Goal: Information Seeking & Learning: Learn about a topic

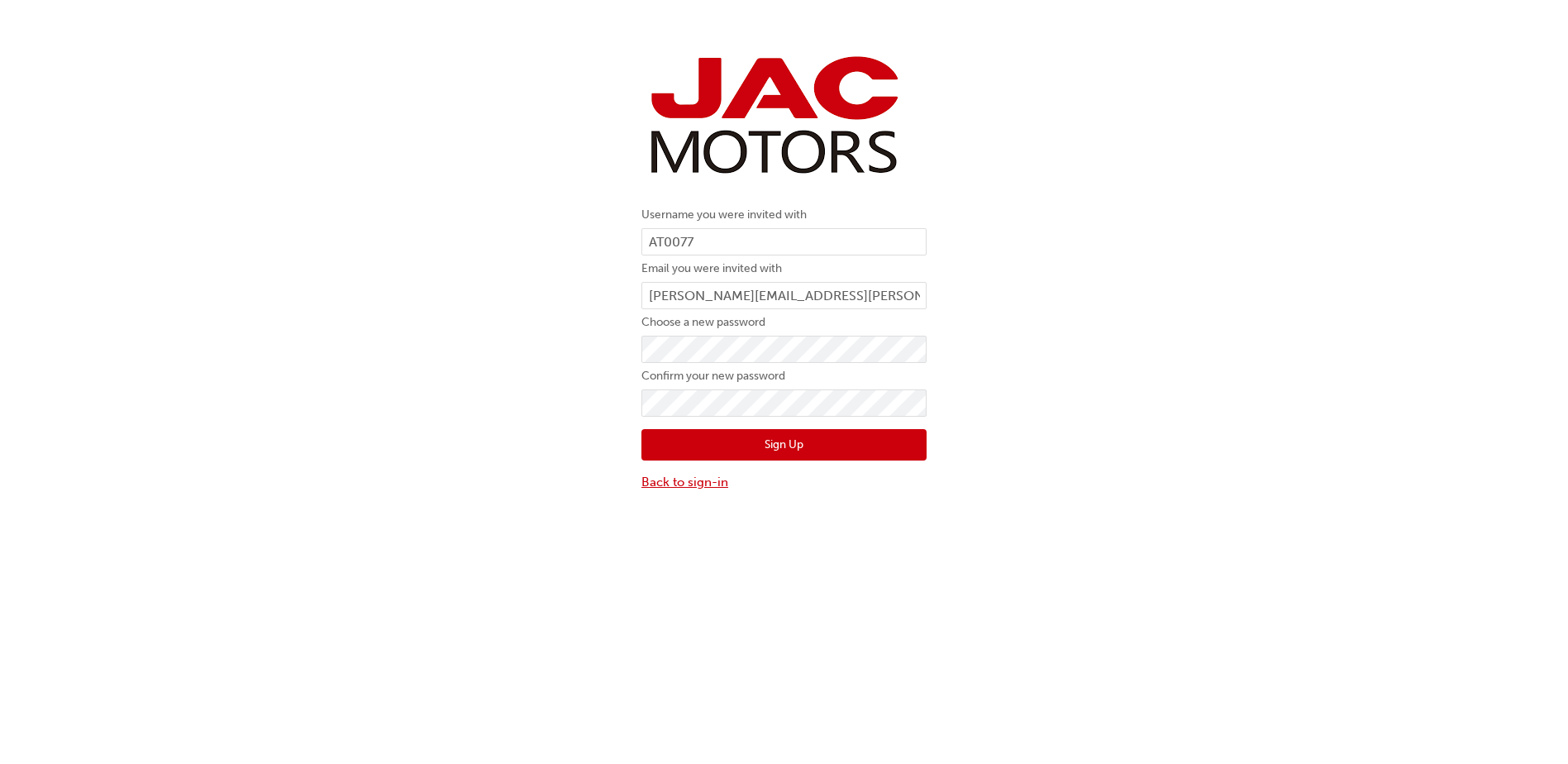
click at [672, 487] on link "Back to sign-in" at bounding box center [784, 482] width 285 height 19
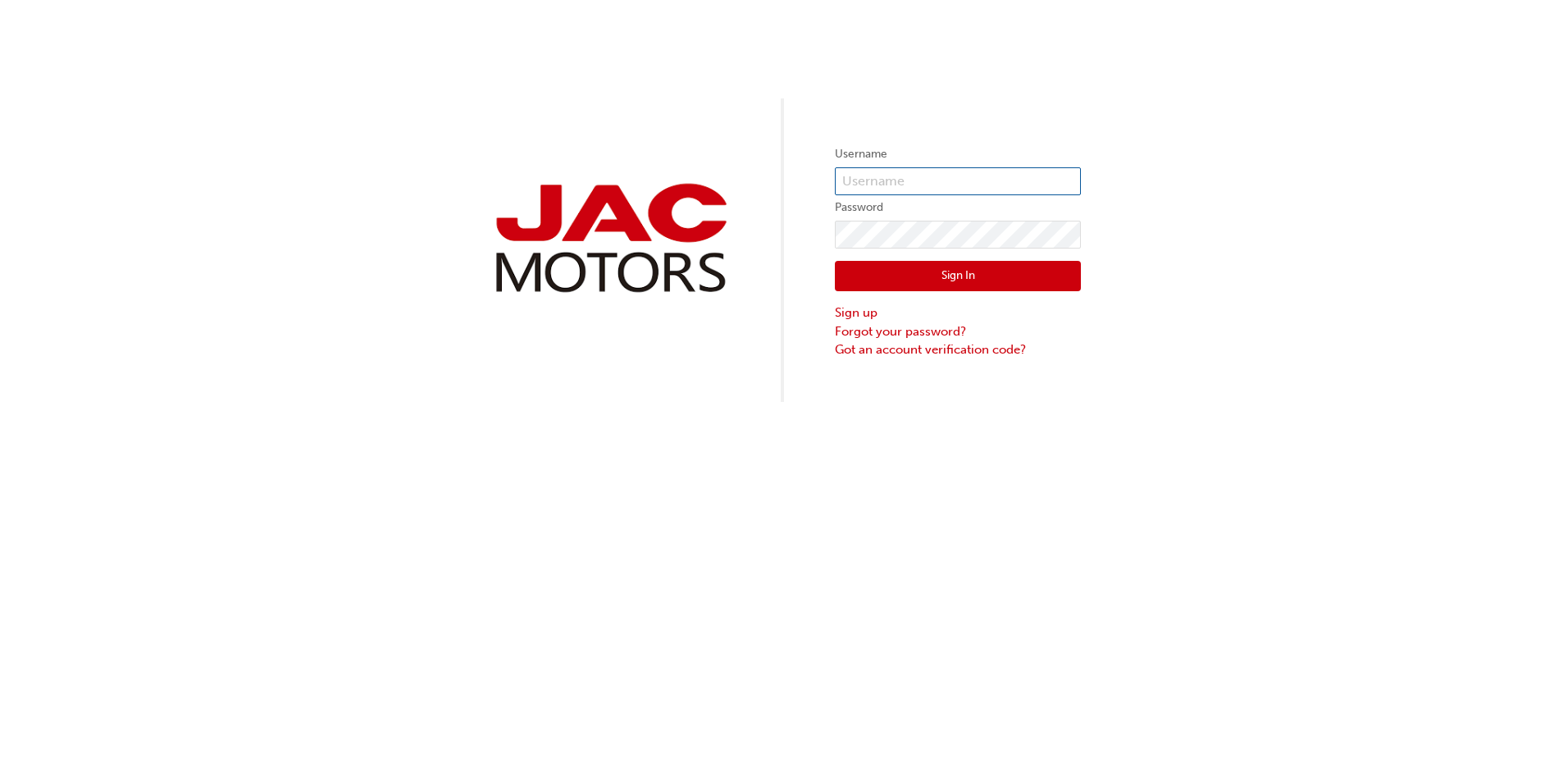
type input "AT0077"
click at [925, 287] on button "Sign In" at bounding box center [957, 277] width 246 height 31
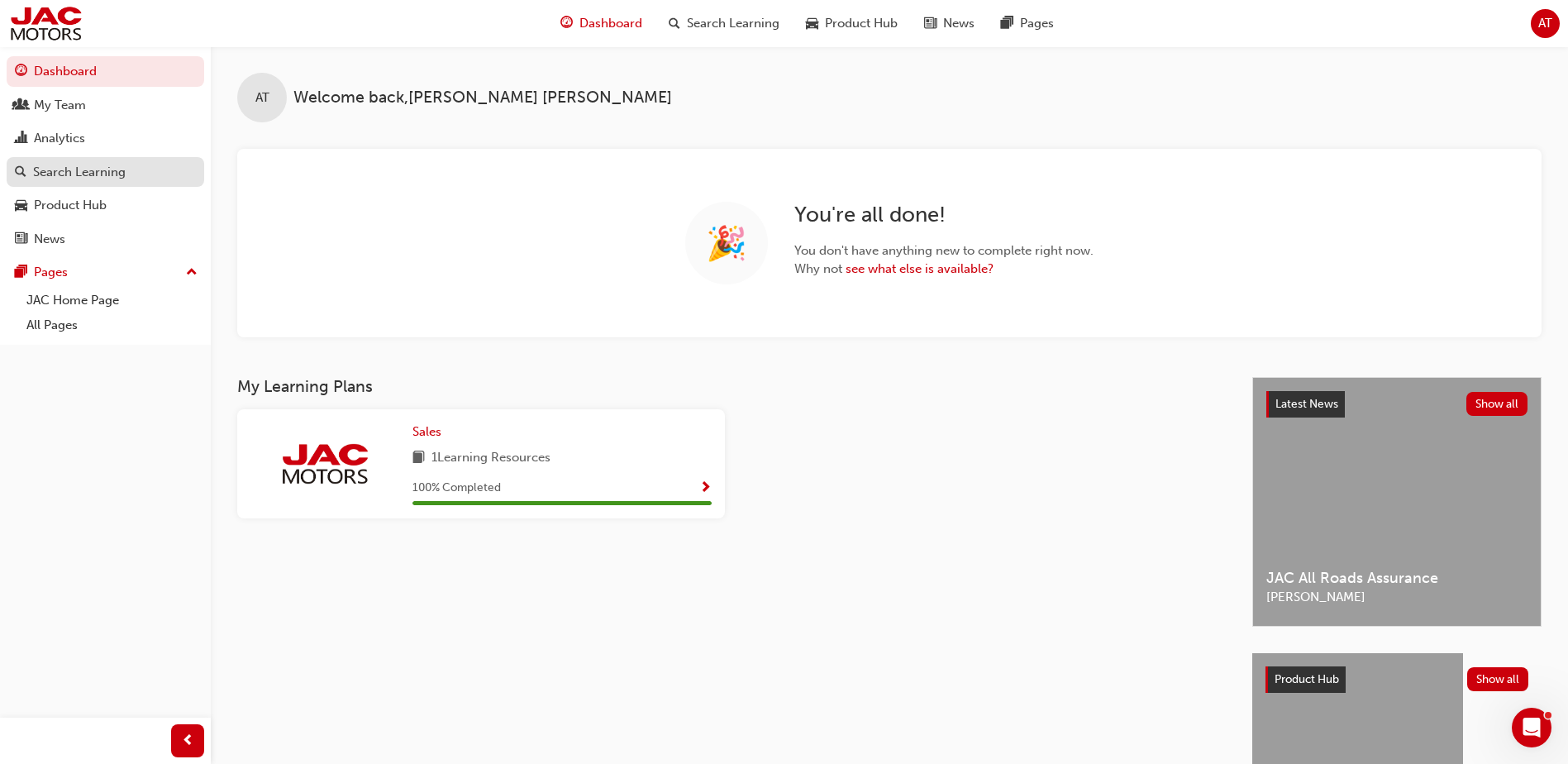
click at [62, 179] on div "Search Learning" at bounding box center [79, 172] width 93 height 19
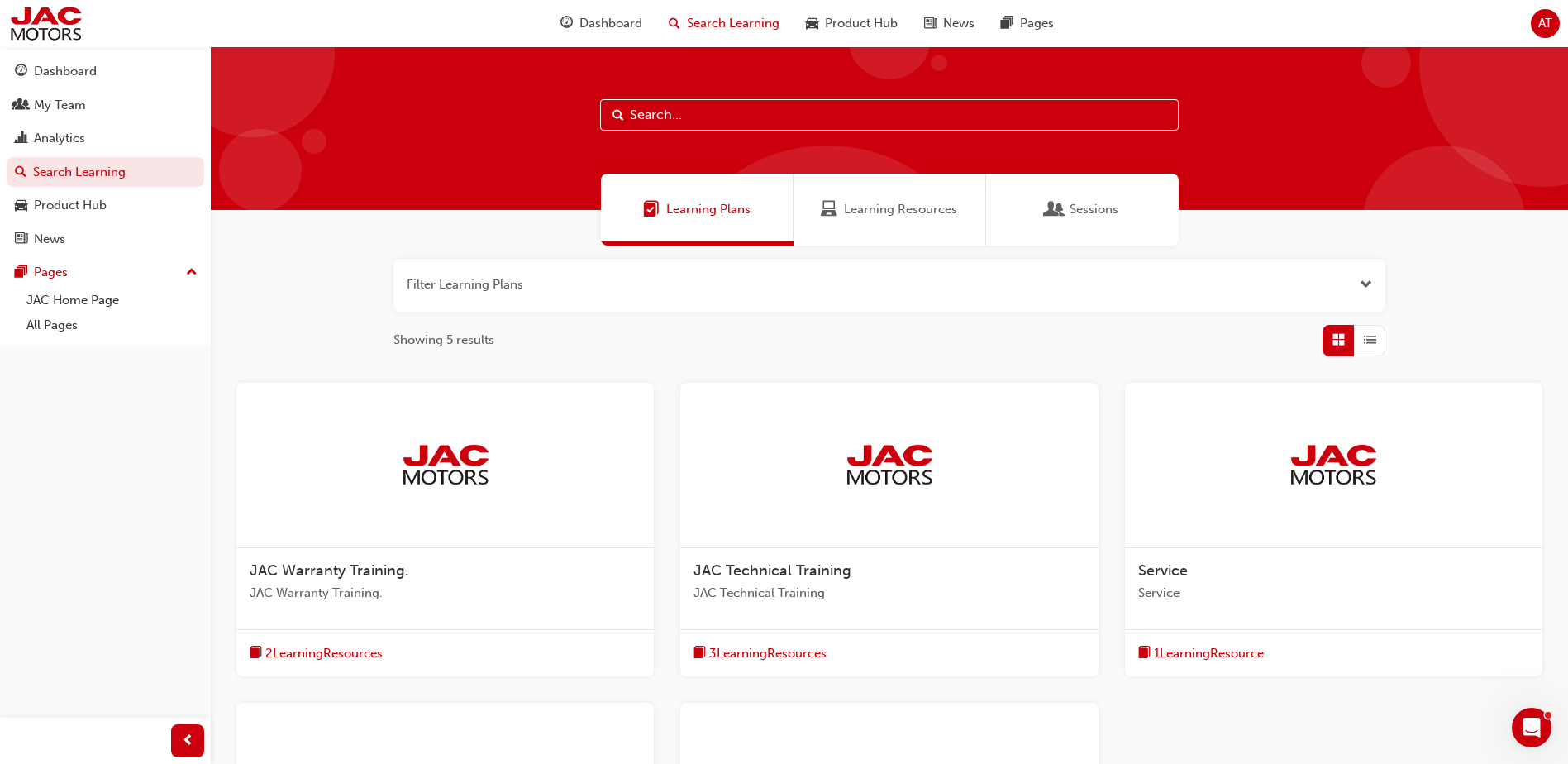
click at [740, 655] on span "3 Learning Resources" at bounding box center [768, 653] width 118 height 19
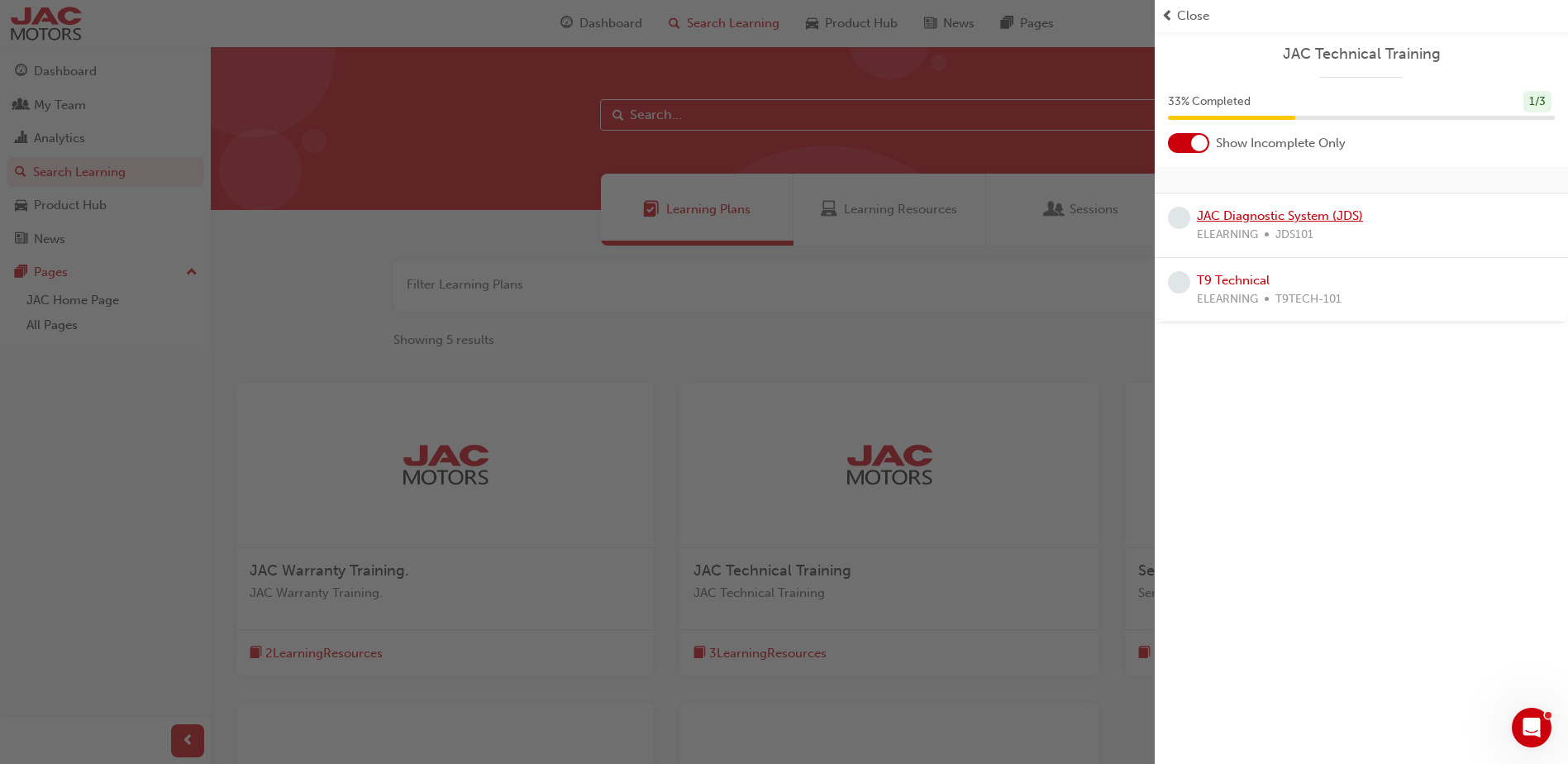
click at [1233, 215] on link "JAC Diagnostic System (JDS)" at bounding box center [1279, 216] width 166 height 15
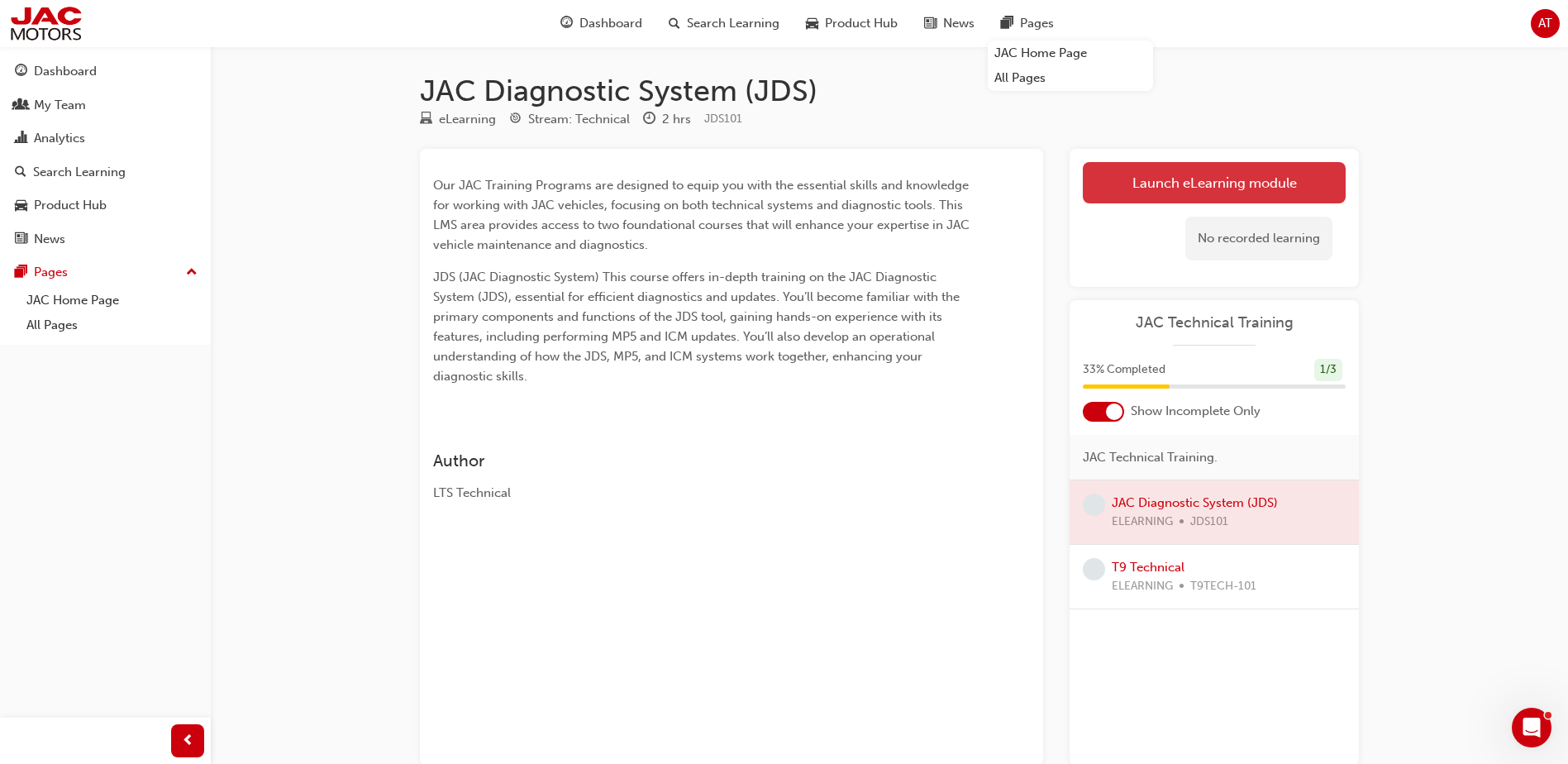
click at [1179, 191] on link "Launch eLearning module" at bounding box center [1213, 183] width 263 height 42
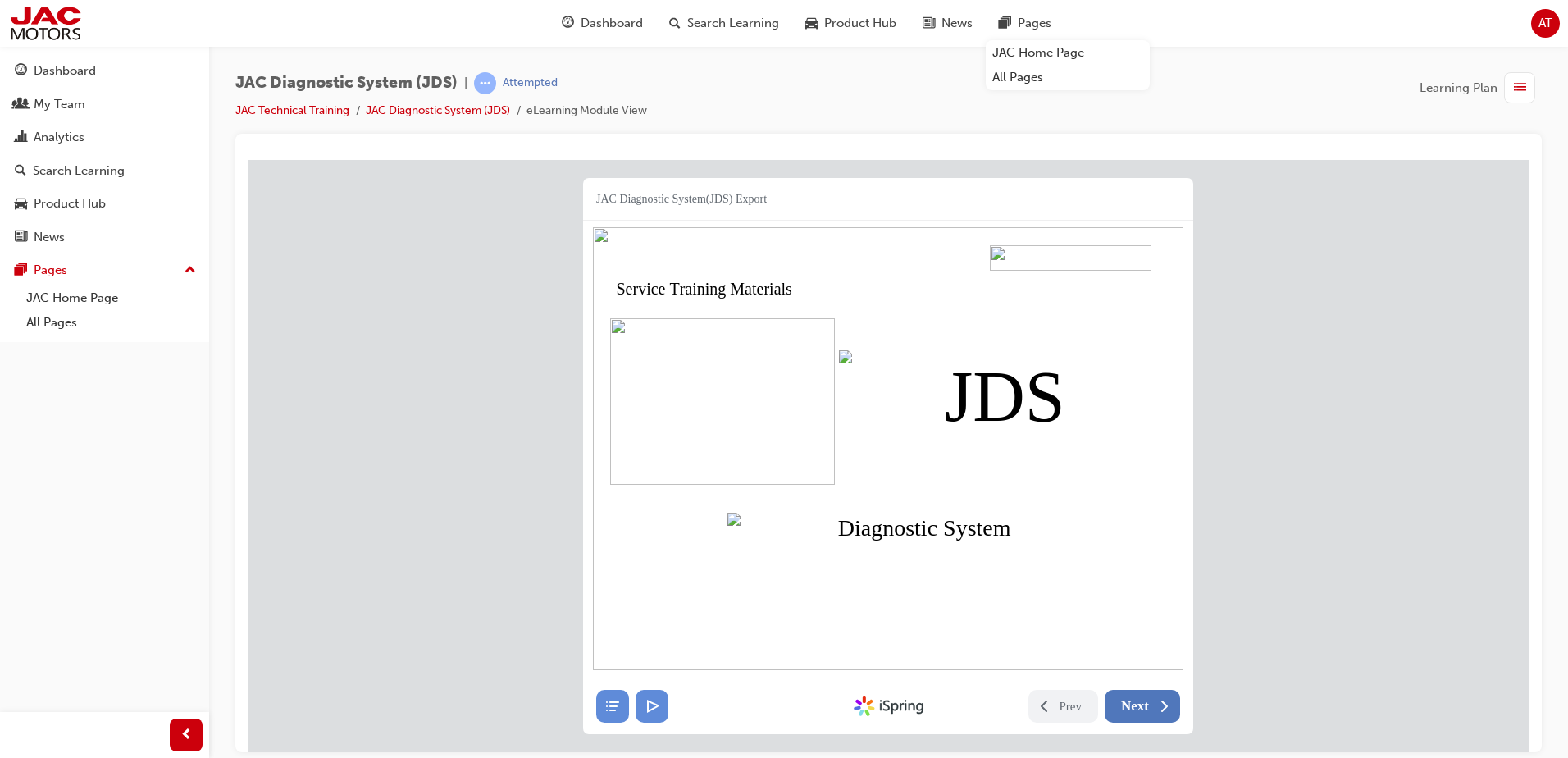
click at [1138, 712] on span "Next" at bounding box center [1135, 706] width 28 height 17
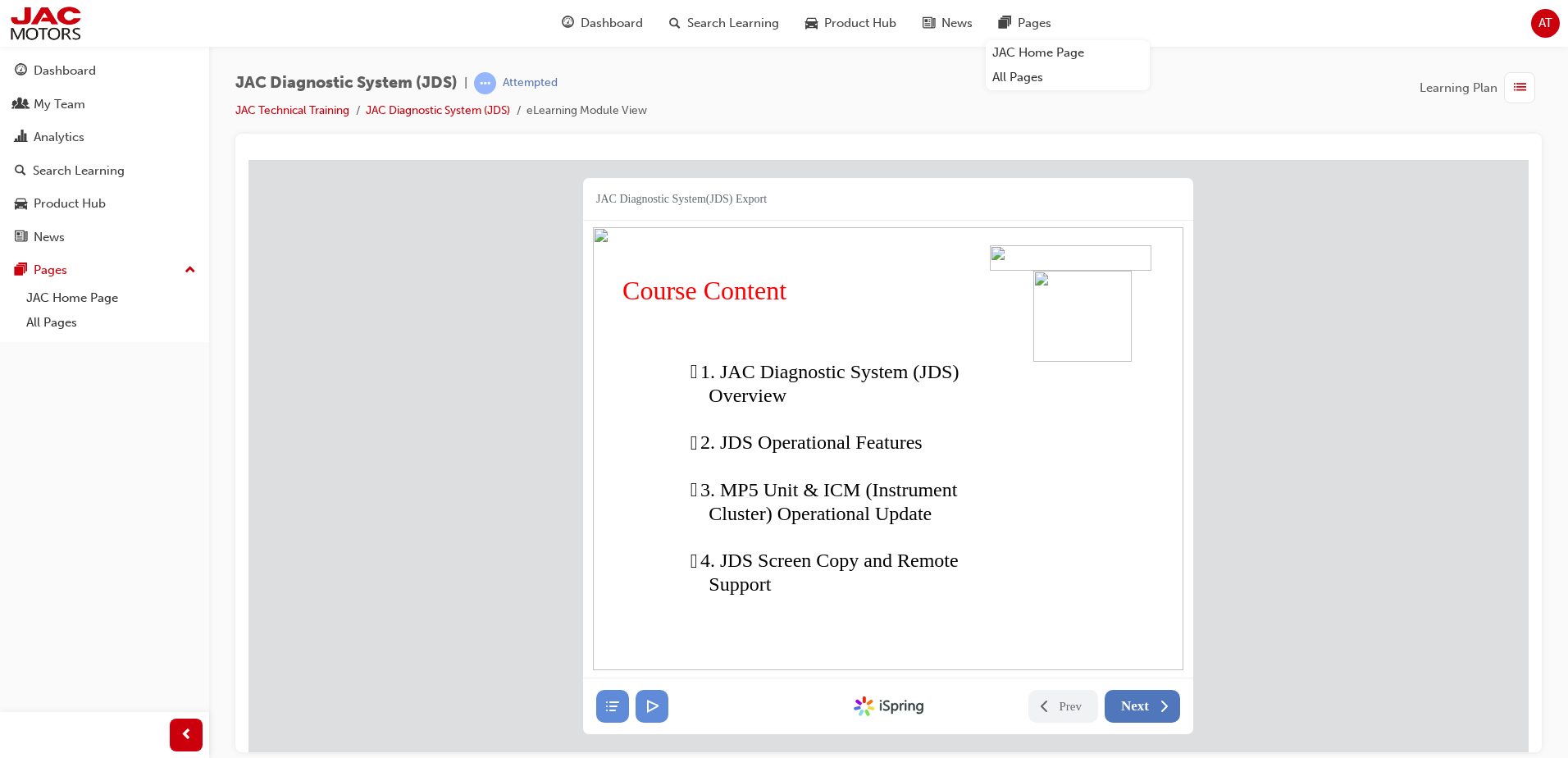
click at [1139, 714] on button "Next" at bounding box center [1142, 706] width 75 height 33
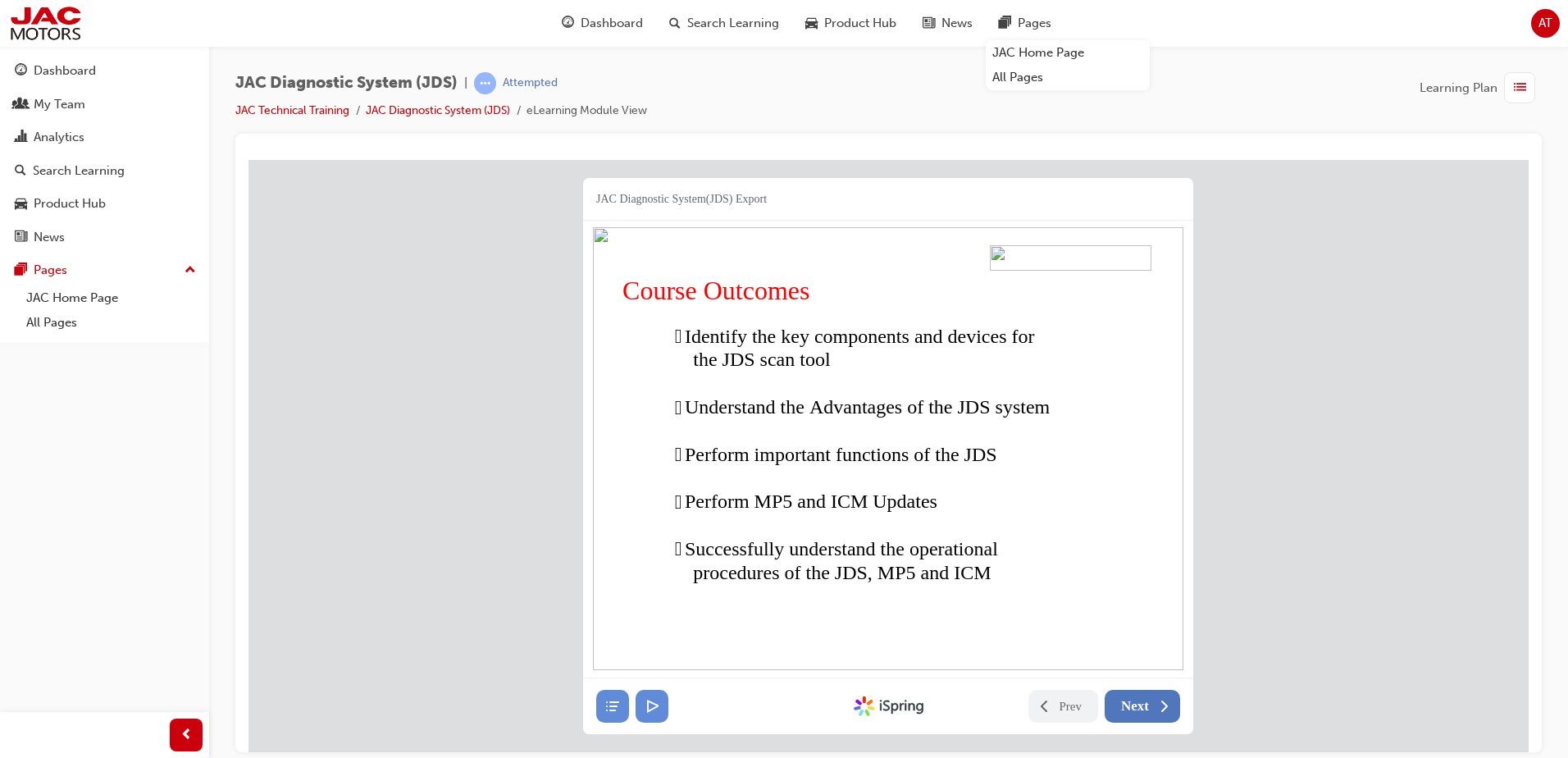
click at [1151, 707] on button "Next" at bounding box center [1142, 706] width 75 height 33
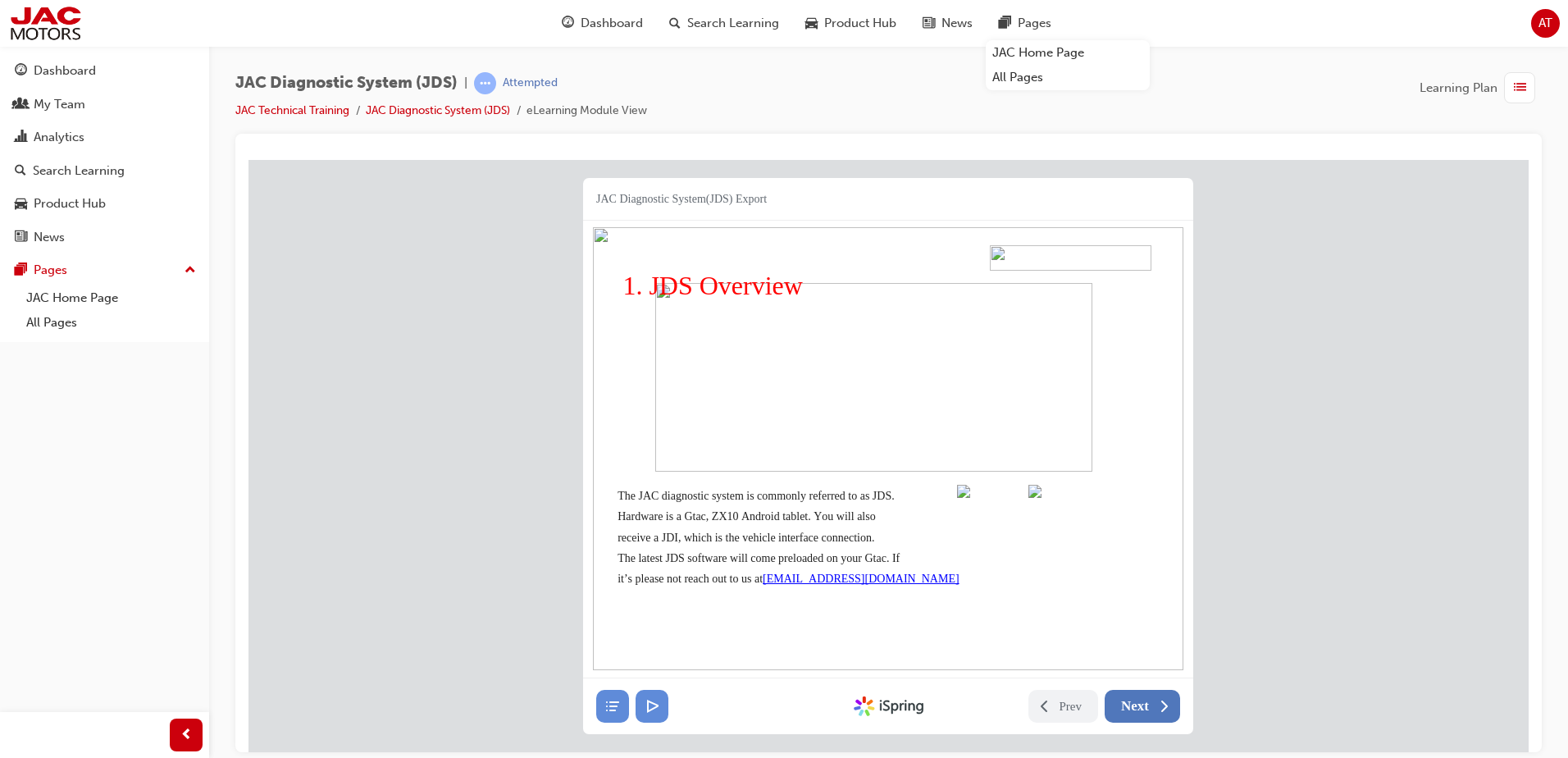
click at [1146, 703] on span "Next" at bounding box center [1135, 706] width 28 height 17
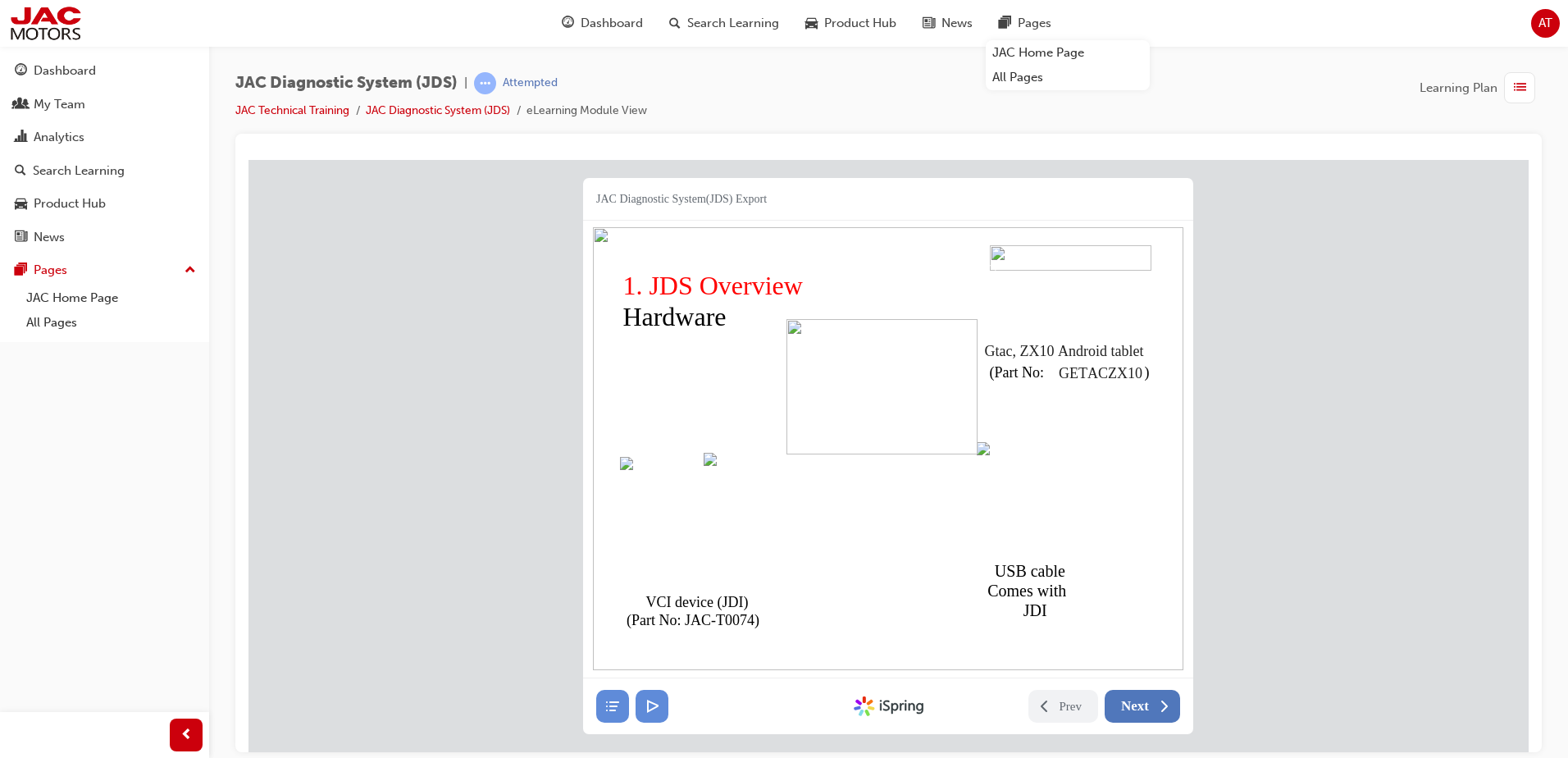
click at [1146, 703] on span "Next" at bounding box center [1135, 706] width 28 height 17
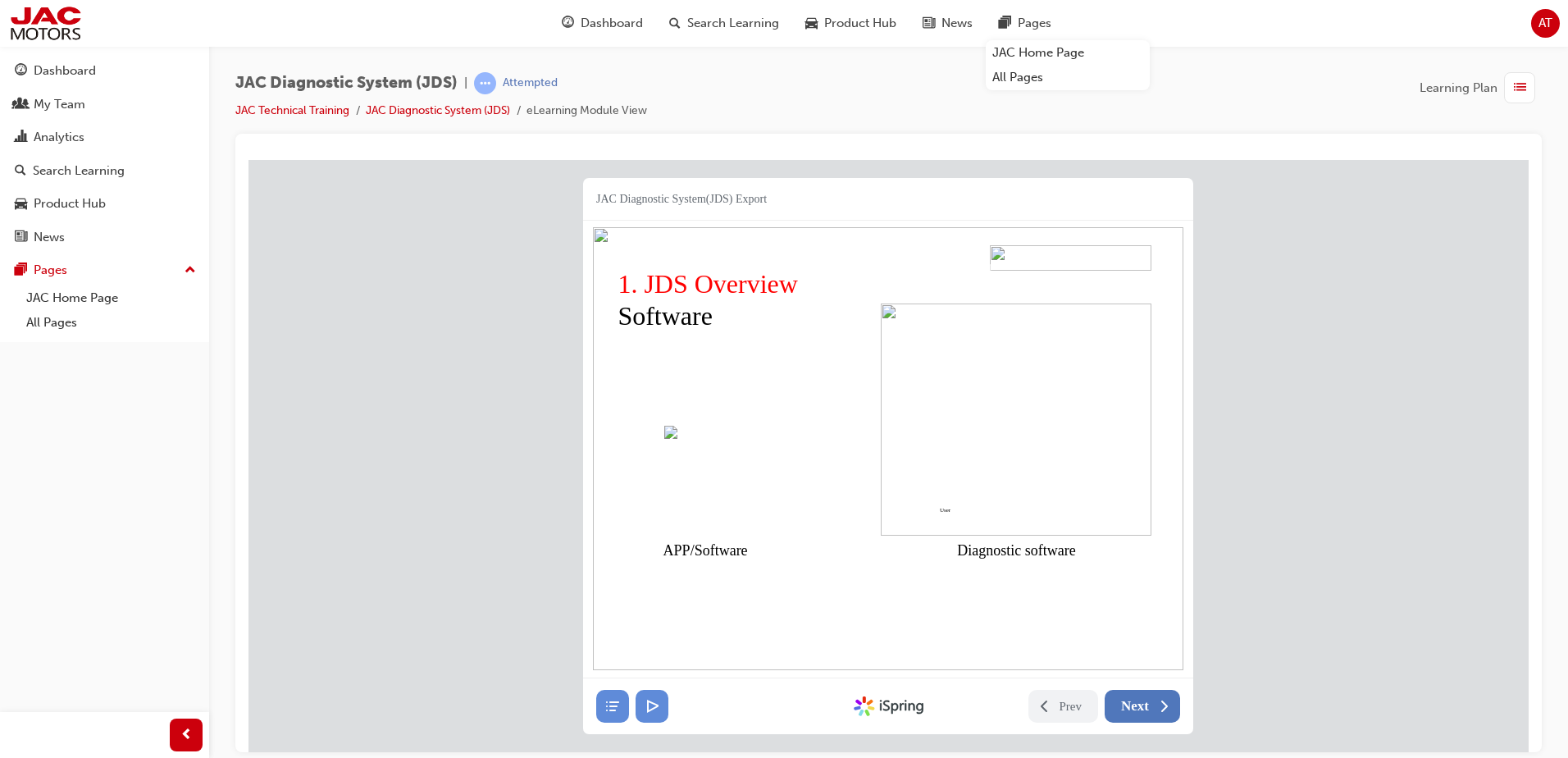
click at [1146, 703] on span "Next" at bounding box center [1135, 706] width 28 height 17
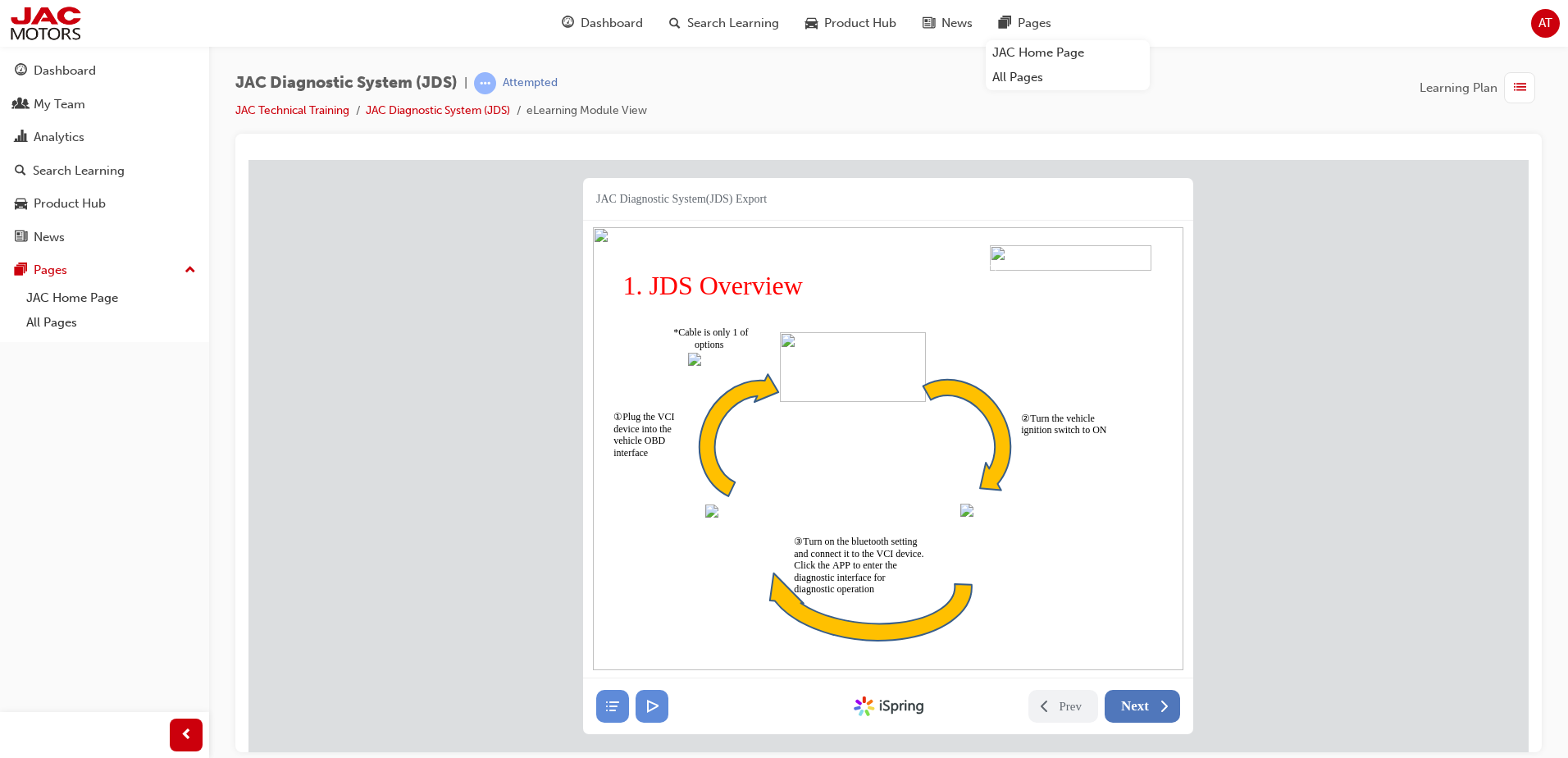
click at [1146, 703] on span "Next" at bounding box center [1135, 706] width 28 height 17
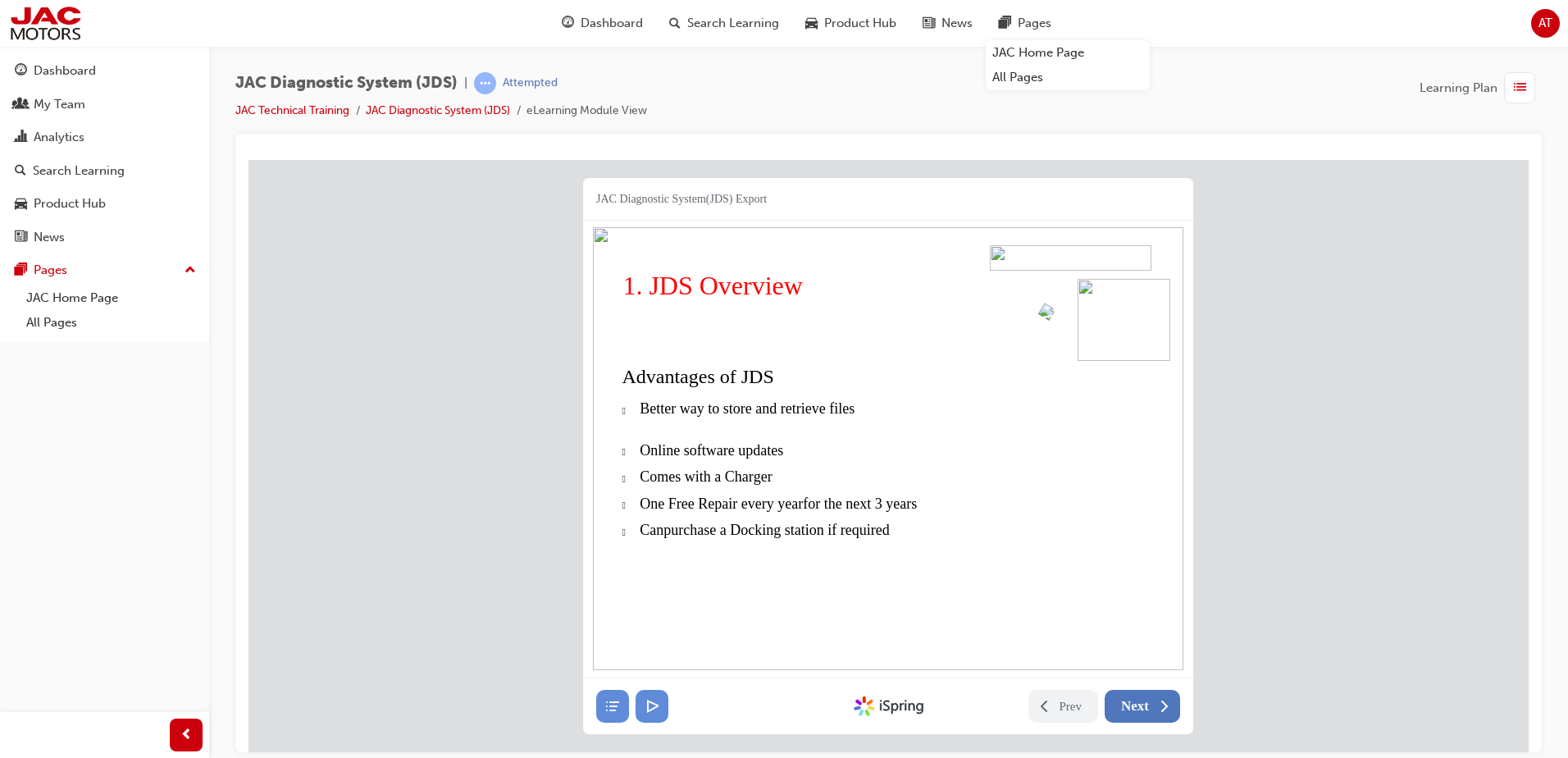
click at [1137, 710] on span "Next" at bounding box center [1135, 706] width 28 height 17
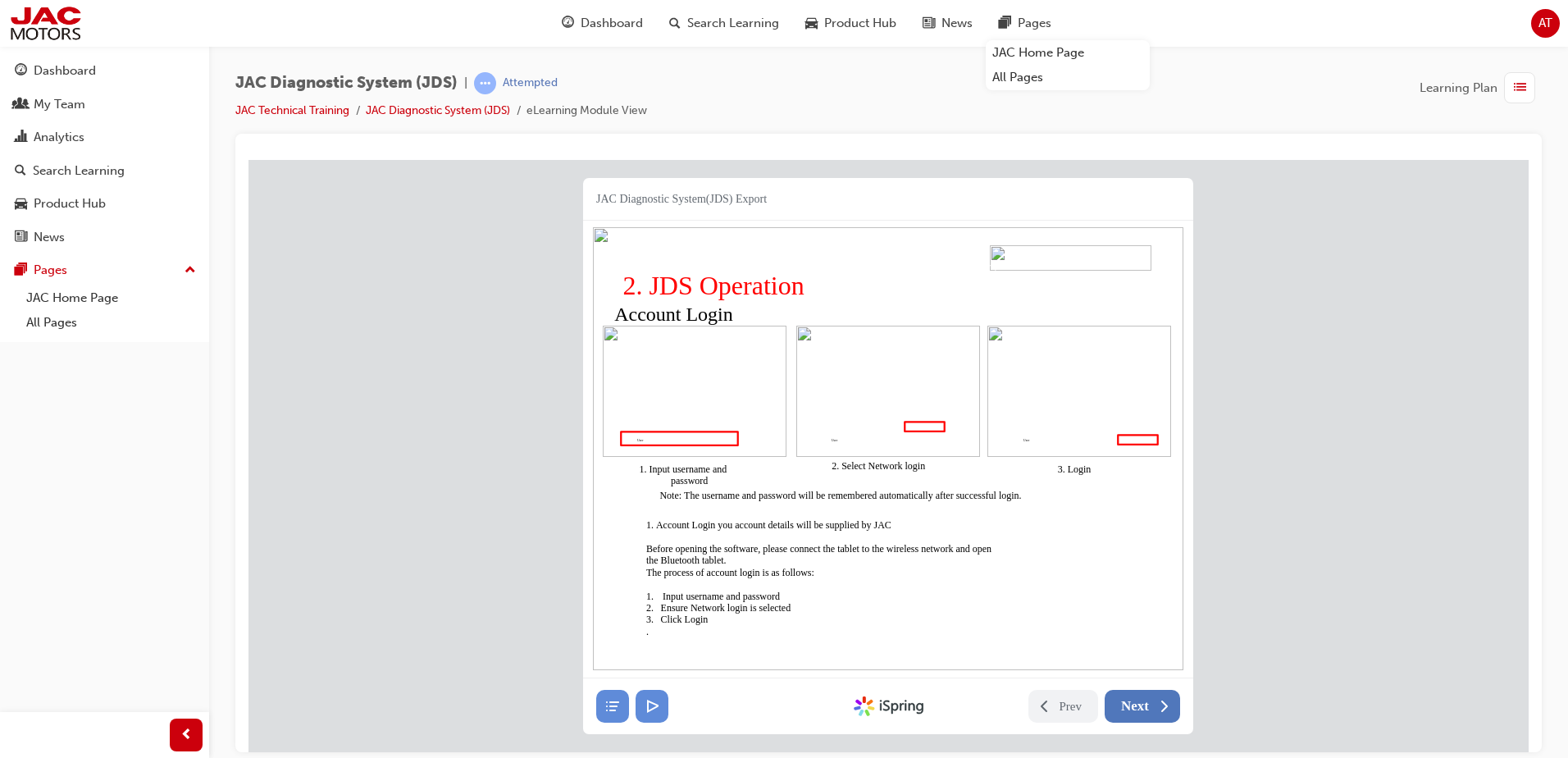
click at [1141, 712] on span "Next" at bounding box center [1135, 706] width 28 height 17
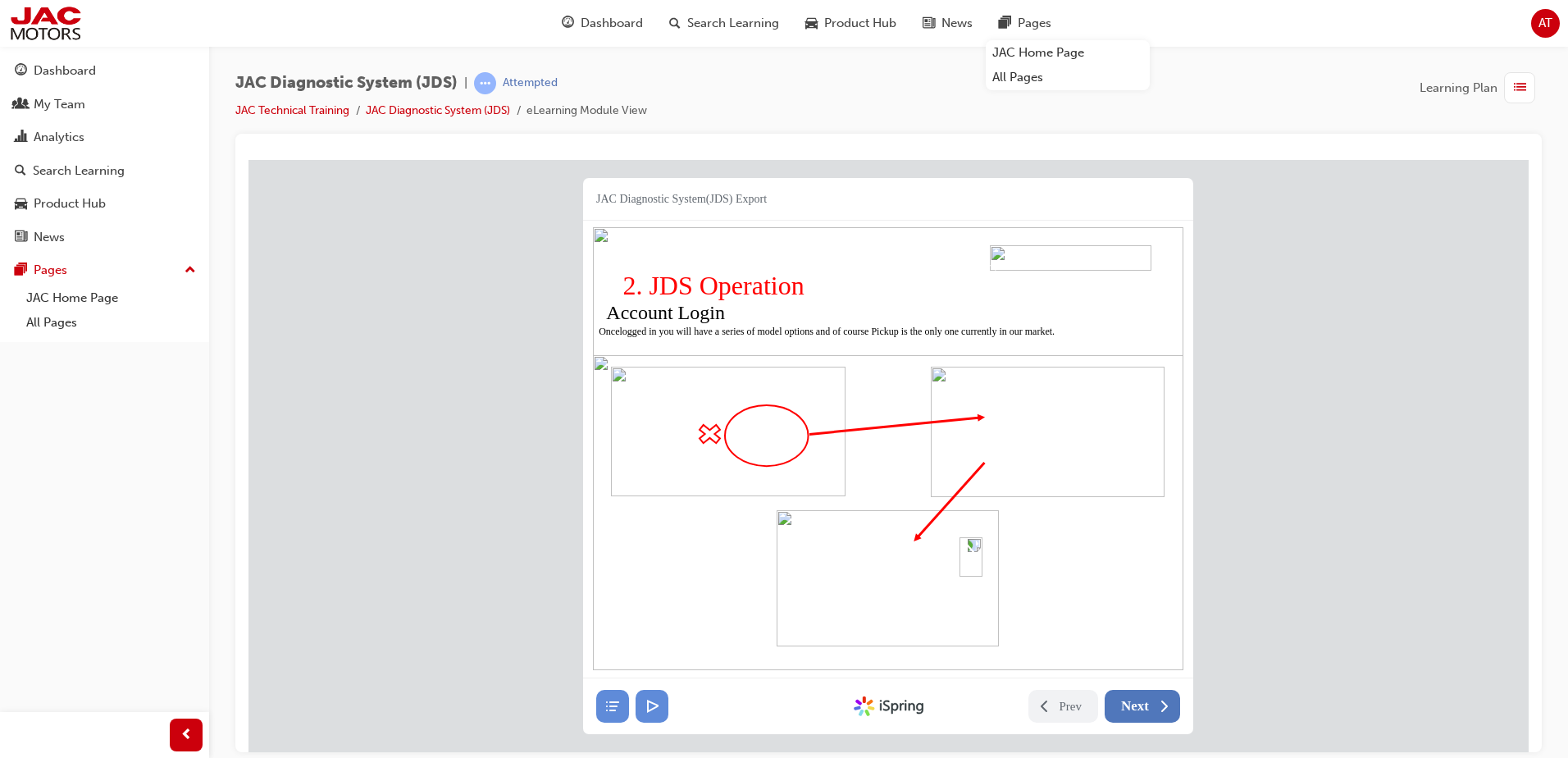
click at [1141, 712] on span "Next" at bounding box center [1135, 706] width 28 height 17
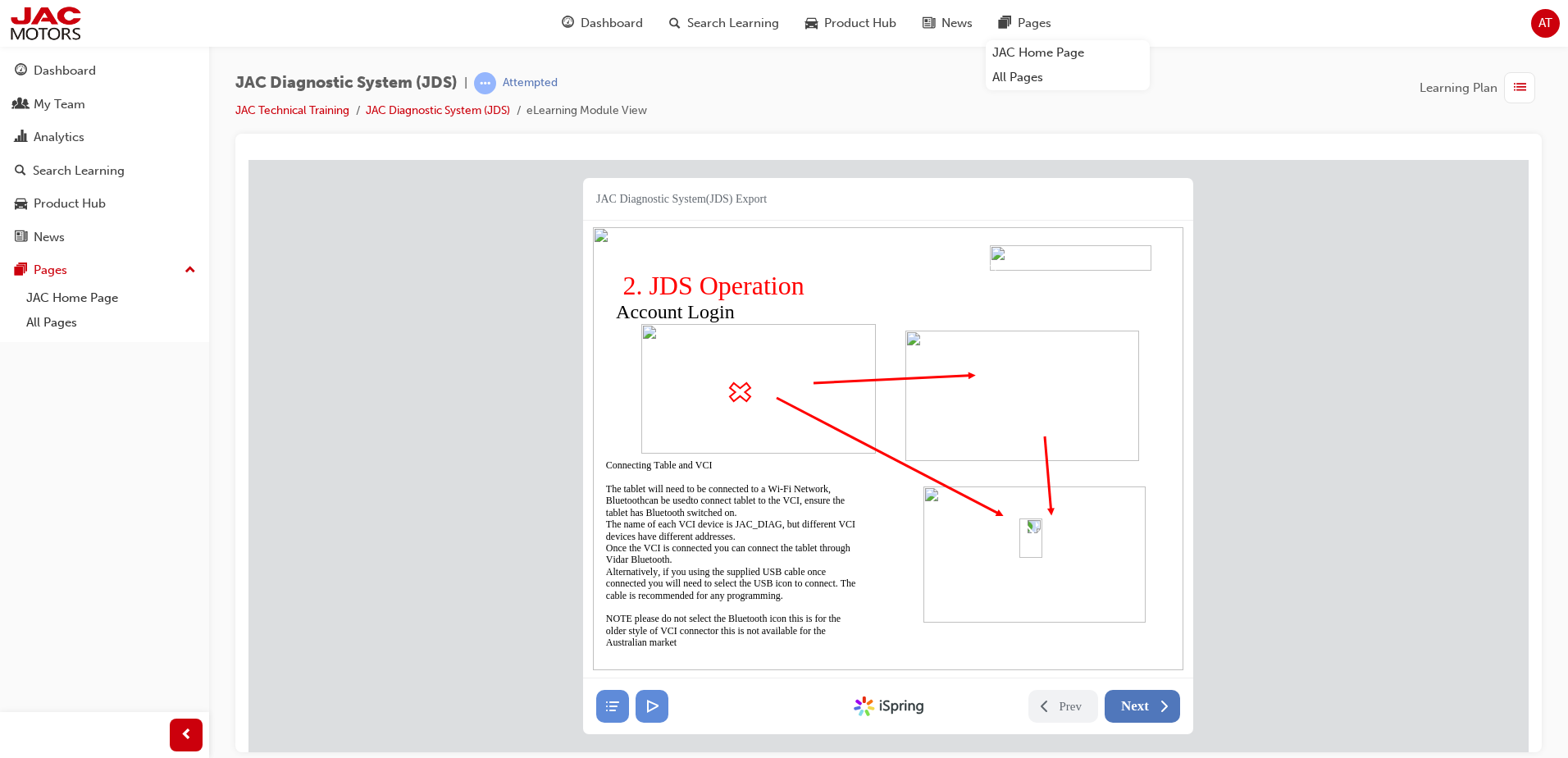
click at [1141, 712] on span "Next" at bounding box center [1135, 706] width 28 height 17
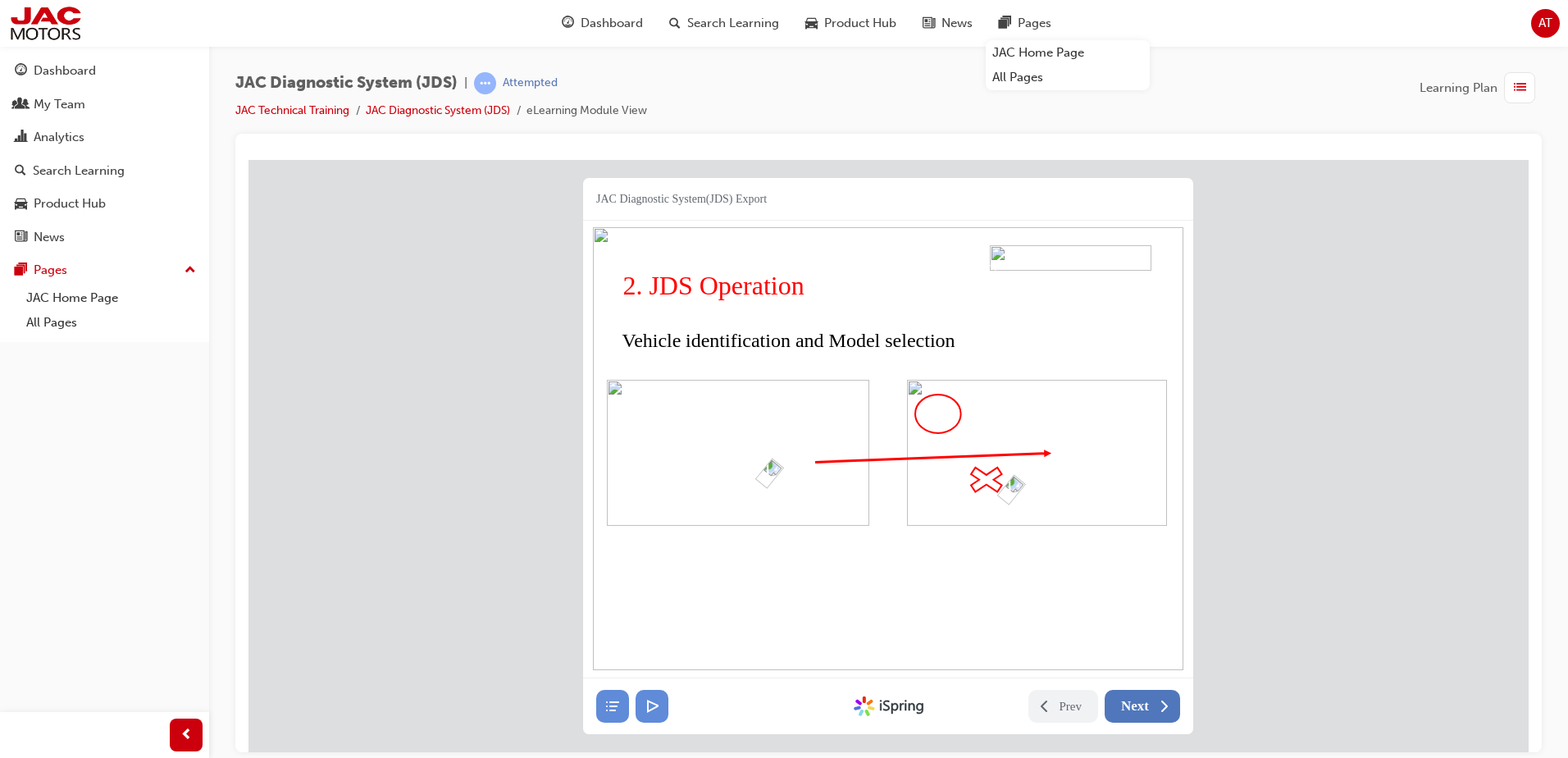
click at [1141, 712] on span "Next" at bounding box center [1135, 706] width 28 height 17
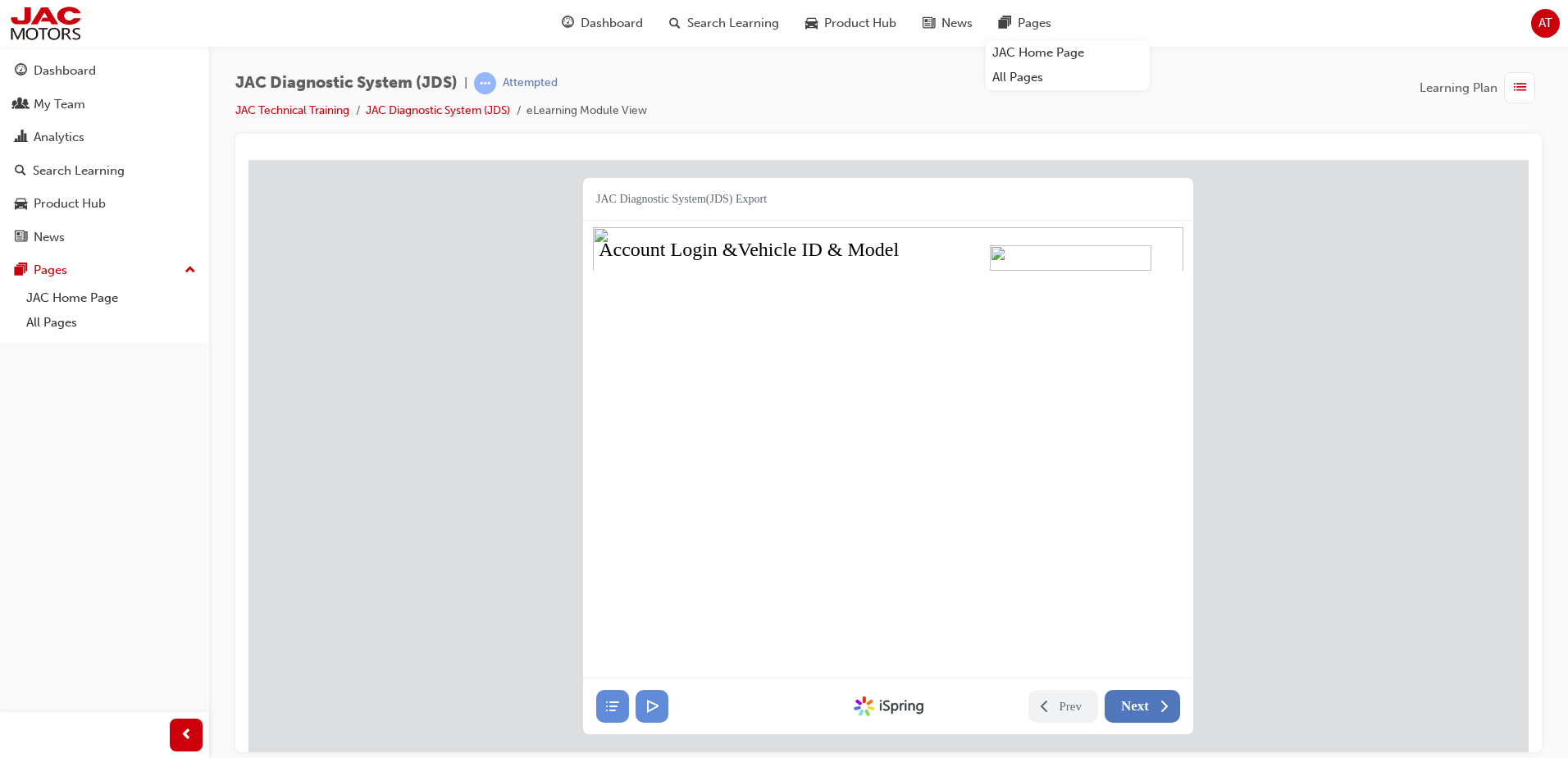
click at [1141, 712] on span "Next" at bounding box center [1135, 706] width 28 height 17
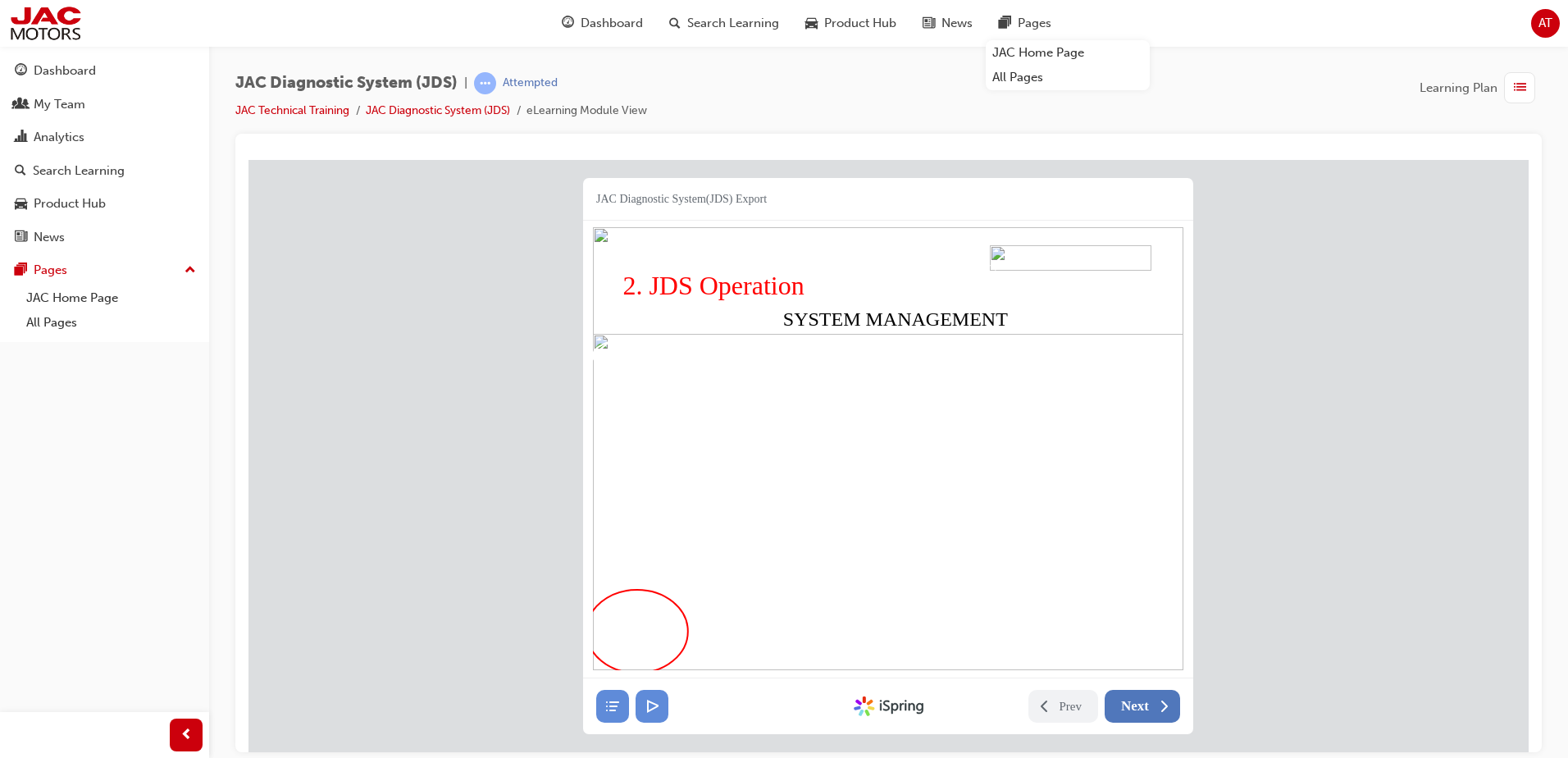
click at [1141, 712] on span "Next" at bounding box center [1135, 706] width 28 height 17
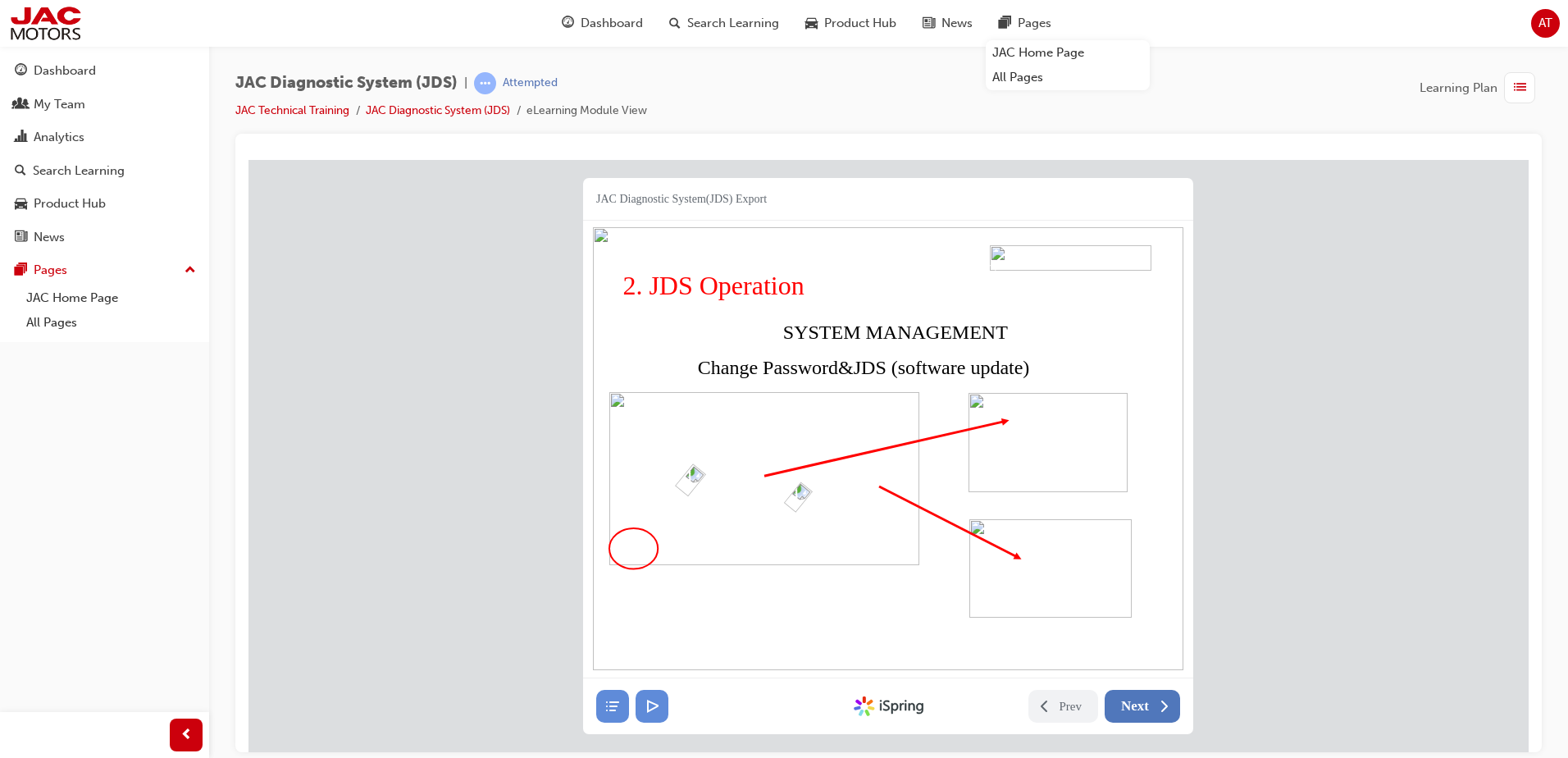
click at [1141, 712] on span "Next" at bounding box center [1135, 706] width 28 height 17
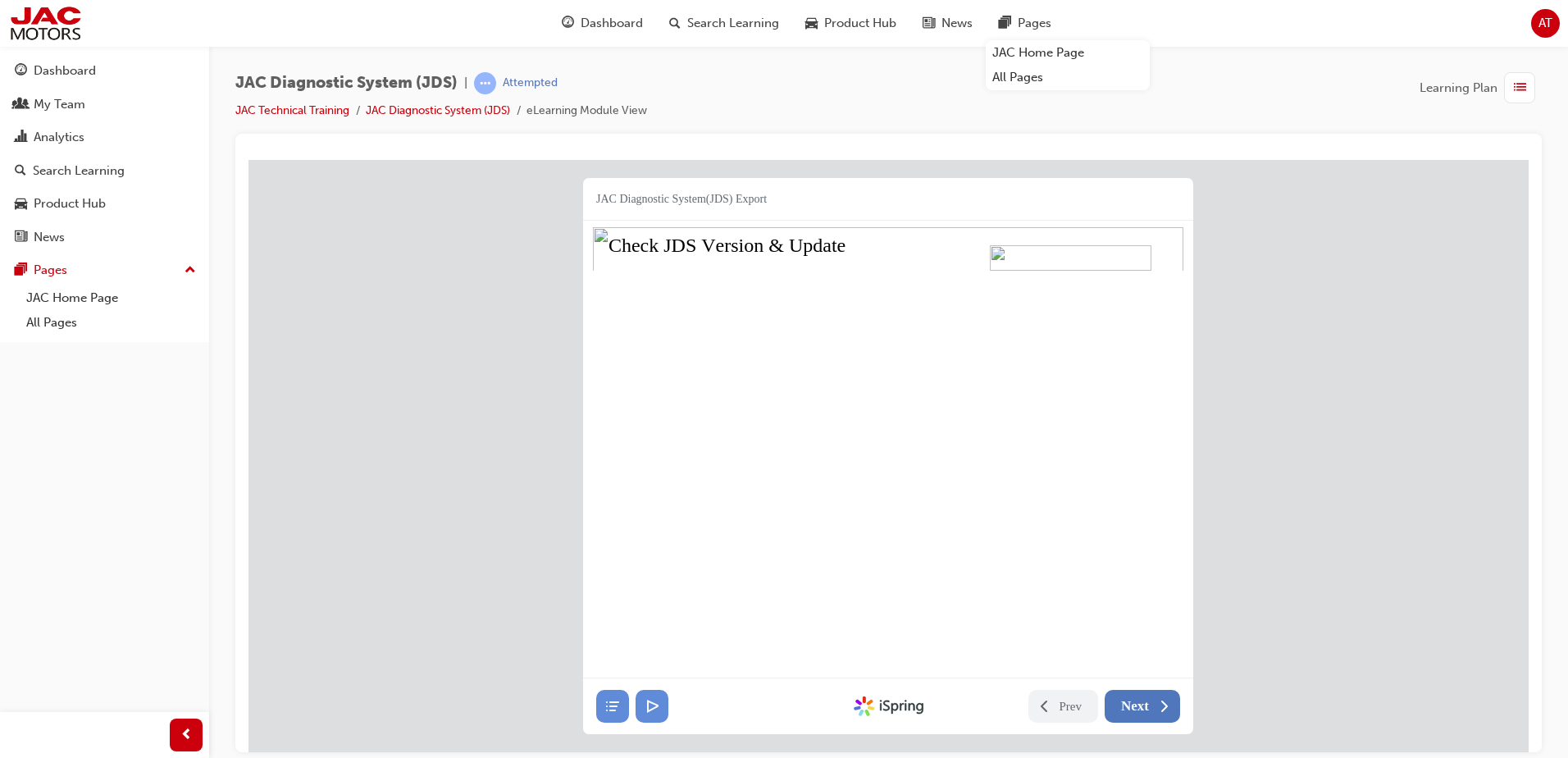
click at [1146, 709] on span "Next" at bounding box center [1135, 706] width 28 height 17
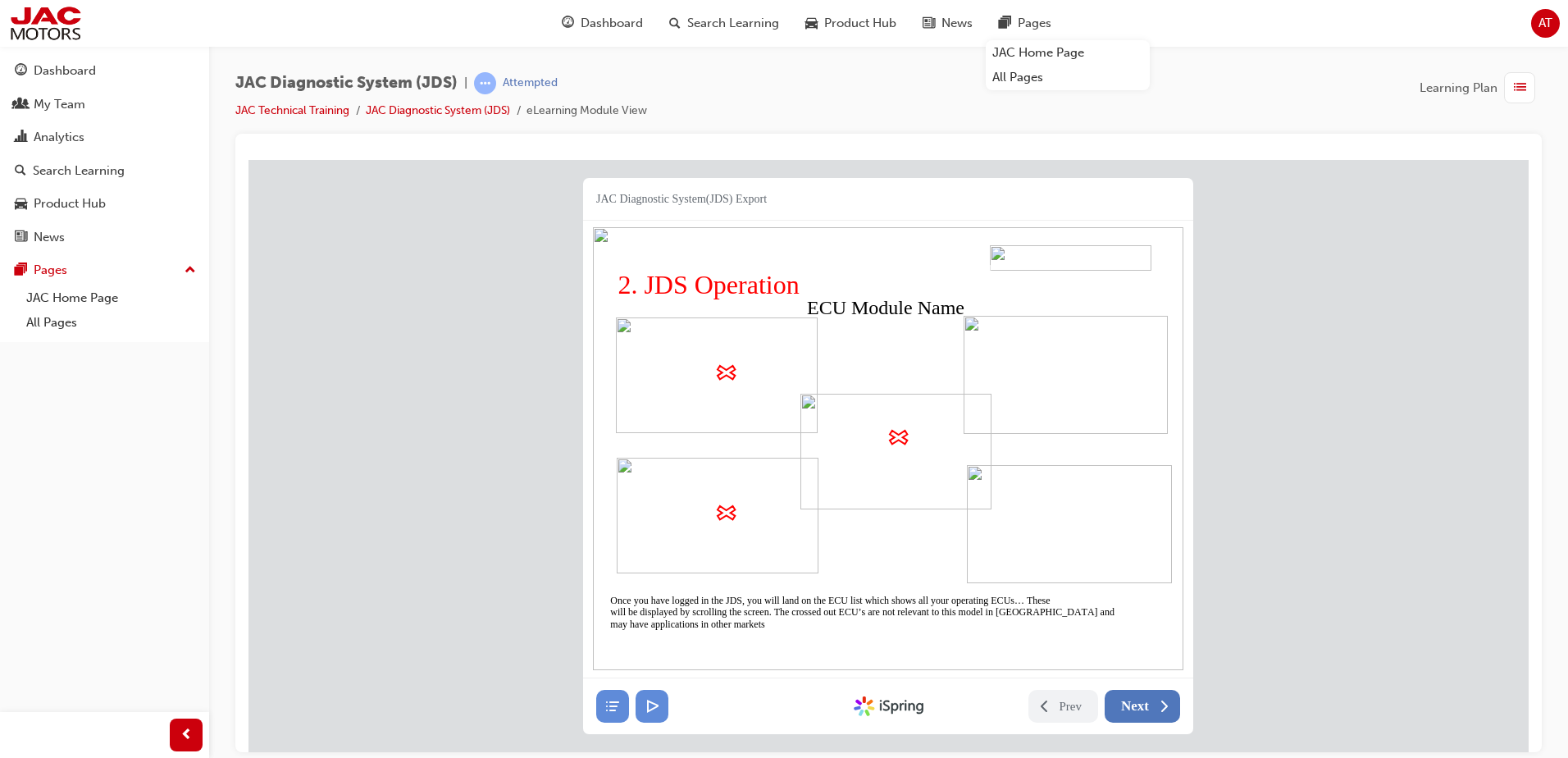
click at [1144, 709] on span "Next" at bounding box center [1135, 706] width 28 height 17
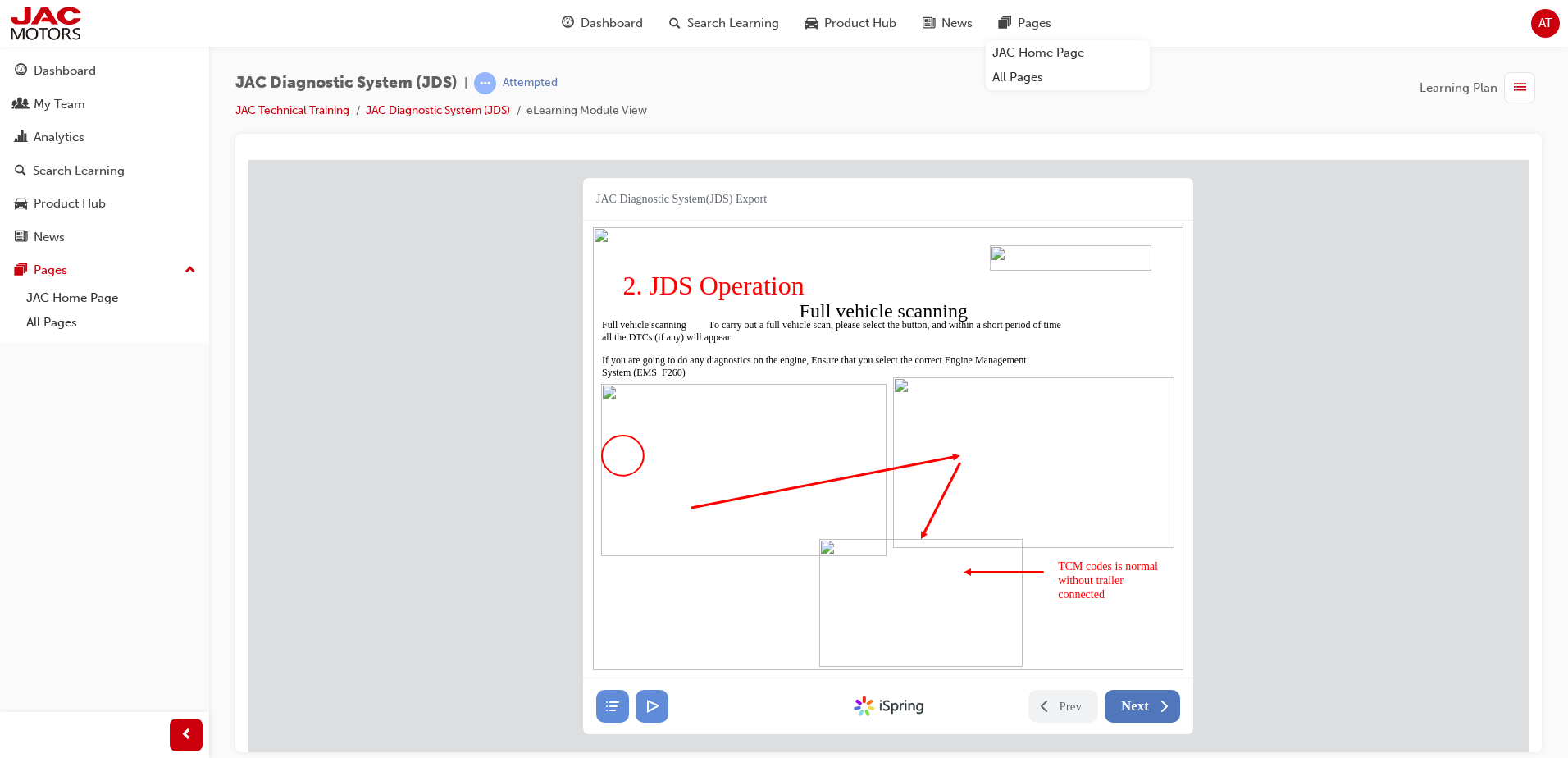
click at [1144, 709] on span "Next" at bounding box center [1135, 706] width 28 height 17
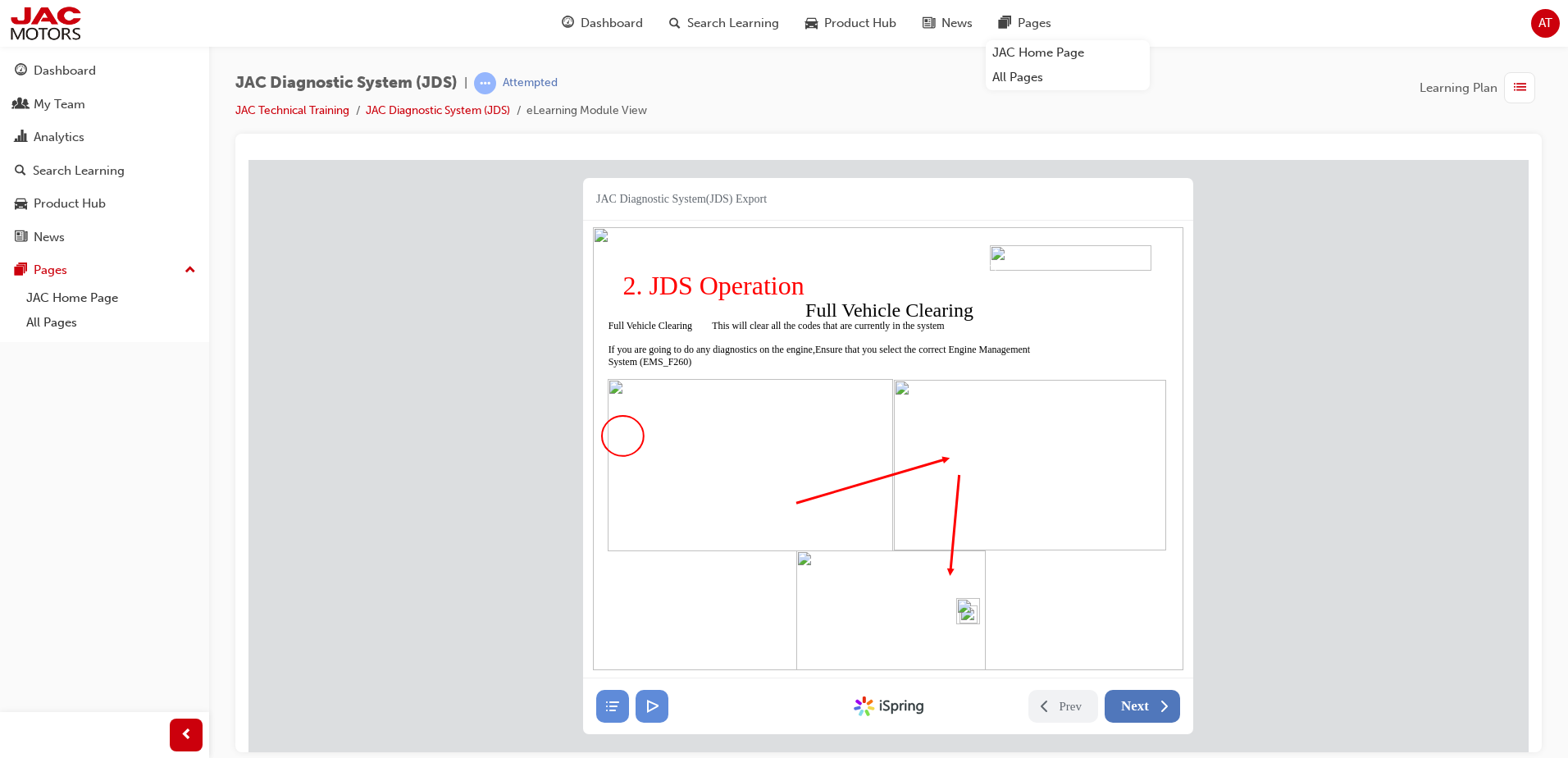
click at [1142, 710] on span "Next" at bounding box center [1135, 706] width 28 height 17
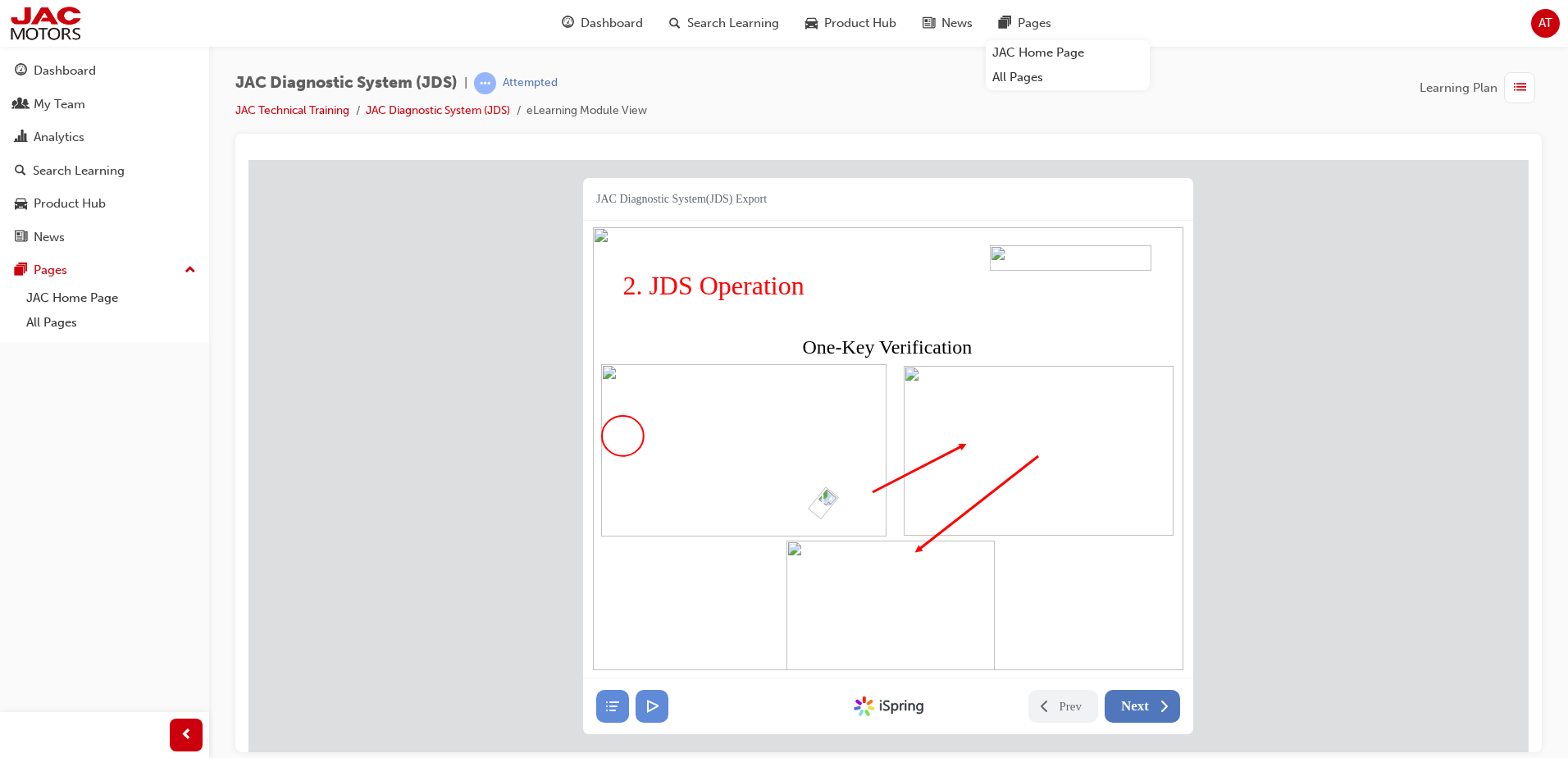
click at [1142, 710] on span "Next" at bounding box center [1135, 706] width 28 height 17
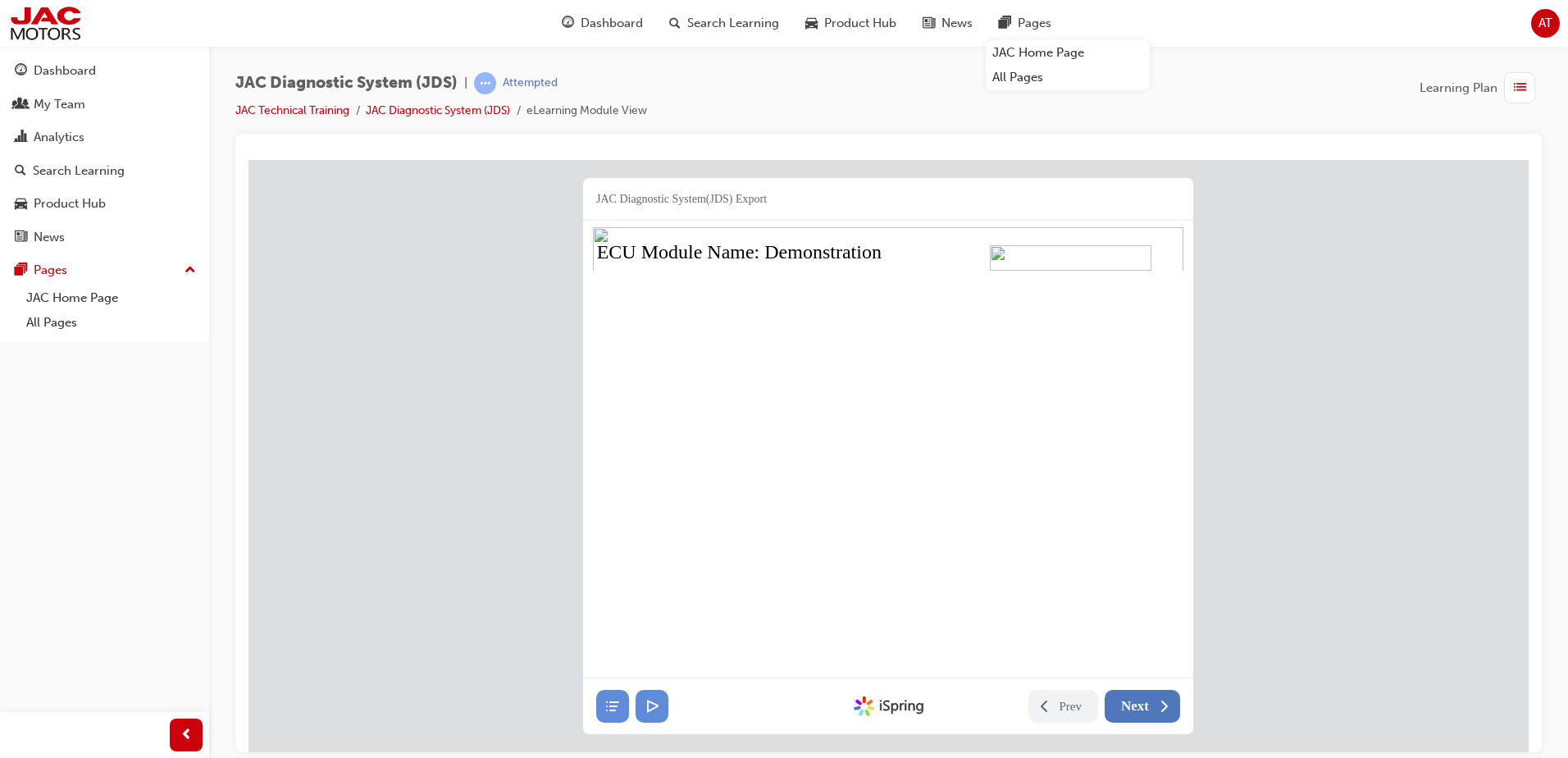
click at [1142, 710] on span "Next" at bounding box center [1135, 706] width 28 height 17
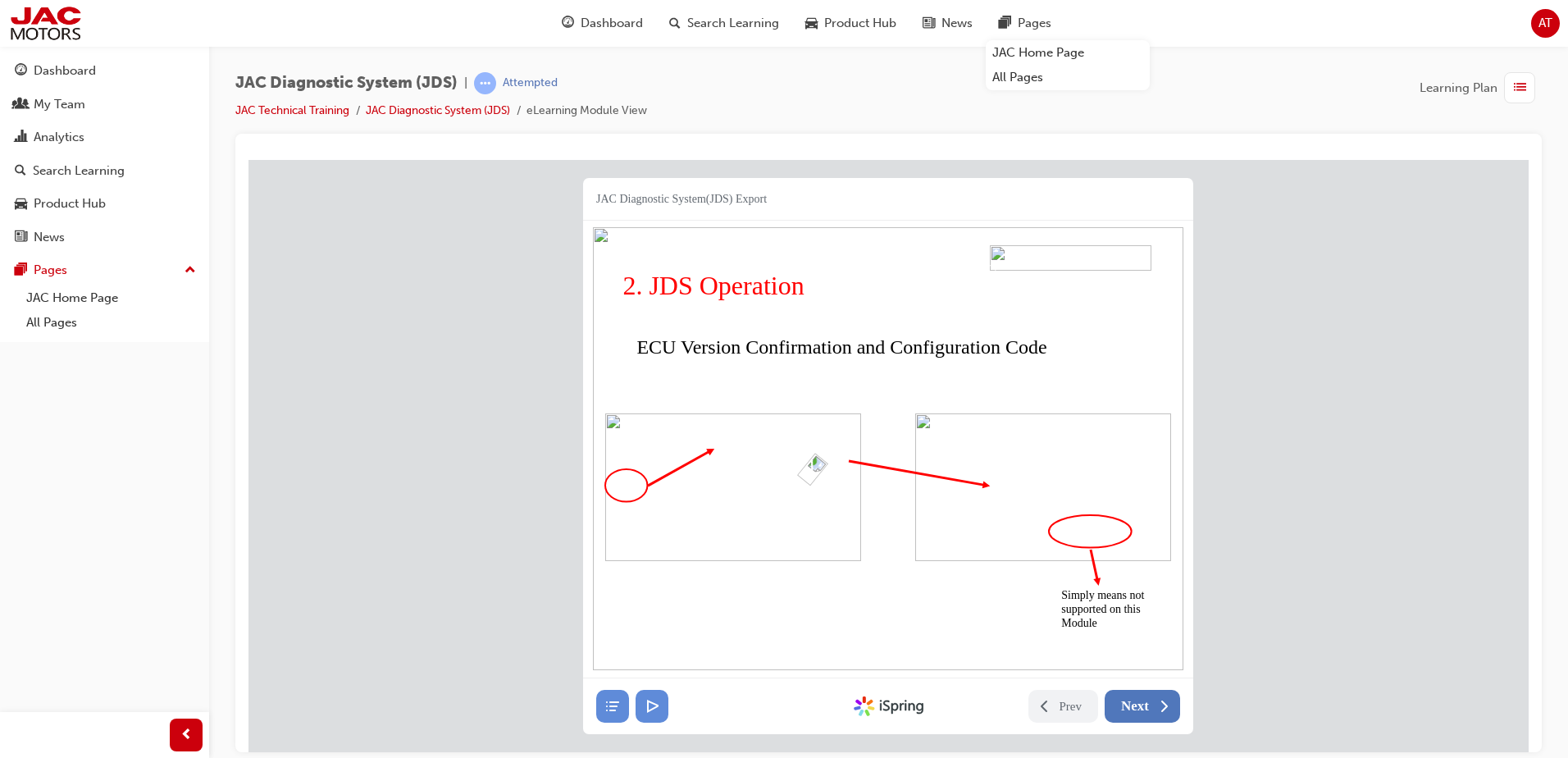
click at [1142, 710] on span "Next" at bounding box center [1135, 706] width 28 height 17
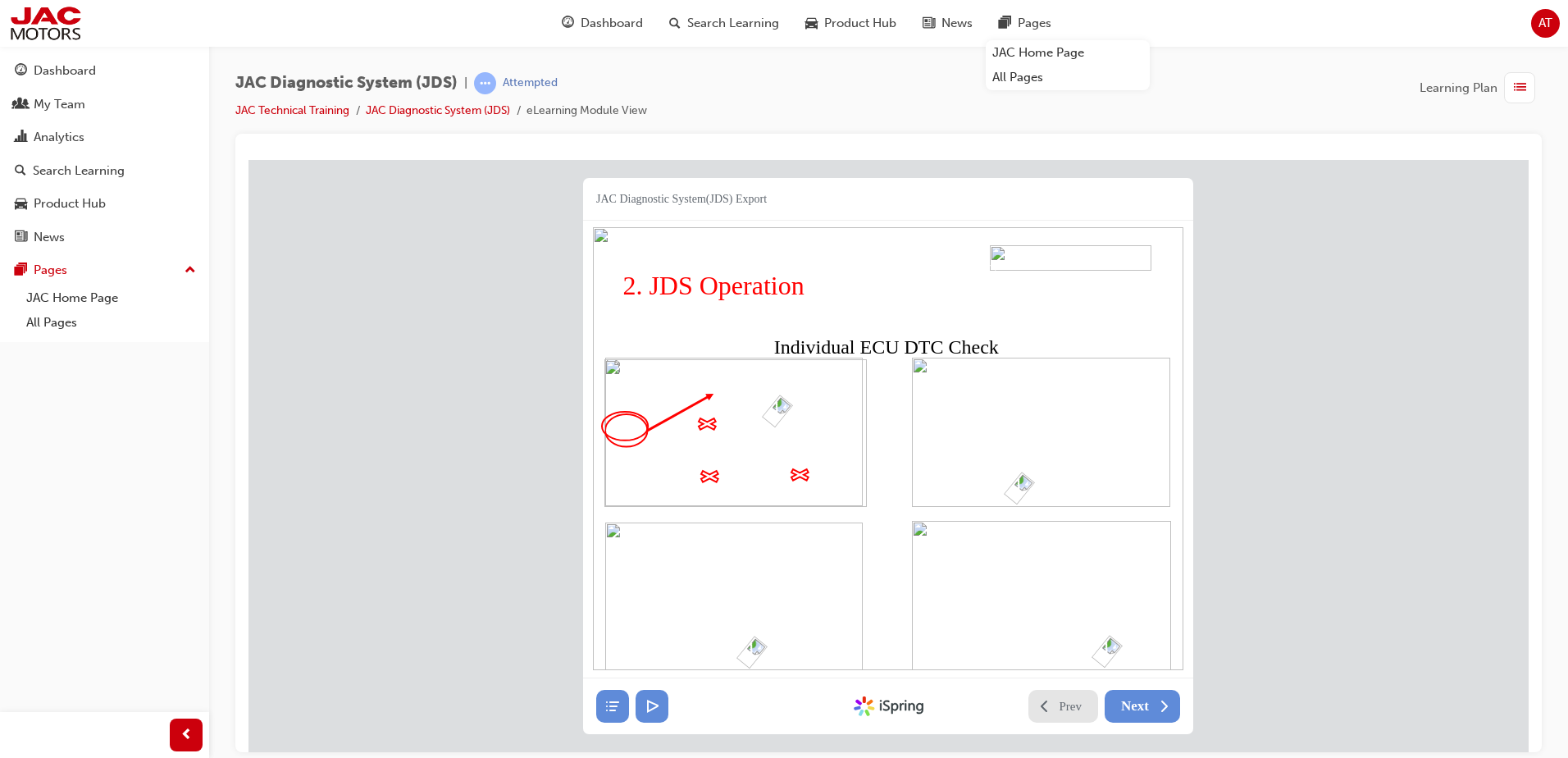
click at [1065, 698] on span "Prev" at bounding box center [1071, 706] width 23 height 17
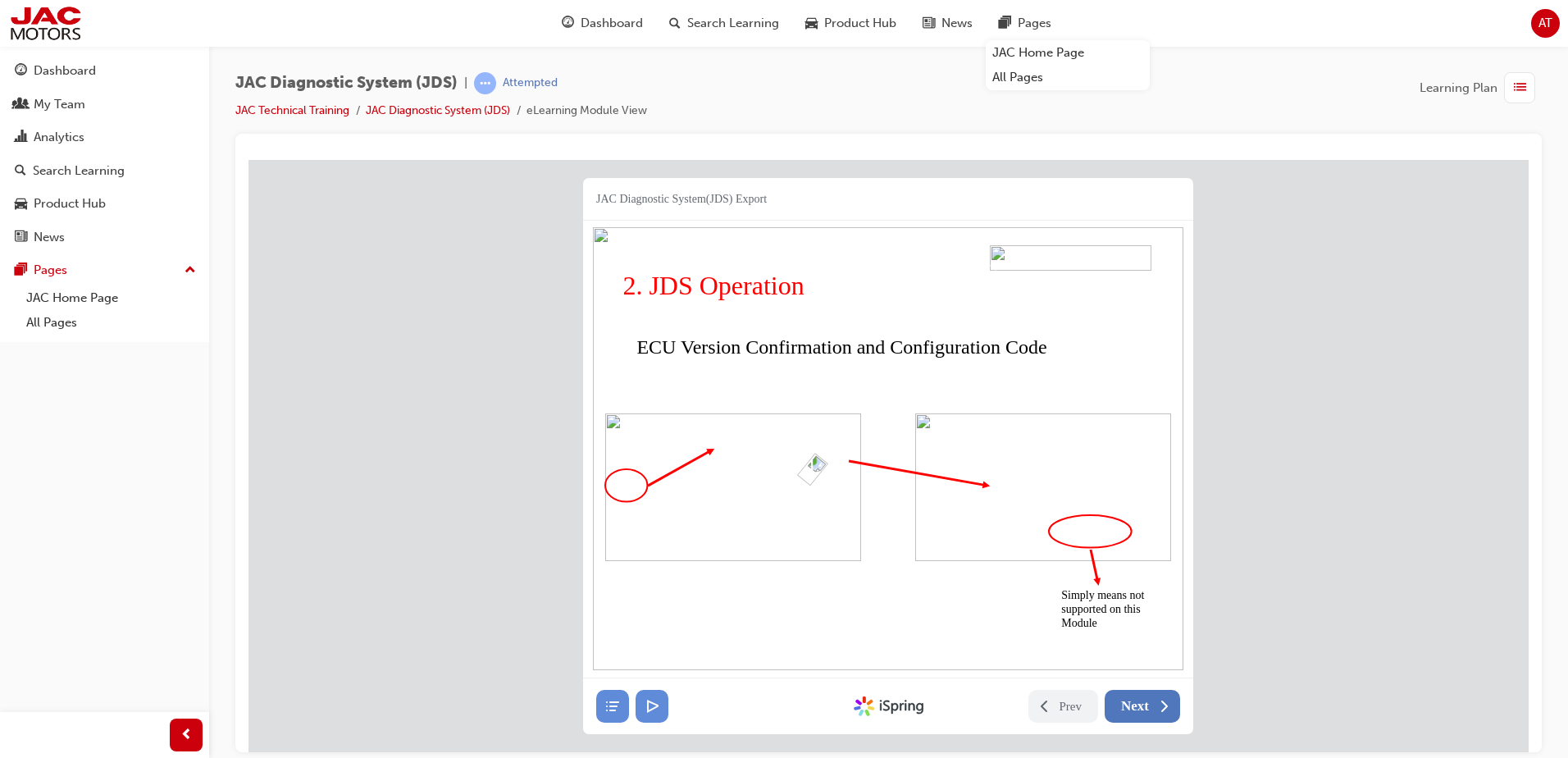
click at [1132, 710] on span "Next" at bounding box center [1135, 706] width 28 height 17
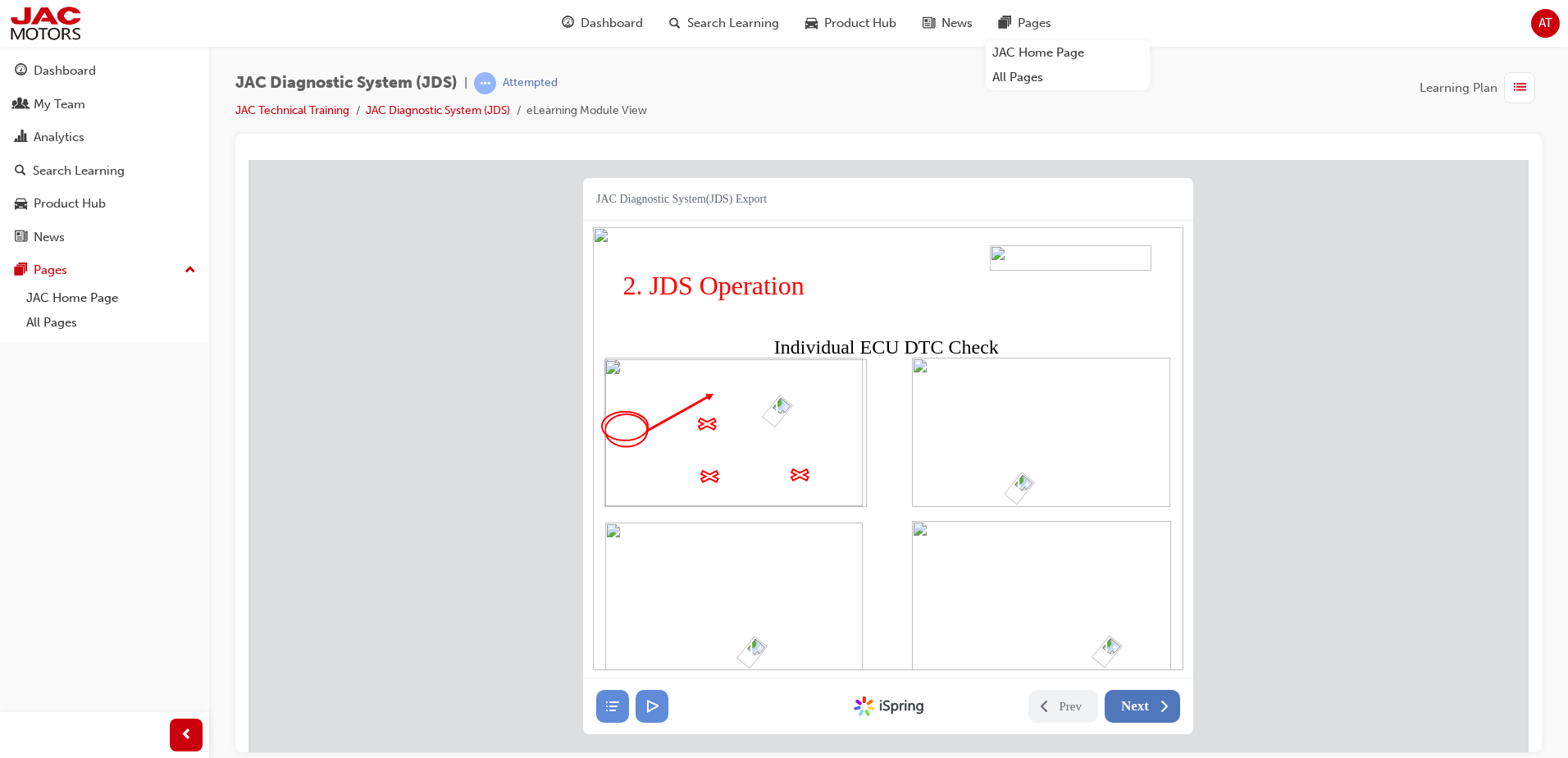
click at [1140, 708] on span "Next" at bounding box center [1135, 706] width 28 height 17
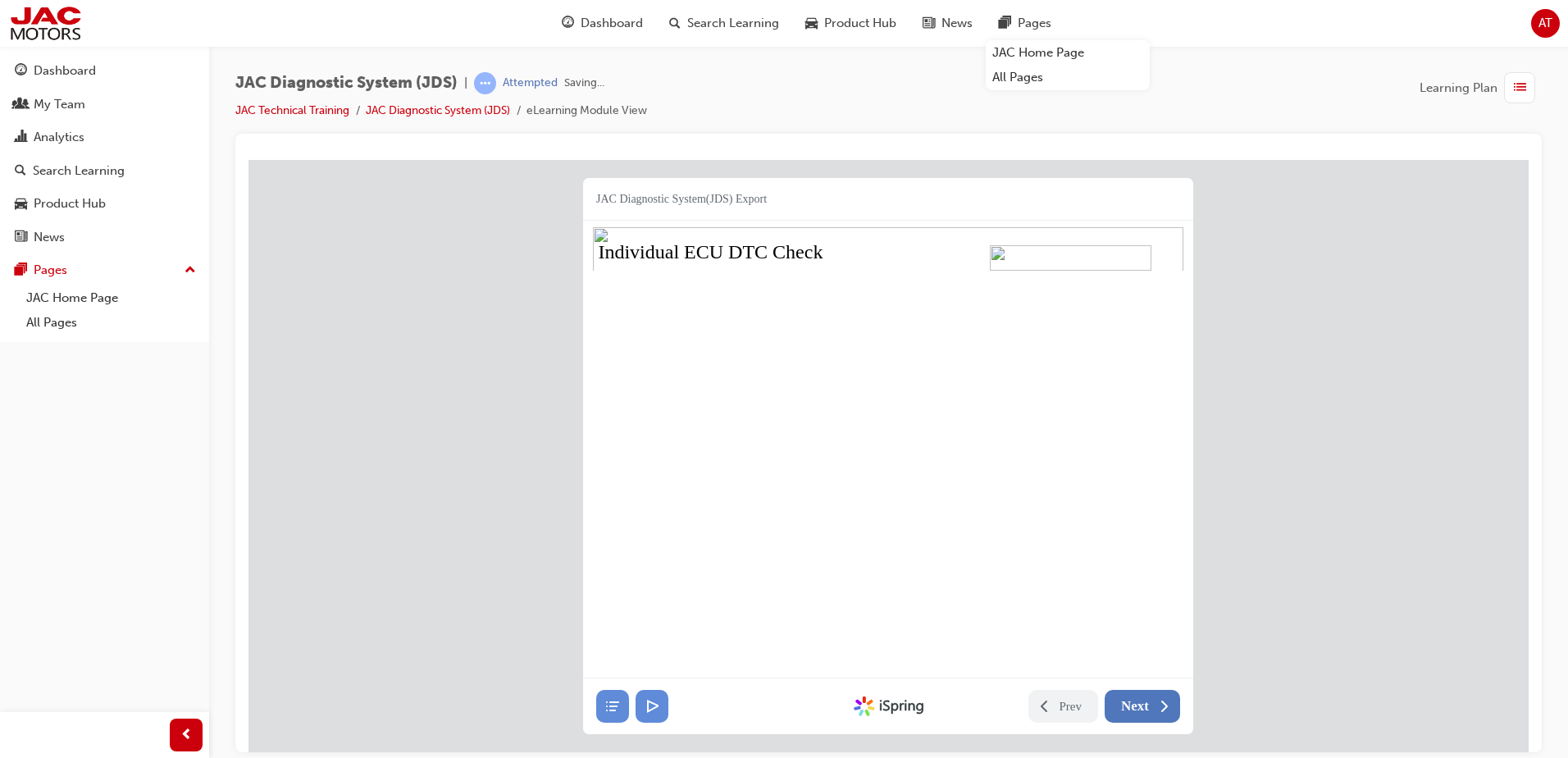
click at [1140, 708] on span "Next" at bounding box center [1135, 706] width 28 height 17
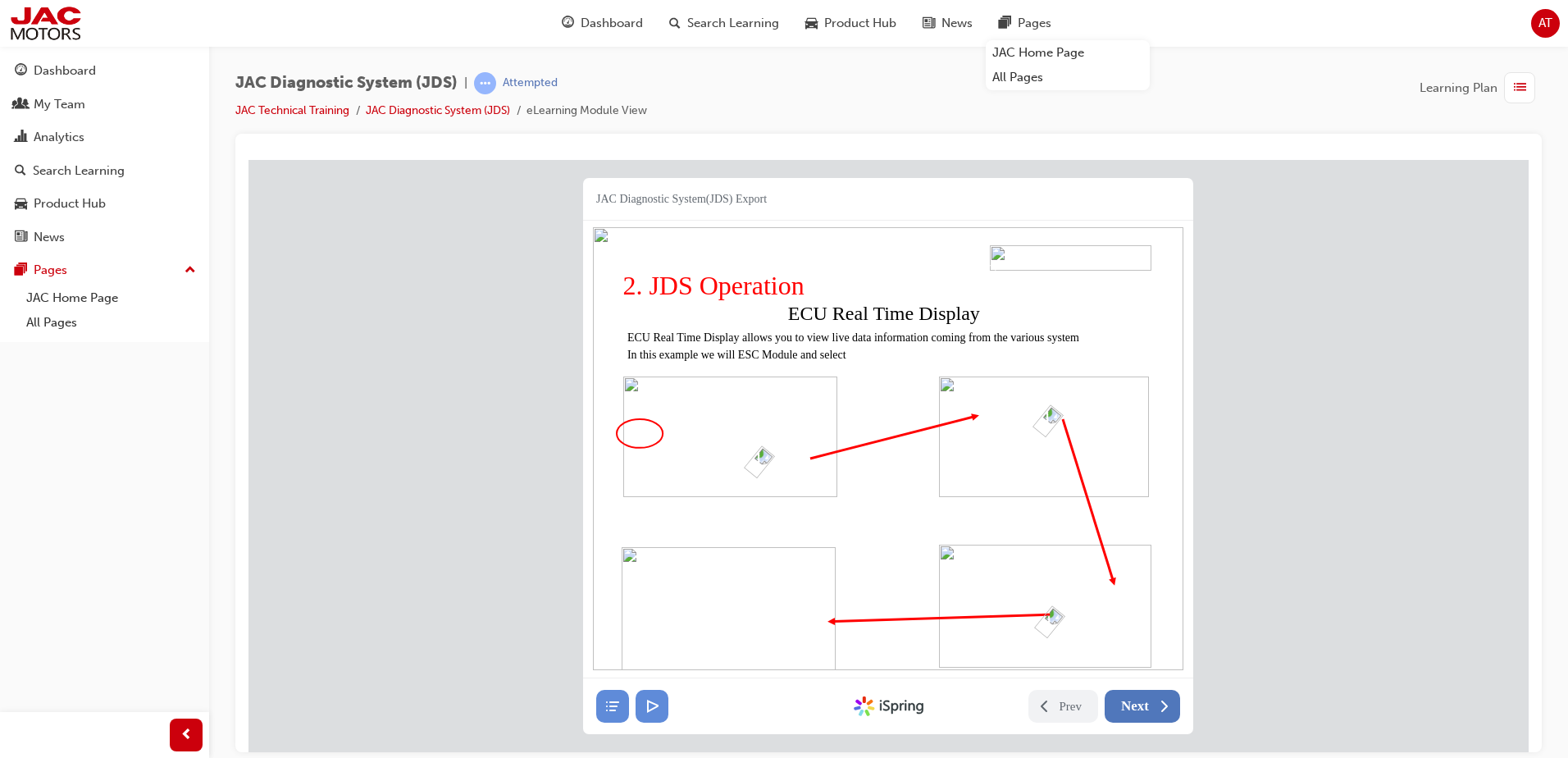
click at [1142, 708] on span "Next" at bounding box center [1135, 706] width 28 height 17
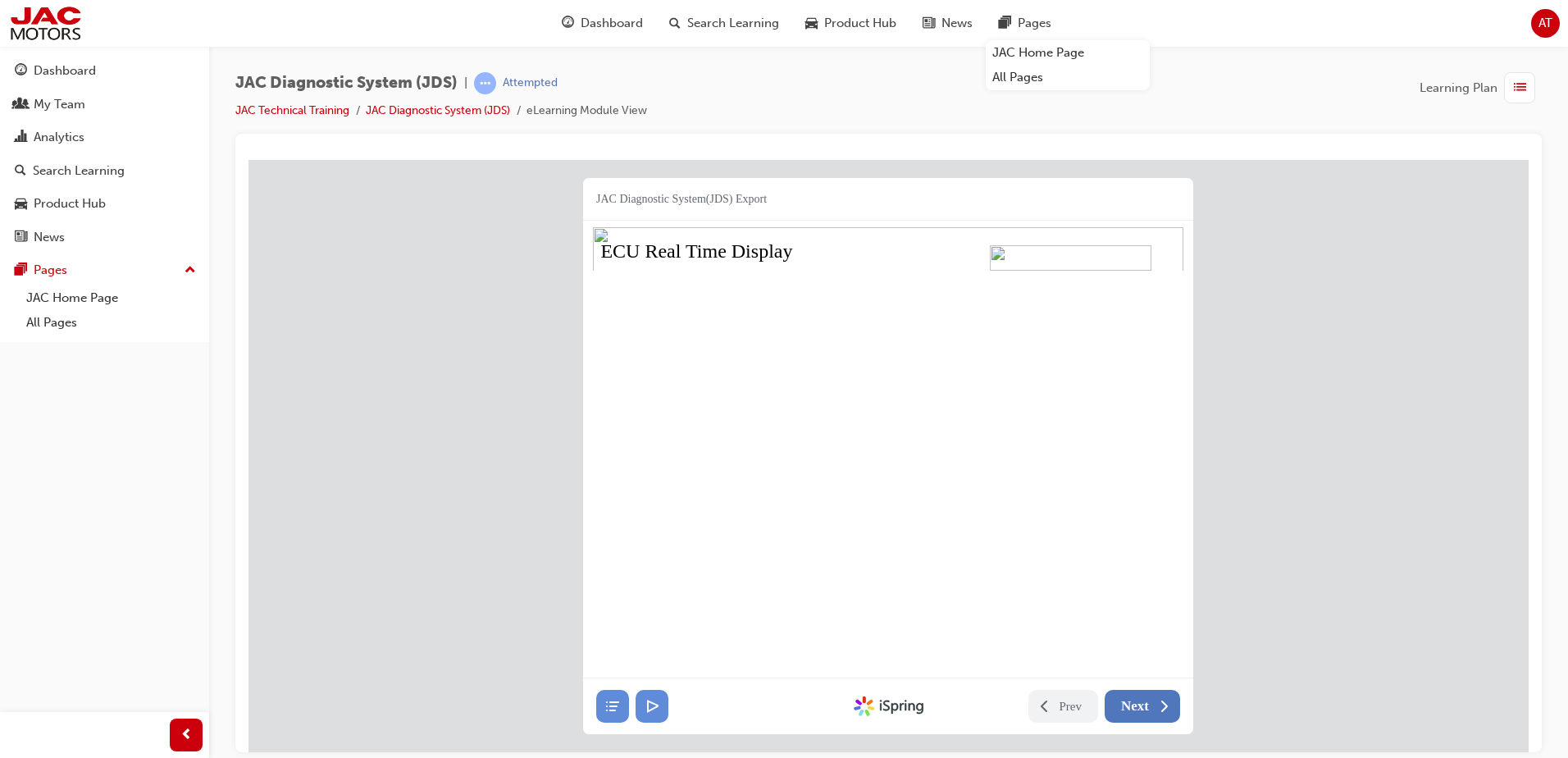
click at [1142, 707] on span "Next" at bounding box center [1135, 706] width 28 height 17
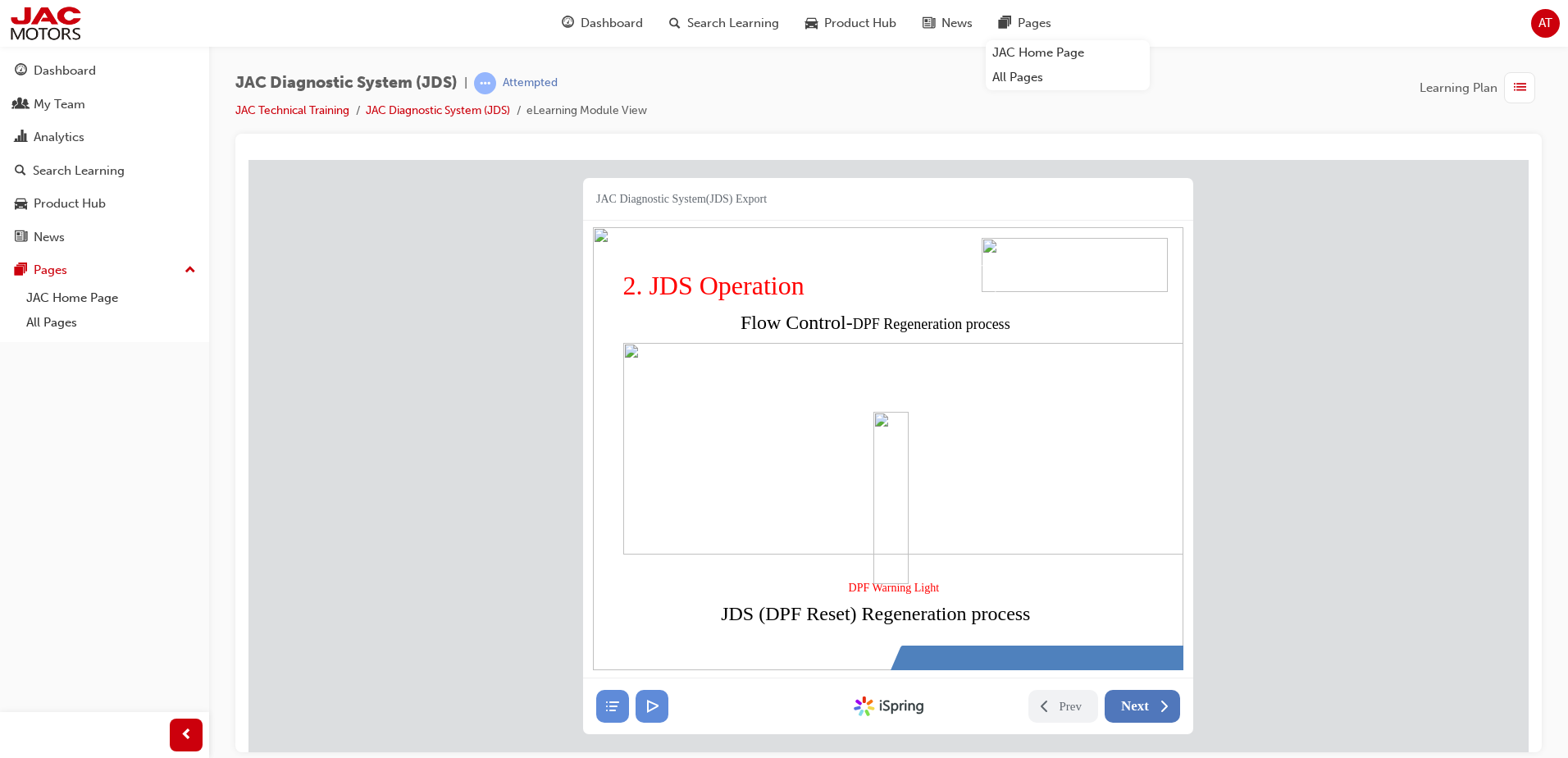
click at [1154, 707] on button "Next" at bounding box center [1142, 706] width 75 height 33
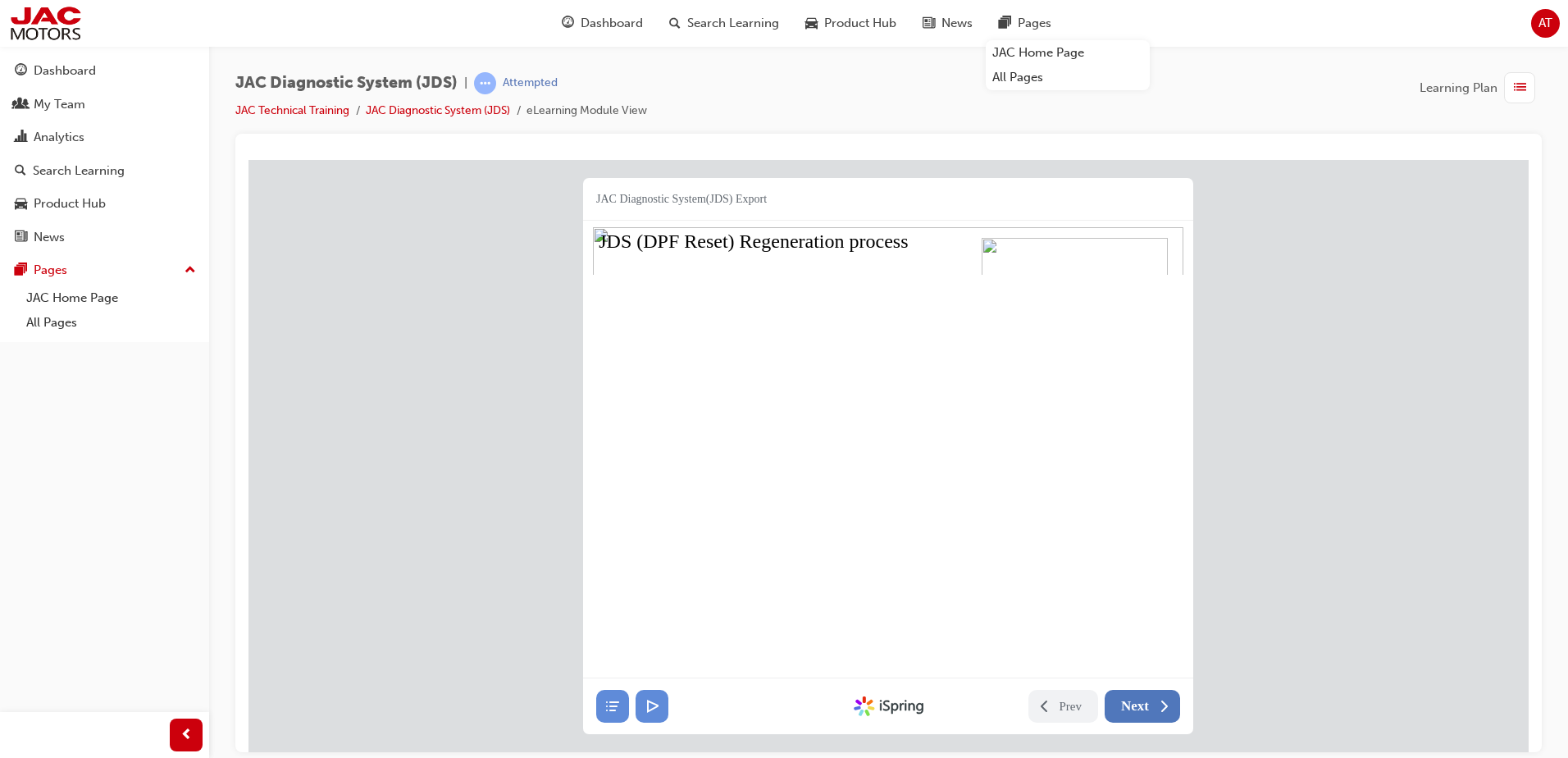
click at [1143, 716] on button "Next" at bounding box center [1142, 706] width 75 height 33
click at [1138, 704] on span "Next" at bounding box center [1135, 706] width 28 height 17
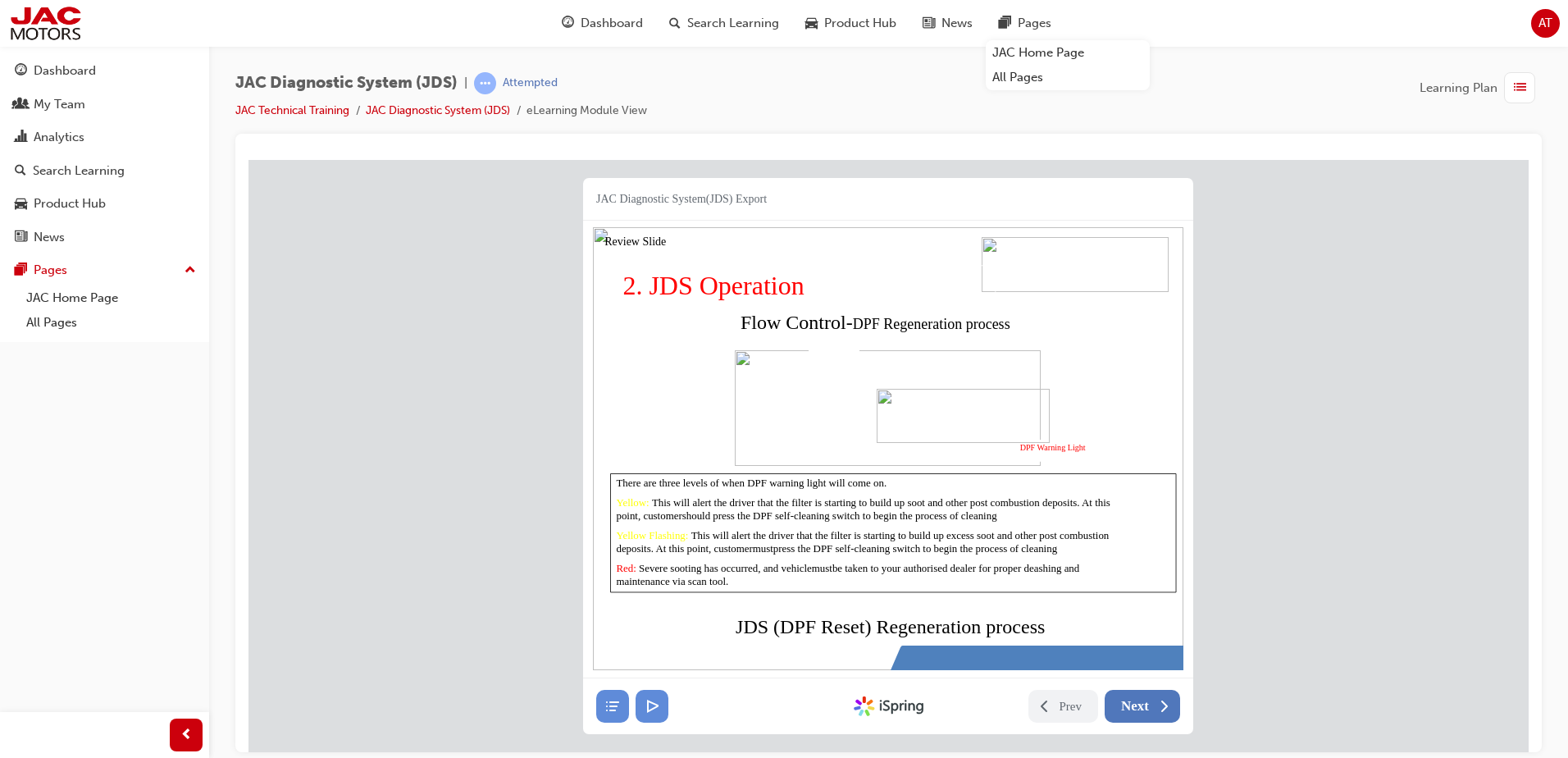
click at [1148, 707] on button "Next" at bounding box center [1142, 706] width 75 height 33
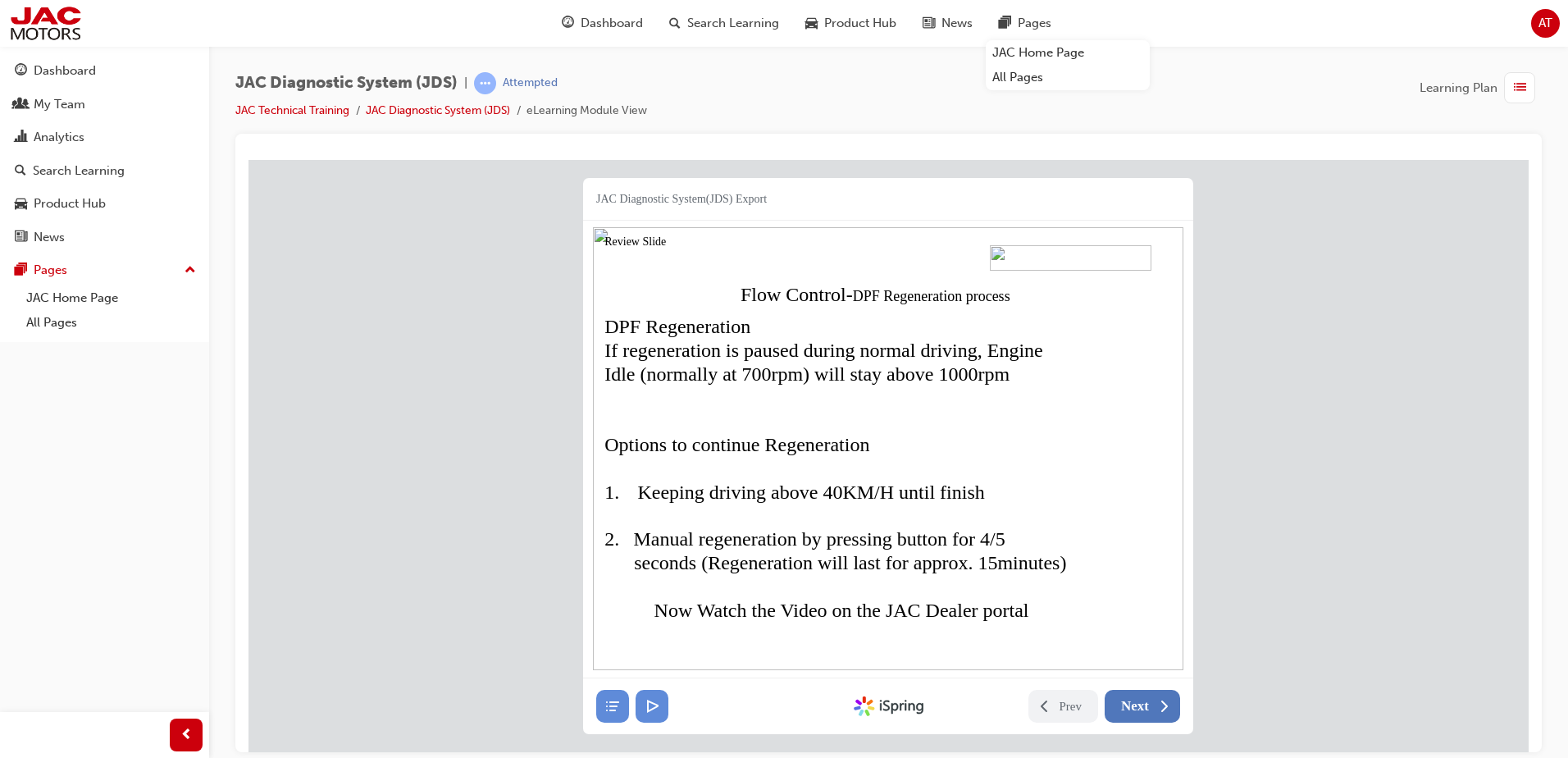
click at [1142, 708] on span "Next" at bounding box center [1135, 706] width 28 height 17
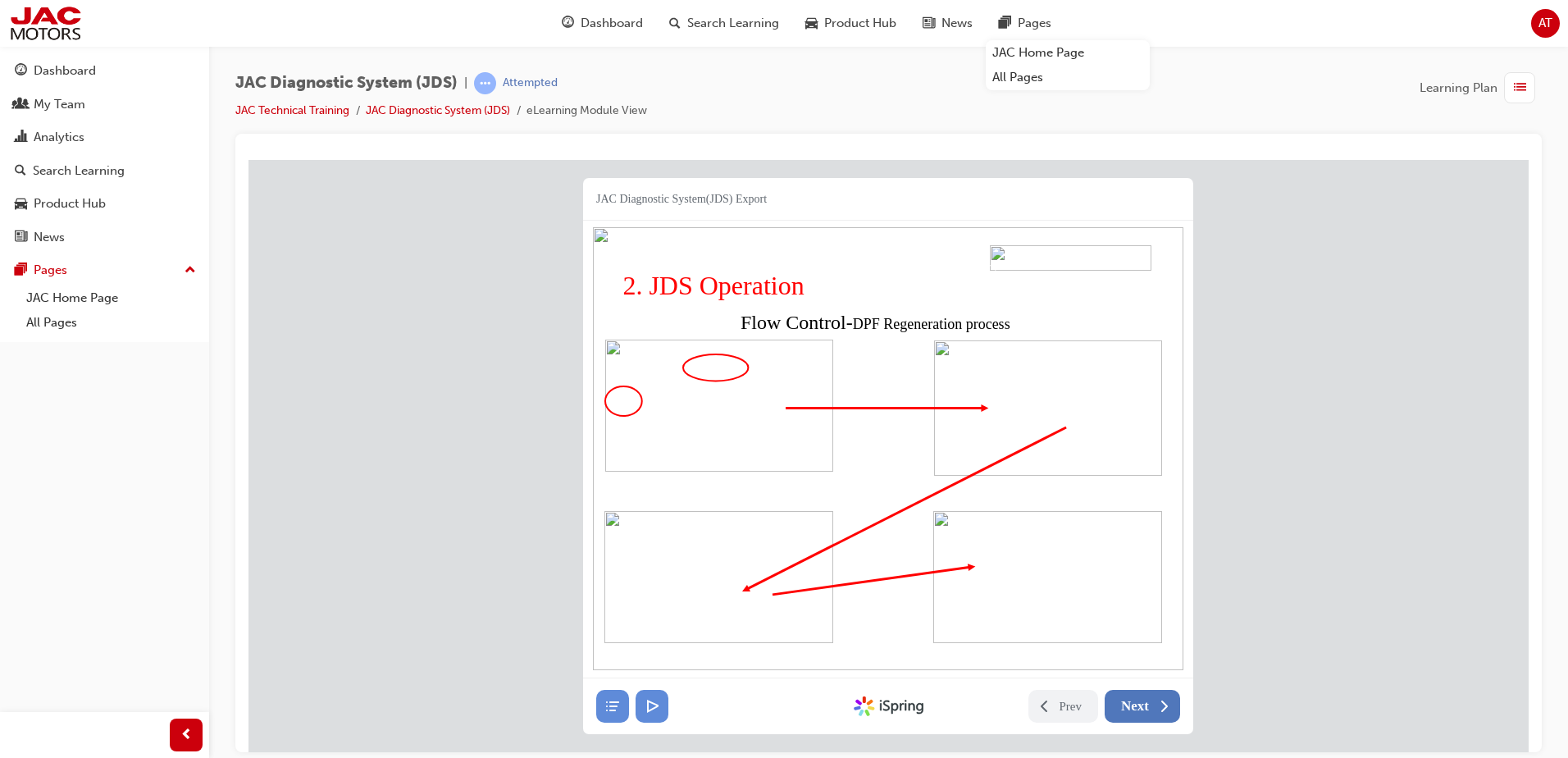
click at [1141, 712] on span "Next" at bounding box center [1135, 706] width 28 height 17
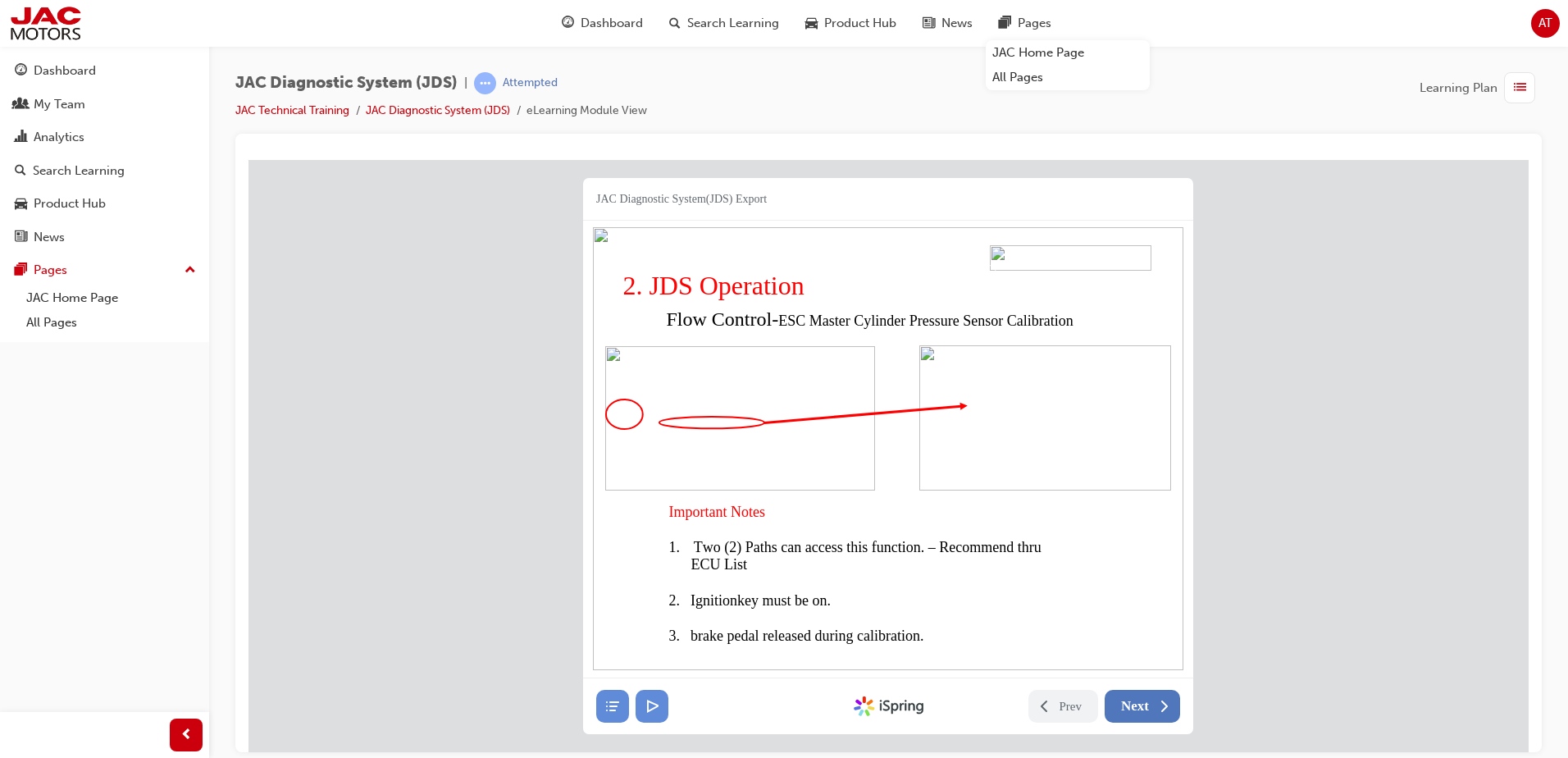
click at [1142, 710] on span "Next" at bounding box center [1135, 706] width 28 height 17
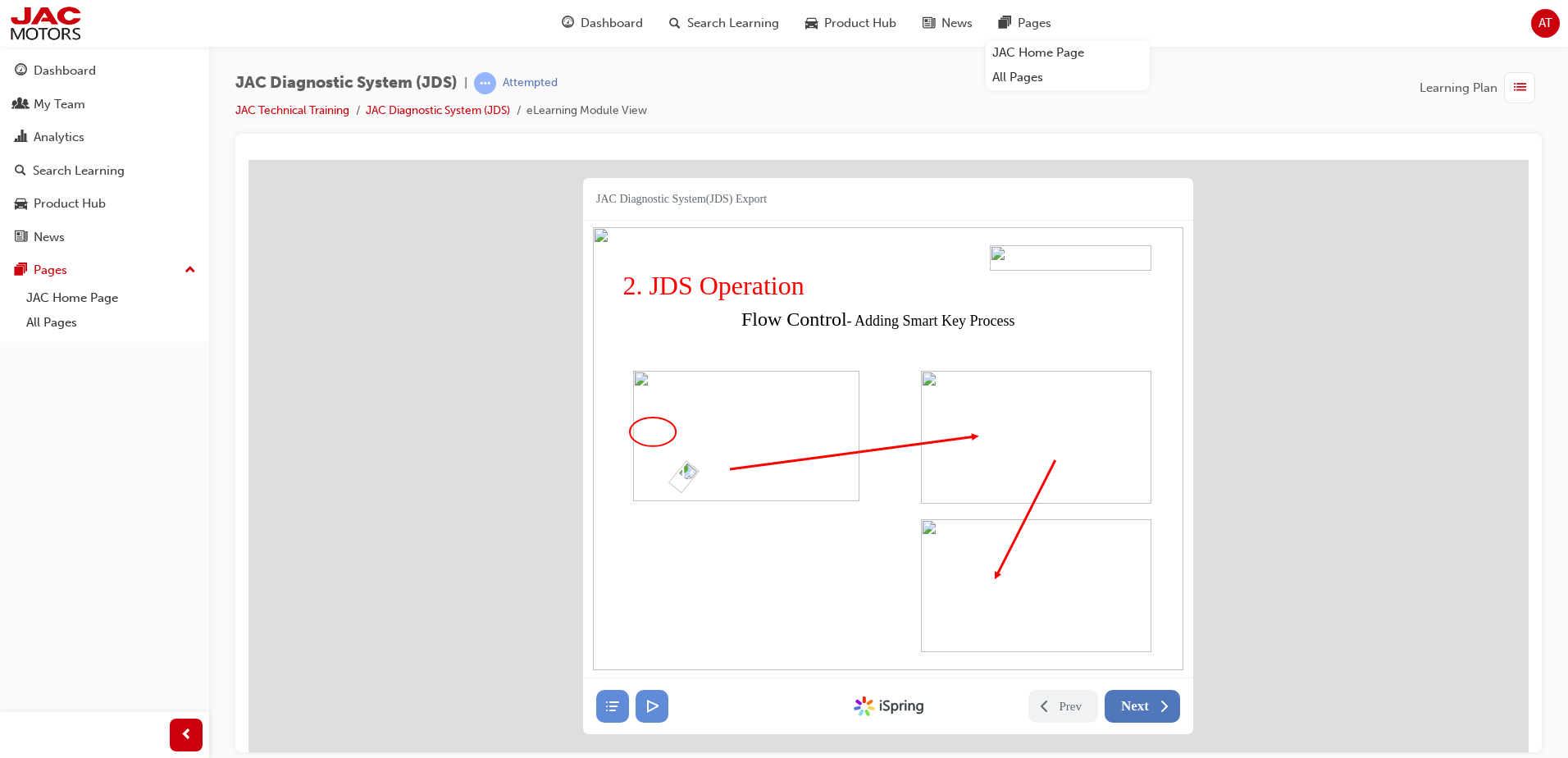
click at [1142, 709] on span "Next" at bounding box center [1135, 706] width 28 height 17
click at [1144, 707] on span "Next" at bounding box center [1135, 706] width 28 height 17
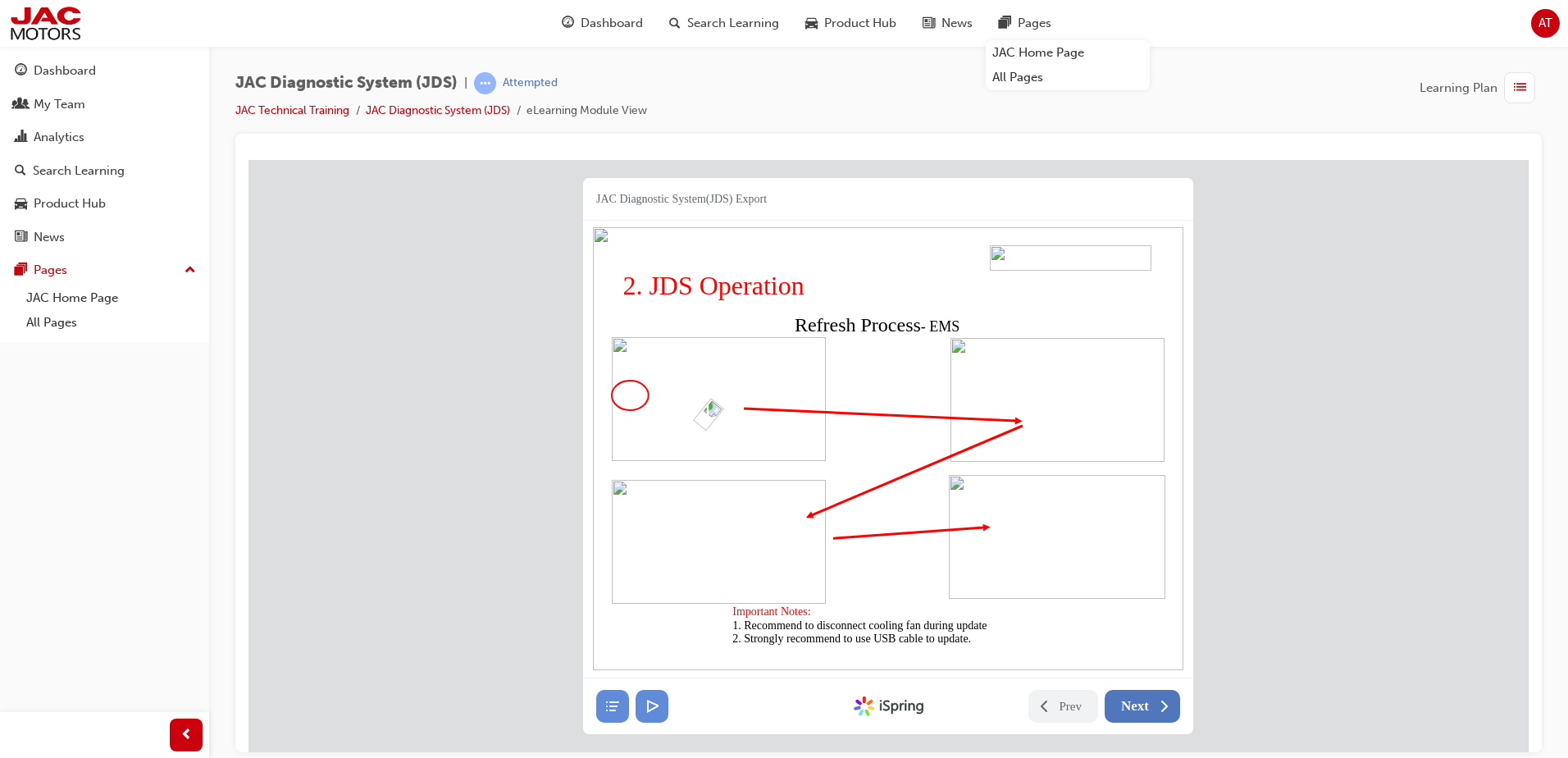
click at [1148, 702] on button "Next" at bounding box center [1142, 706] width 75 height 33
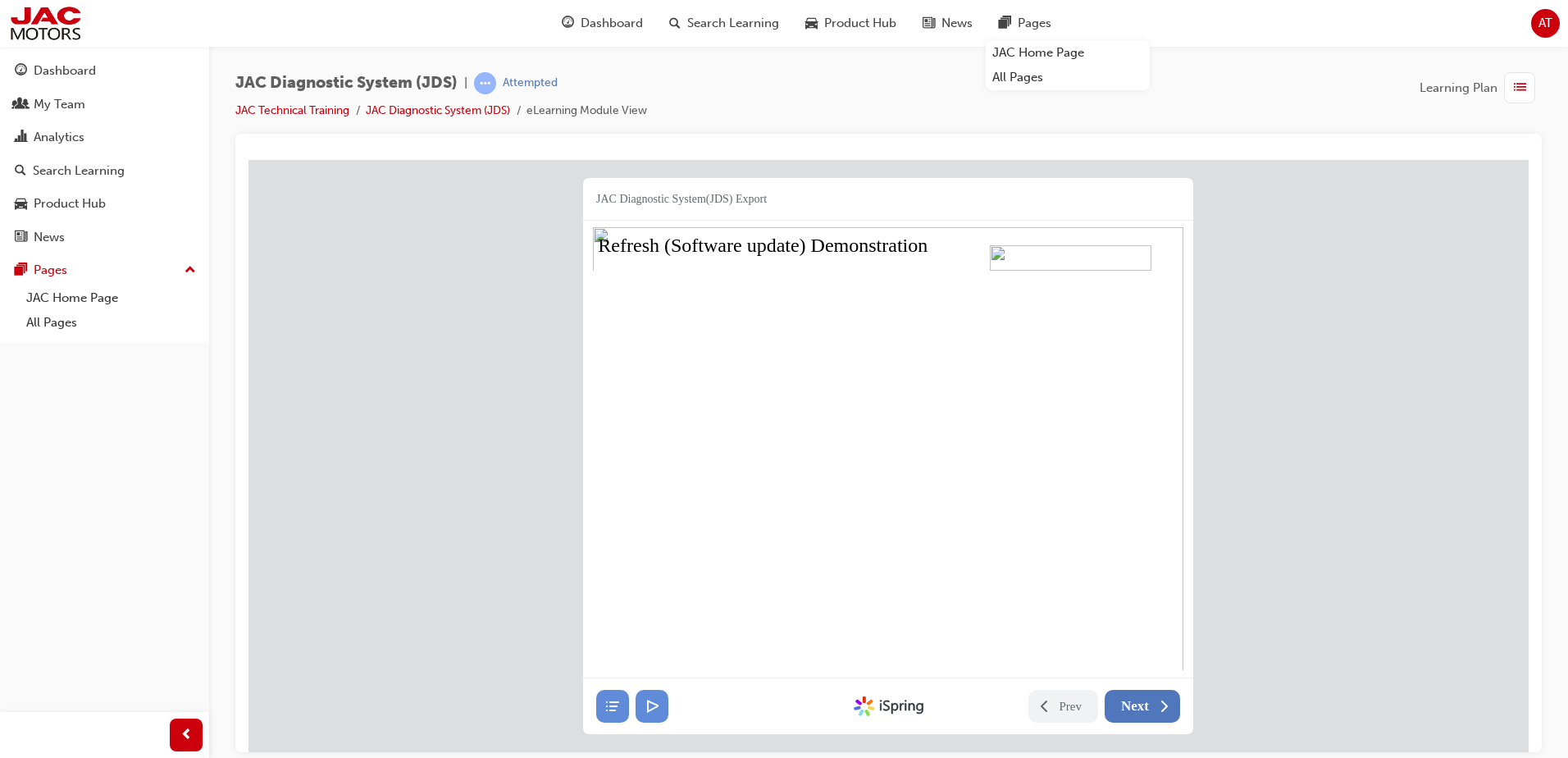
click at [1149, 704] on button "Next" at bounding box center [1142, 706] width 75 height 33
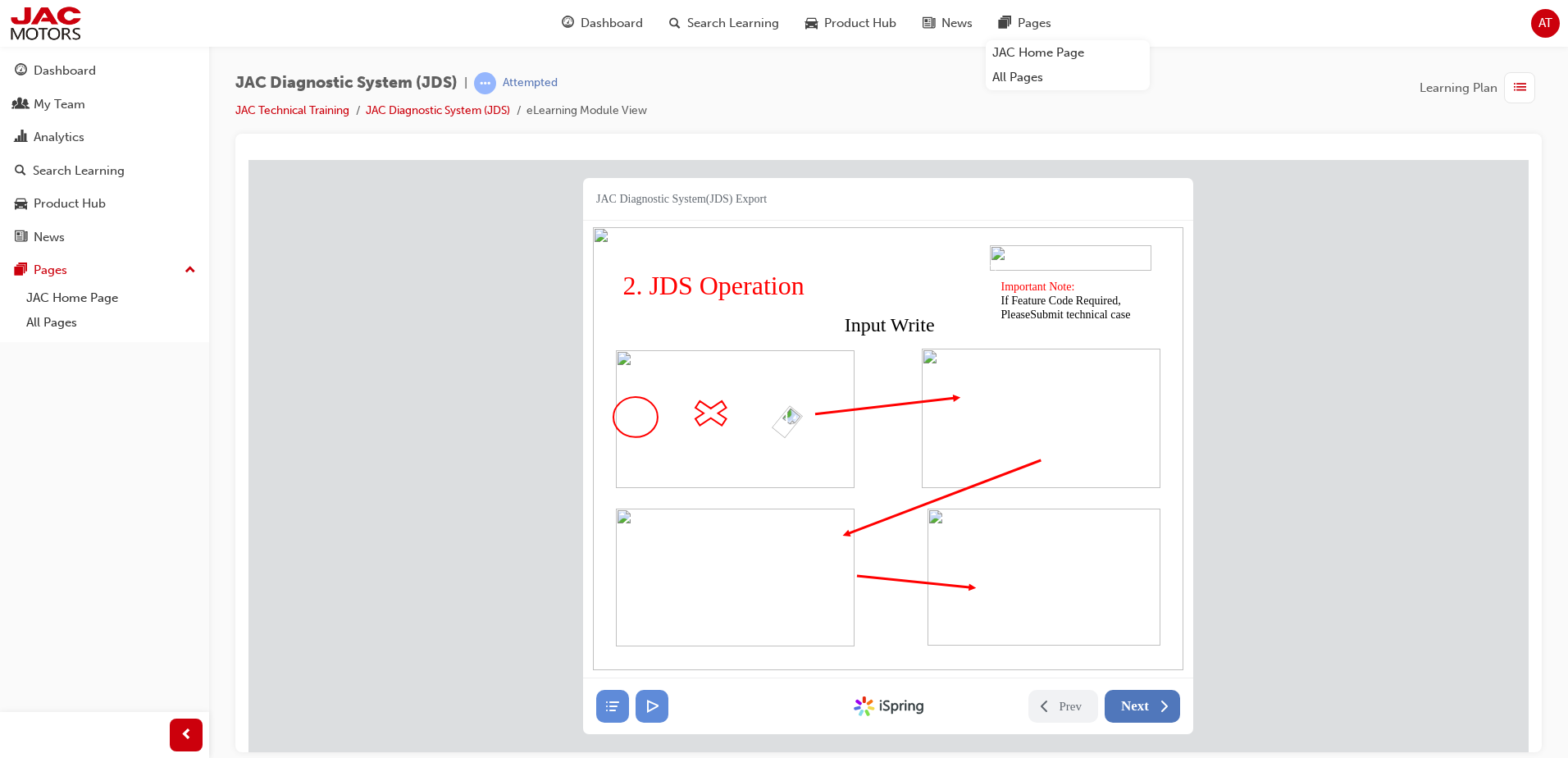
click at [1149, 704] on button "Next" at bounding box center [1142, 706] width 75 height 33
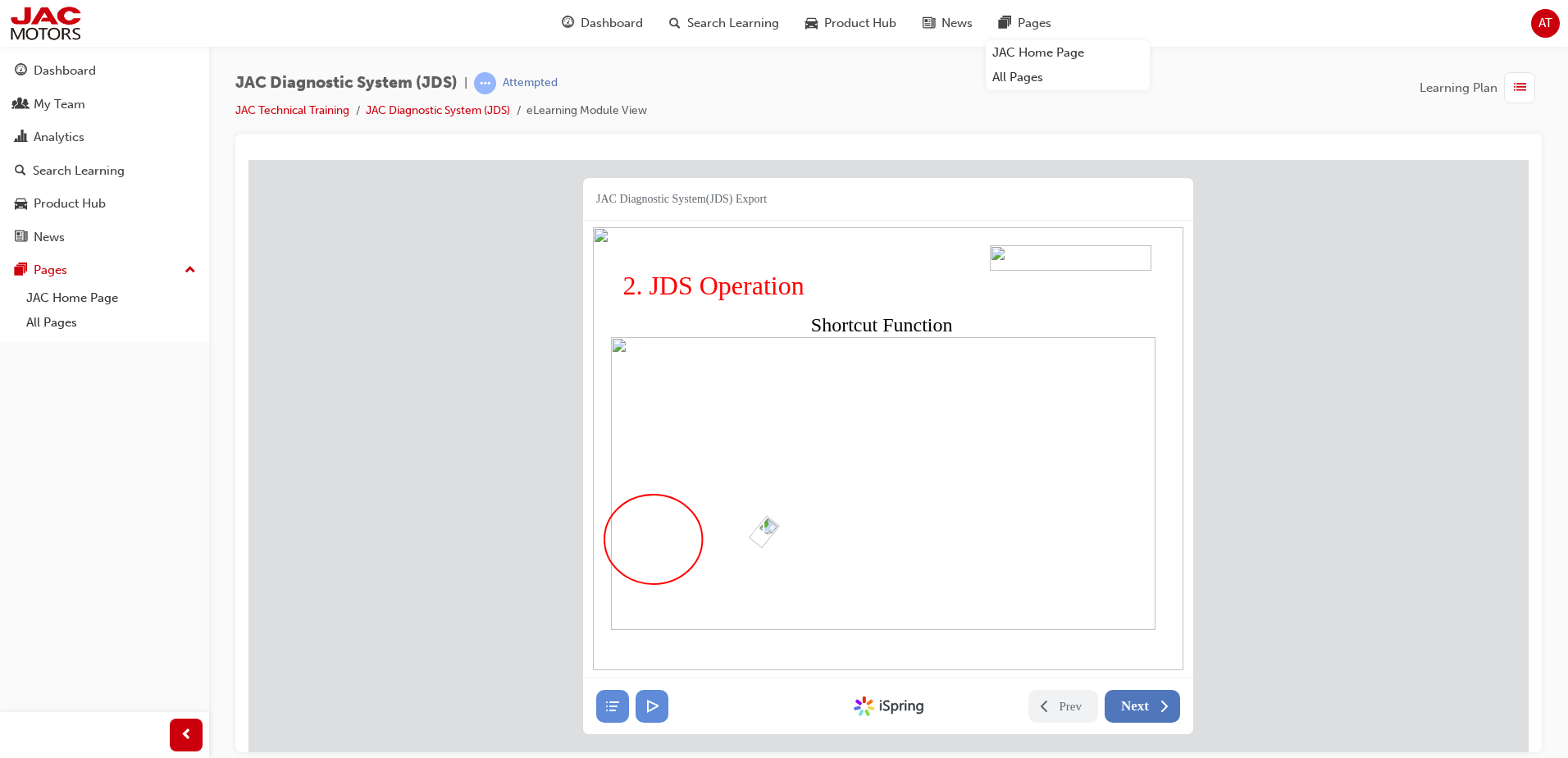
click at [1148, 707] on button "Next" at bounding box center [1142, 706] width 75 height 33
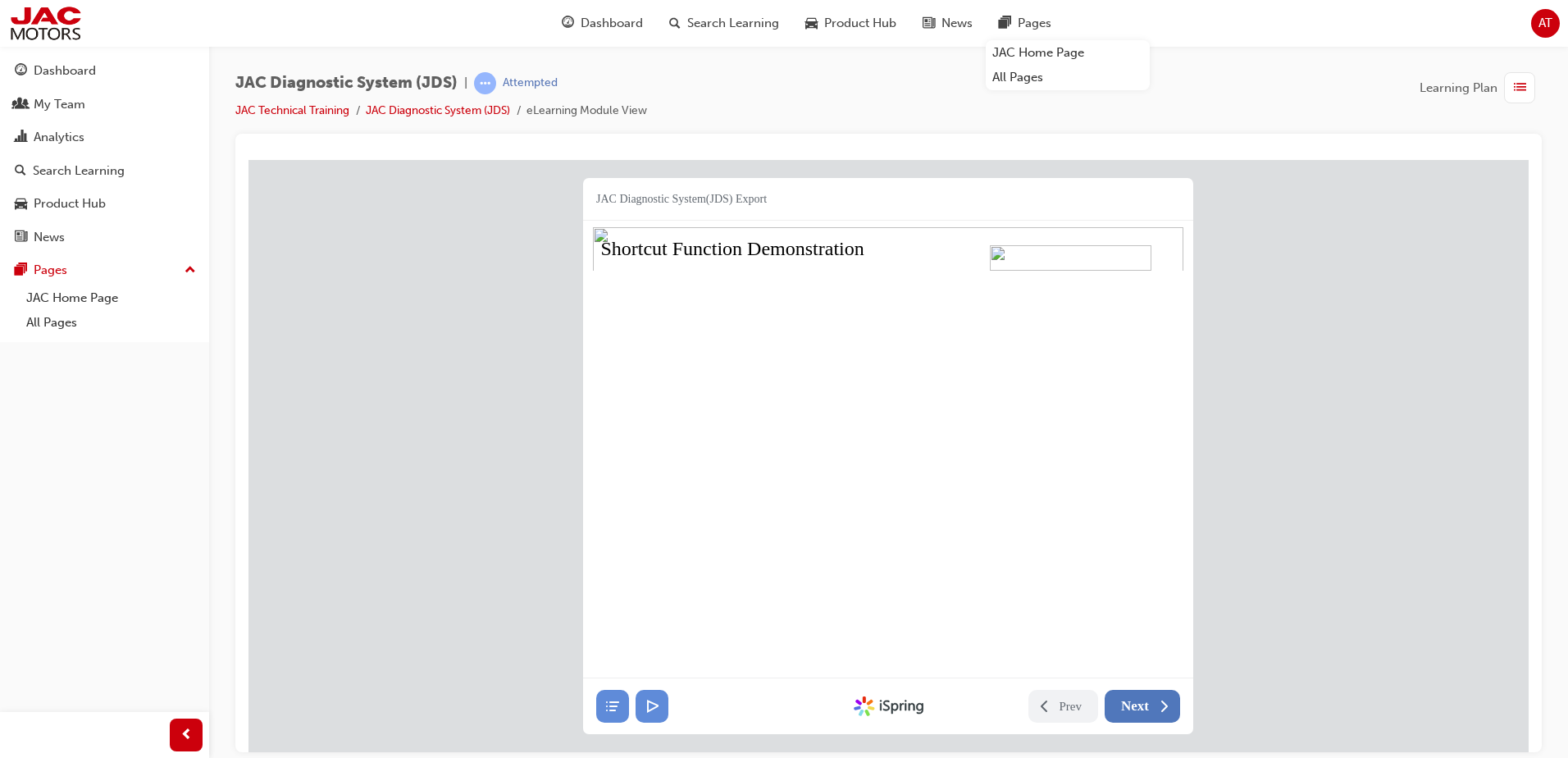
click at [1147, 711] on span "Next" at bounding box center [1135, 706] width 28 height 17
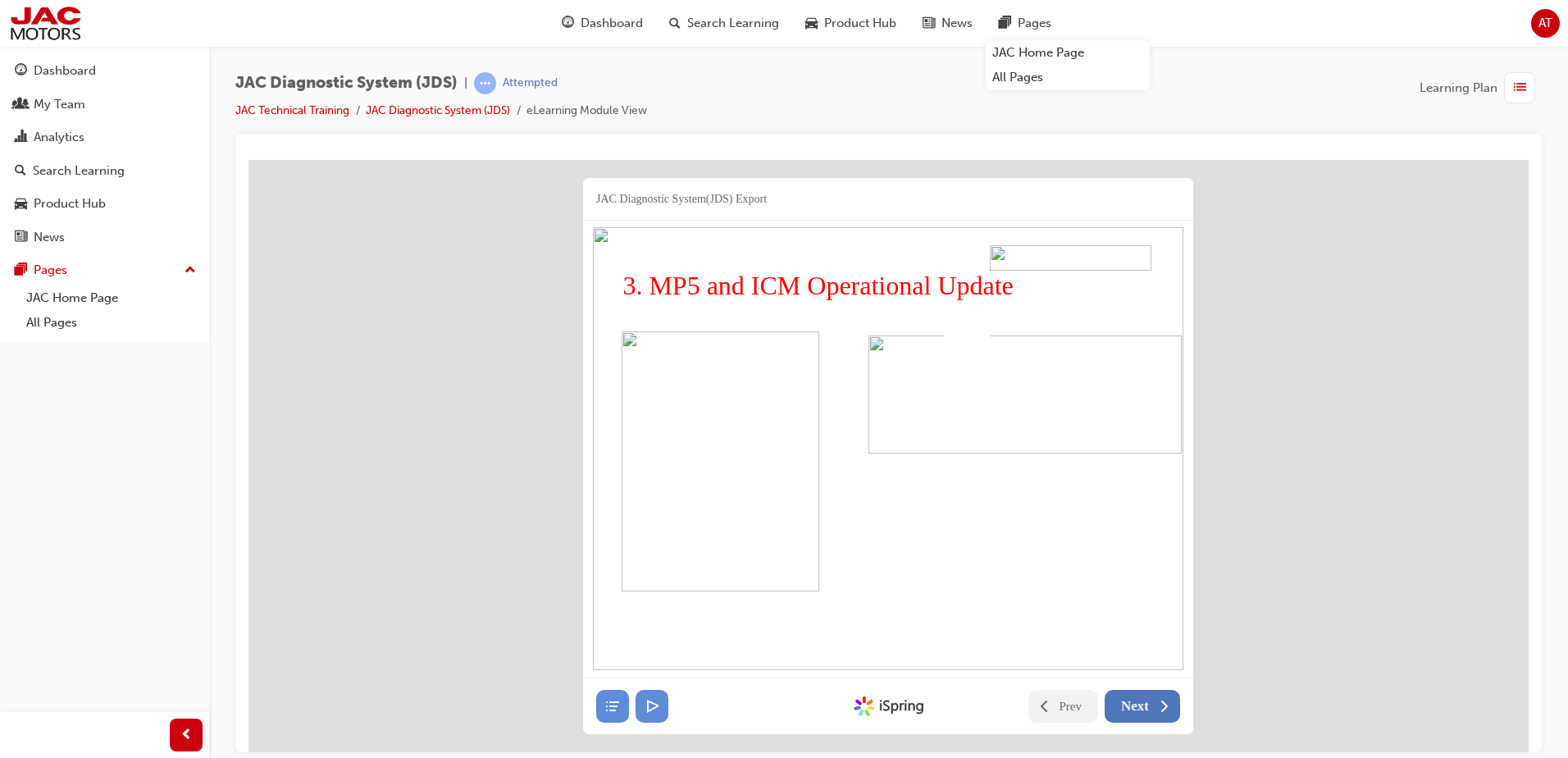
click at [1147, 712] on span "Next" at bounding box center [1135, 706] width 28 height 17
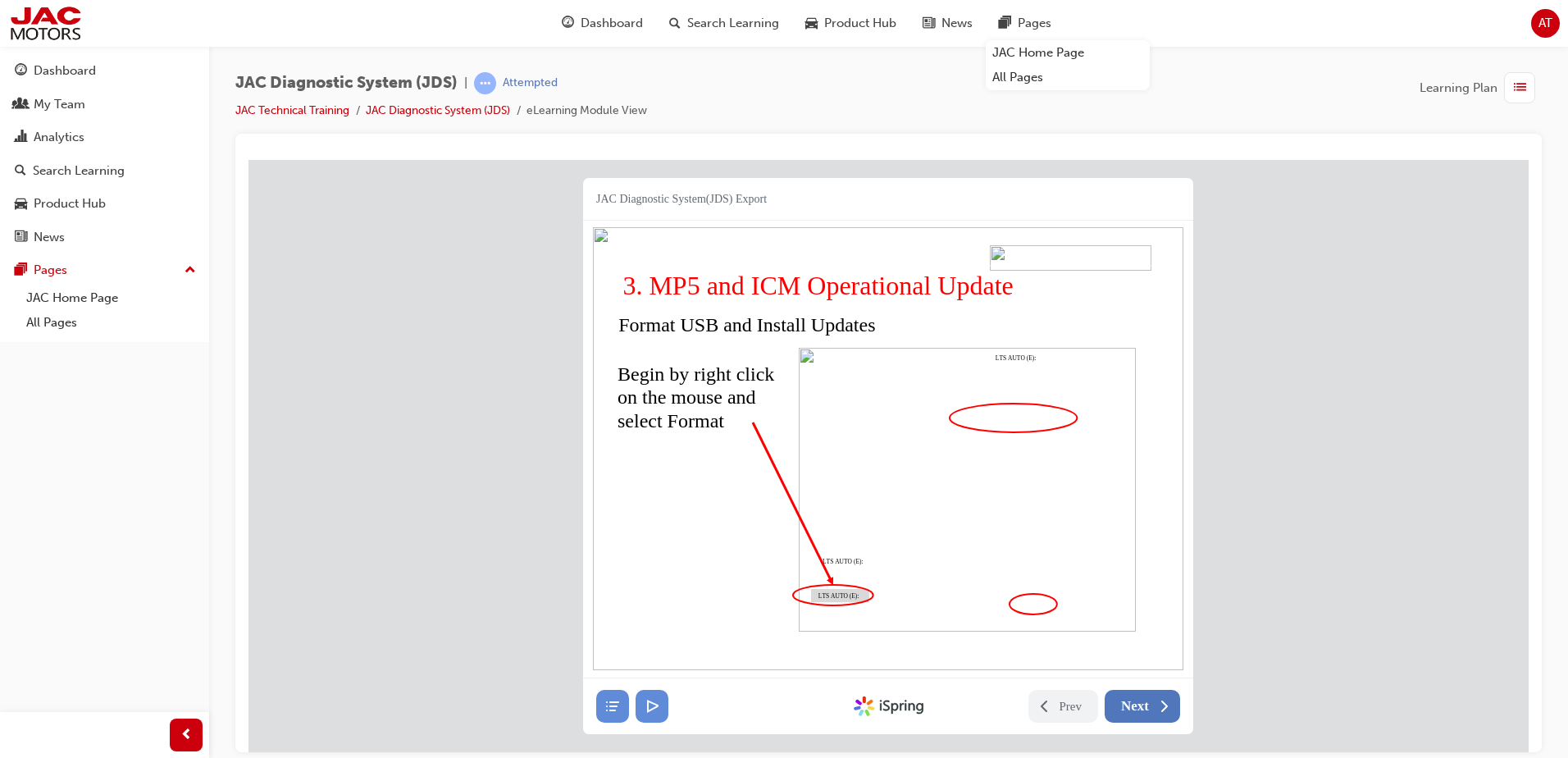
click at [1147, 712] on span "Next" at bounding box center [1135, 706] width 28 height 17
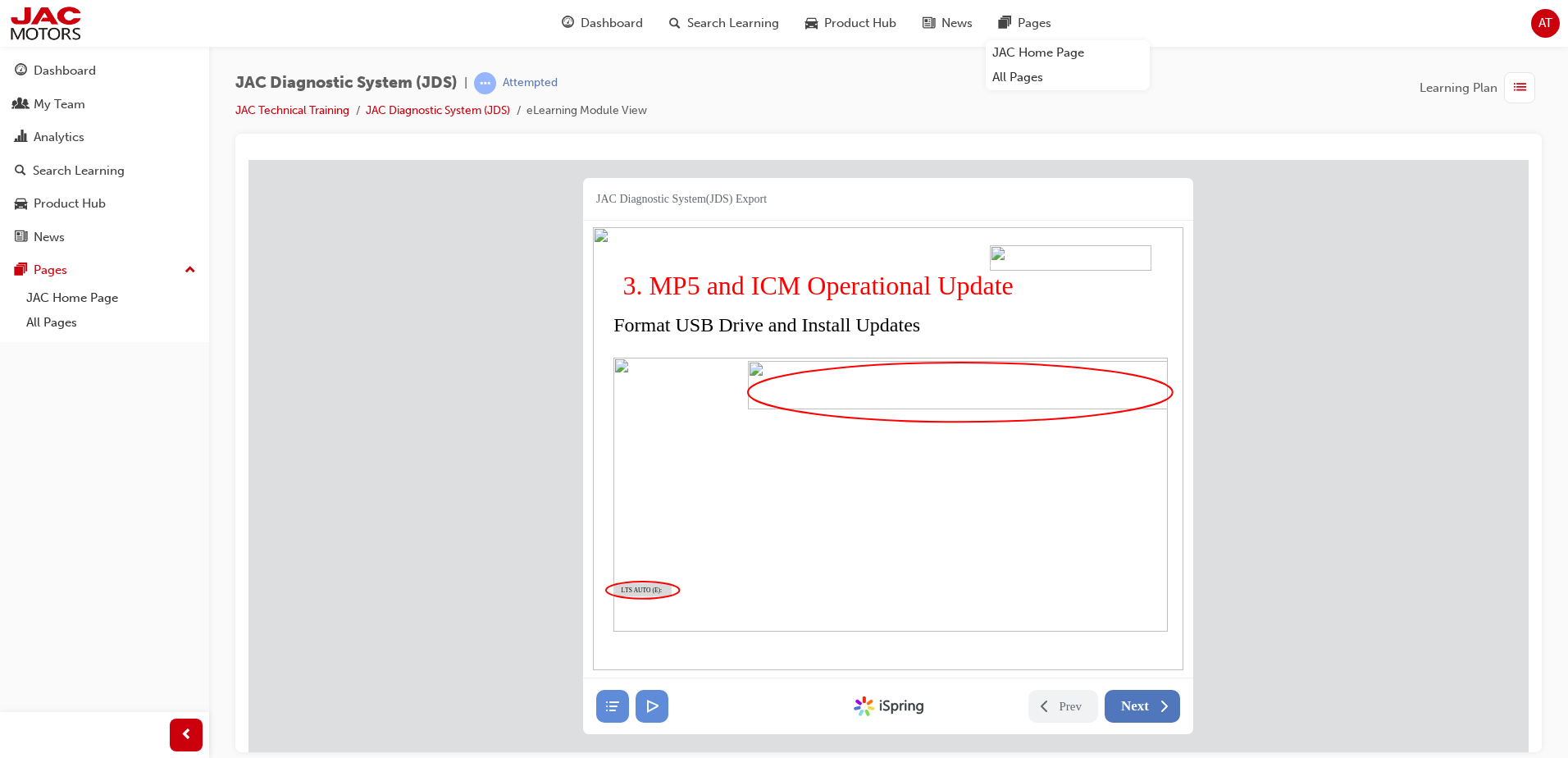
click at [1147, 712] on span "Next" at bounding box center [1135, 706] width 28 height 17
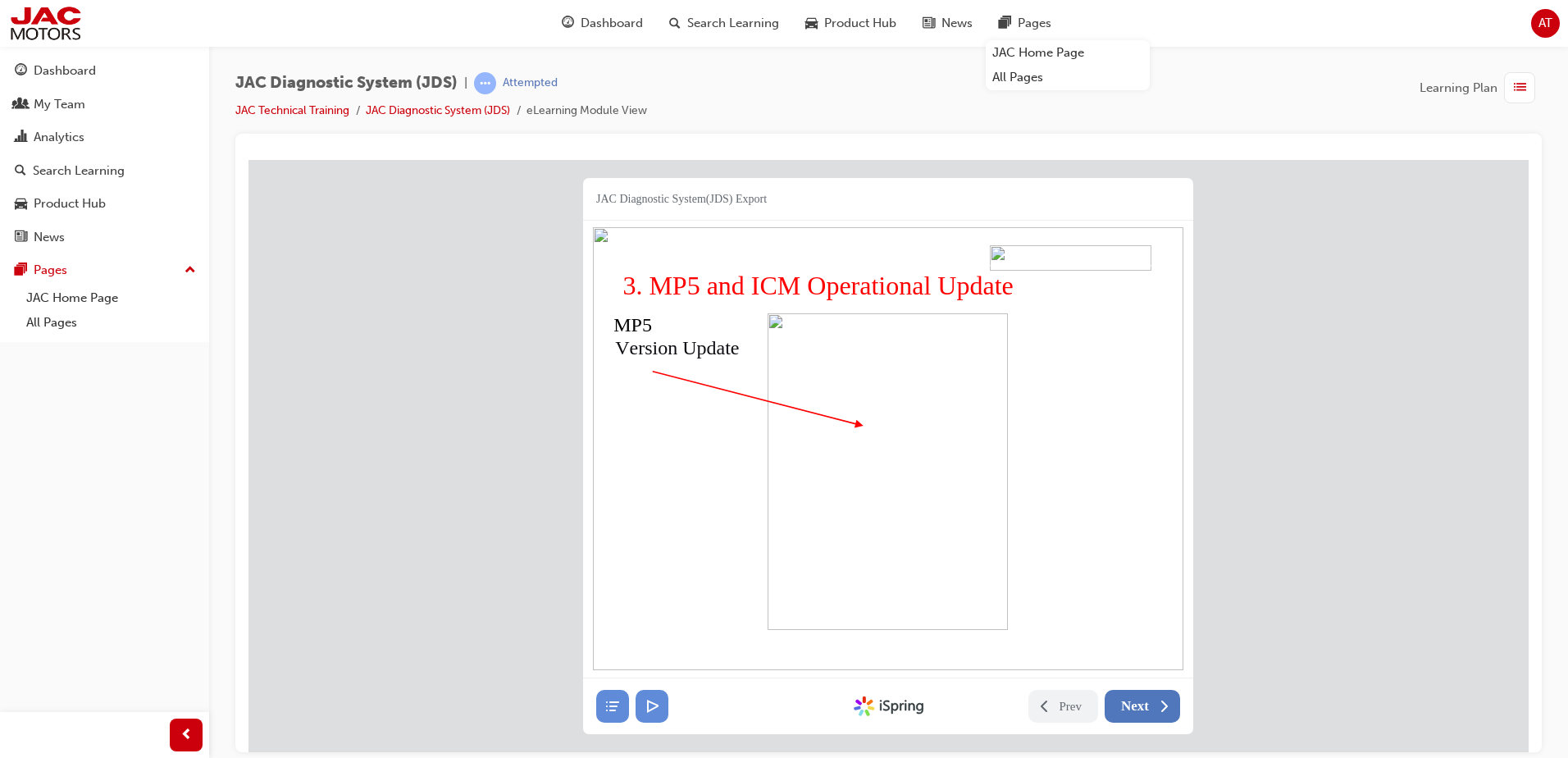
click at [1147, 712] on span "Next" at bounding box center [1135, 706] width 28 height 17
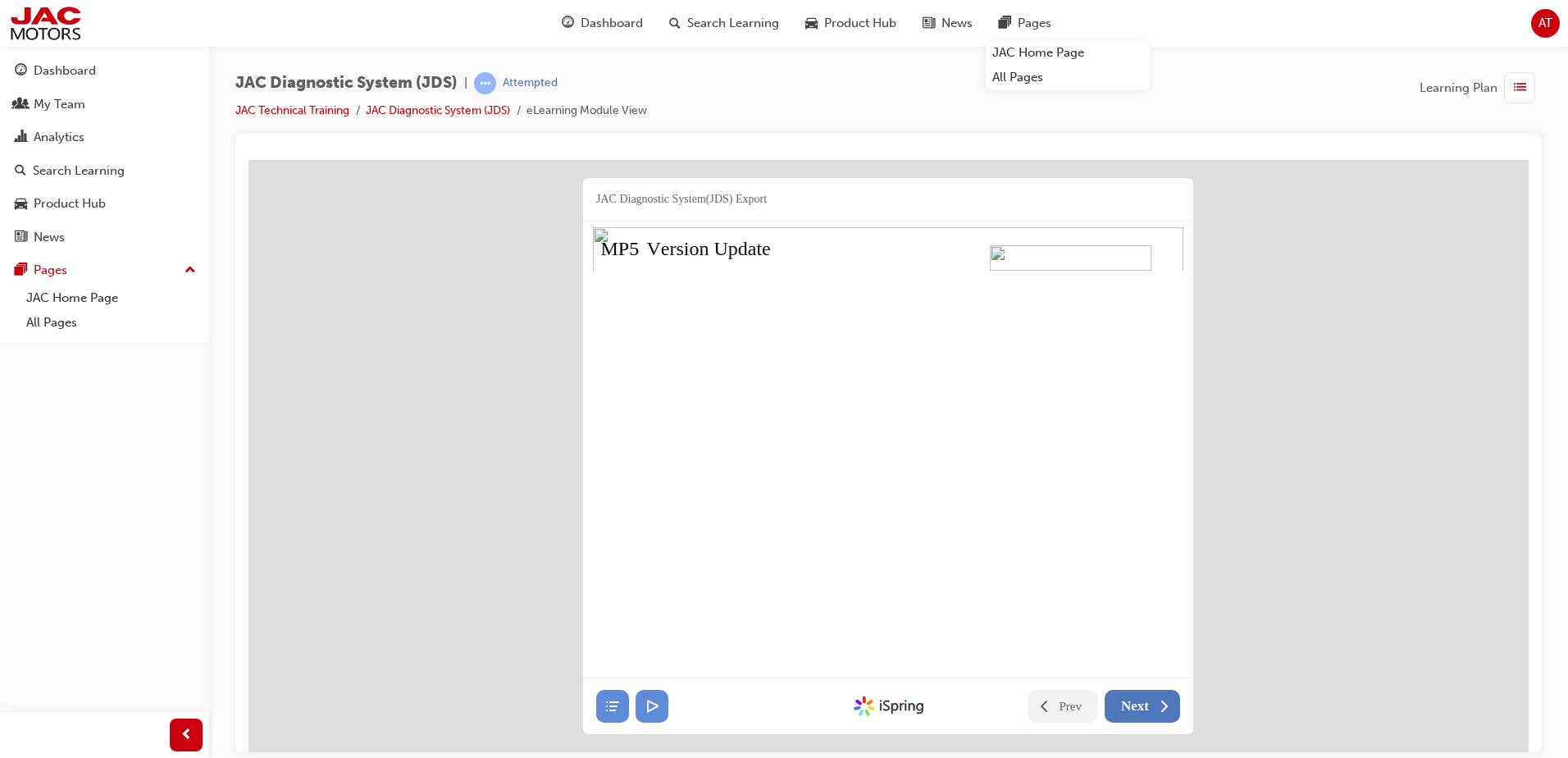
click at [1147, 712] on span "Next" at bounding box center [1135, 706] width 28 height 17
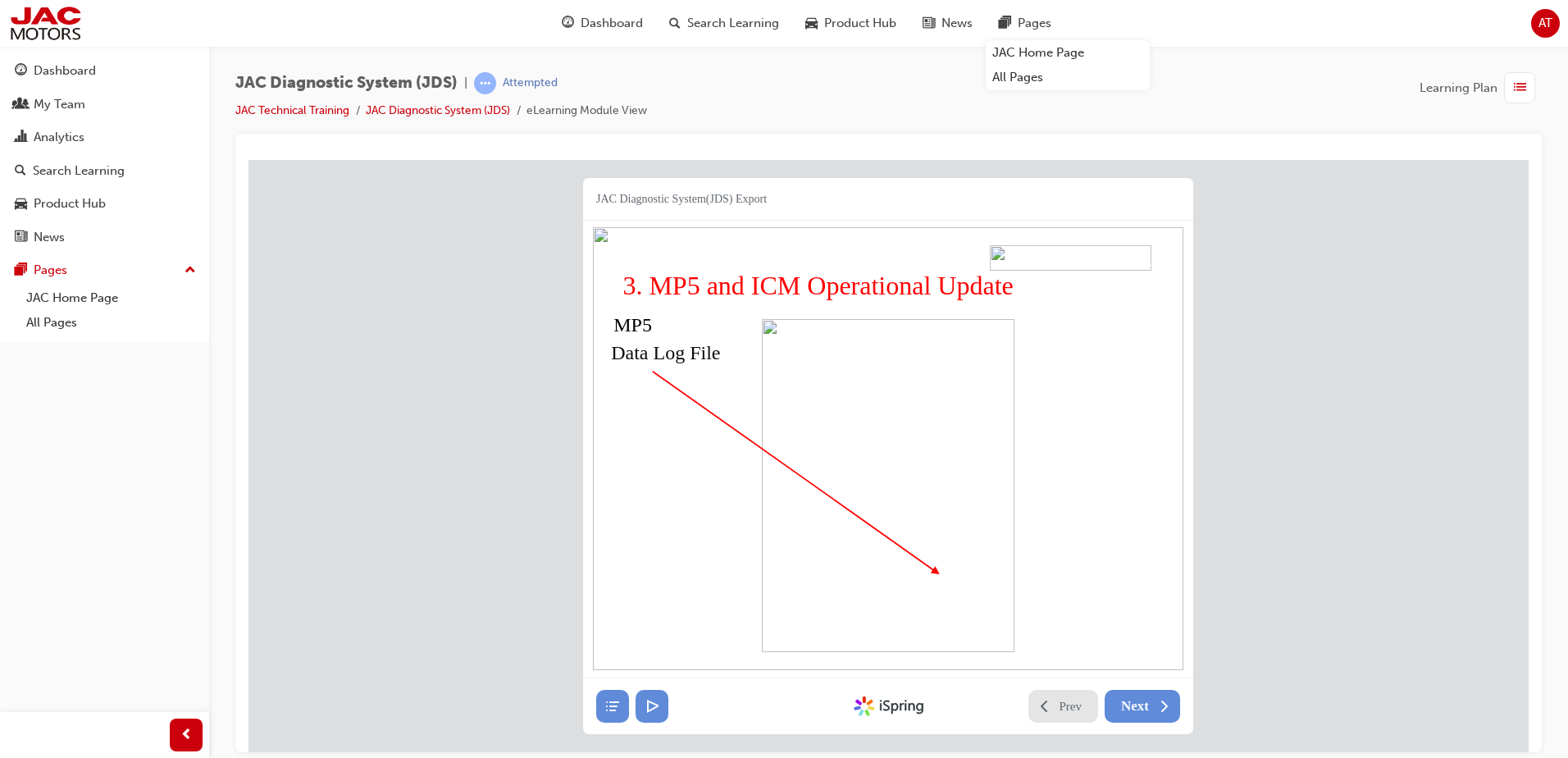
click at [1074, 706] on span "Prev" at bounding box center [1071, 706] width 23 height 17
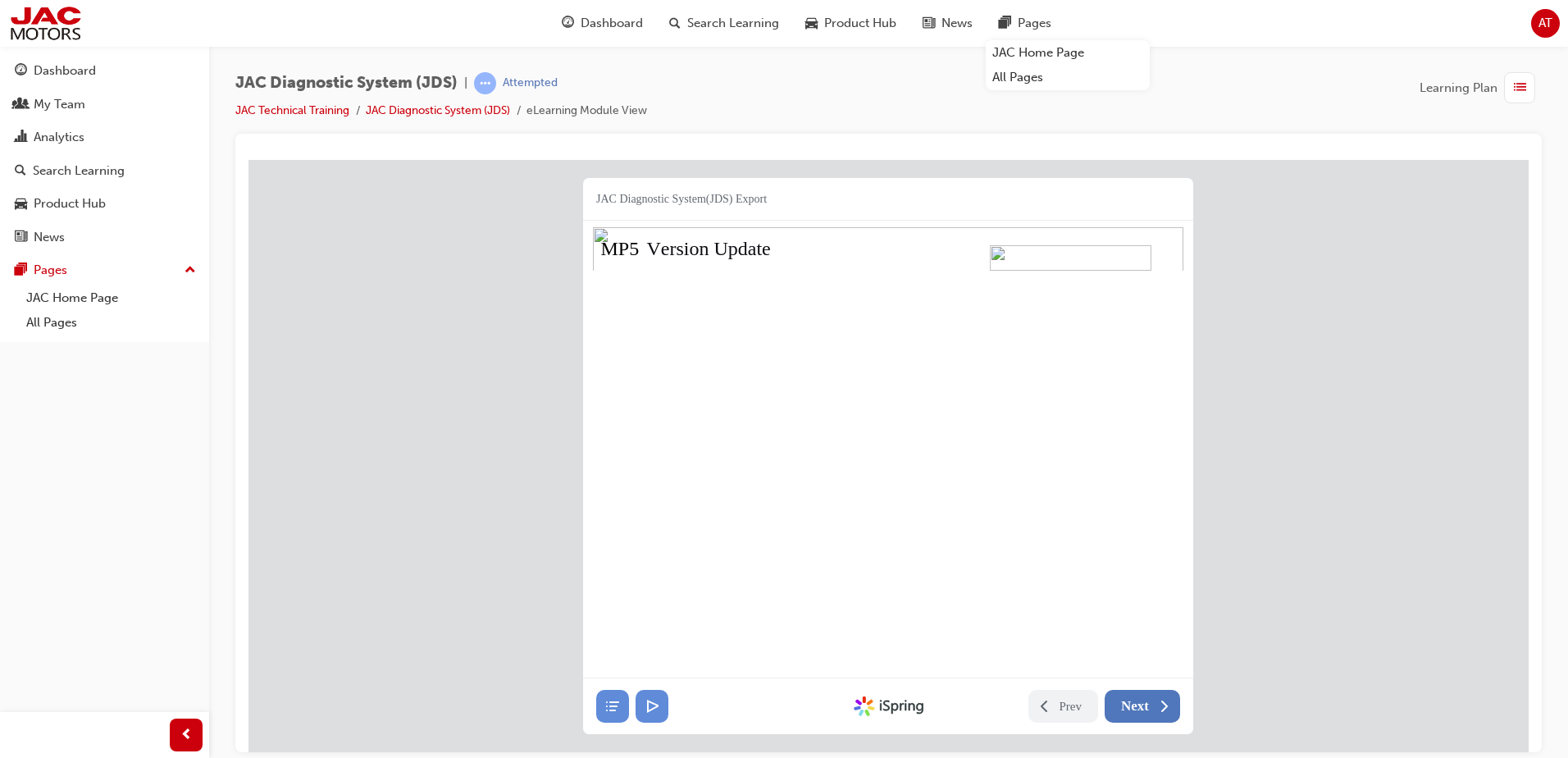
click at [1133, 707] on span "Next" at bounding box center [1135, 706] width 28 height 17
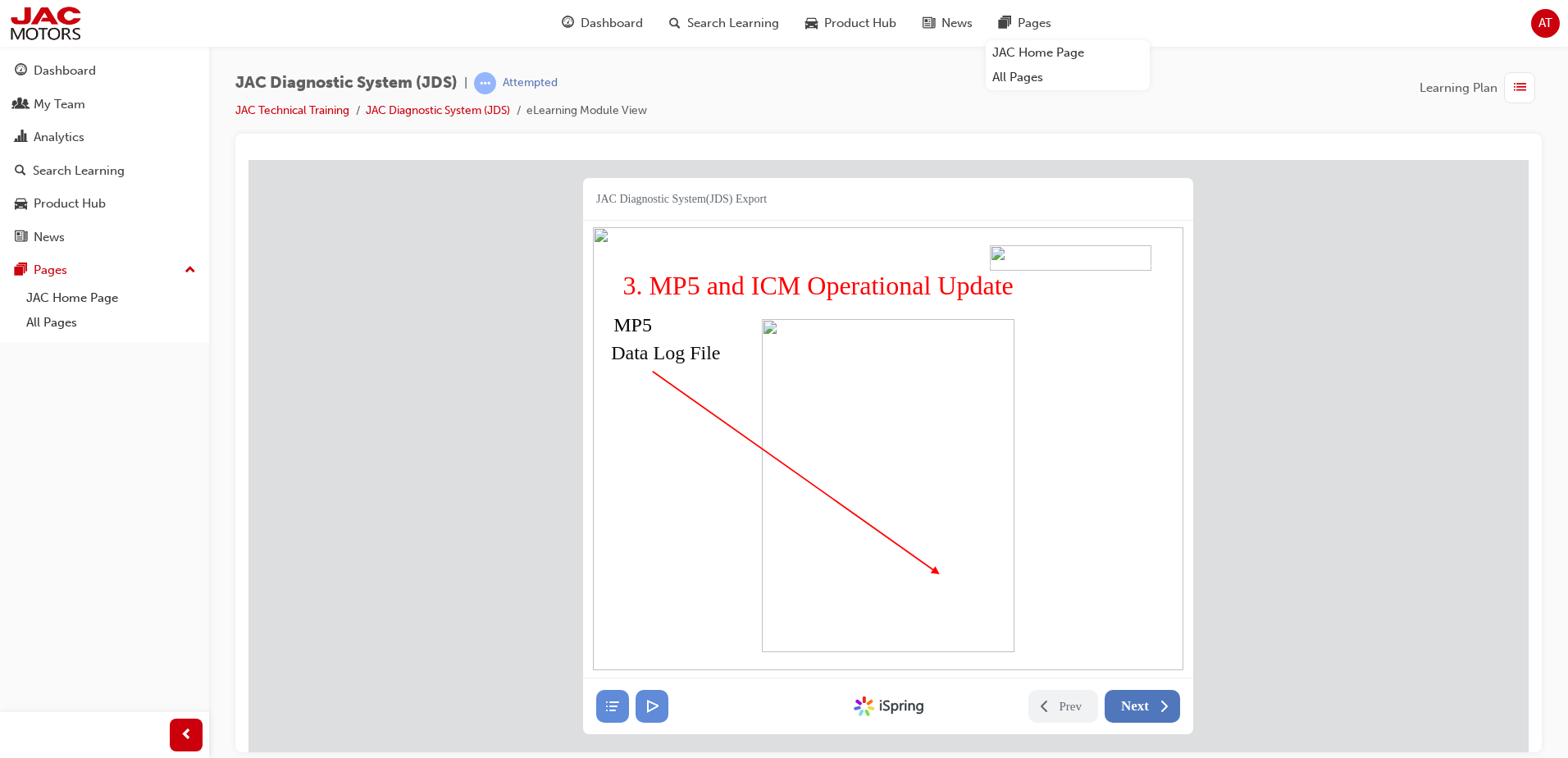
click at [1133, 707] on span "Next" at bounding box center [1135, 706] width 28 height 17
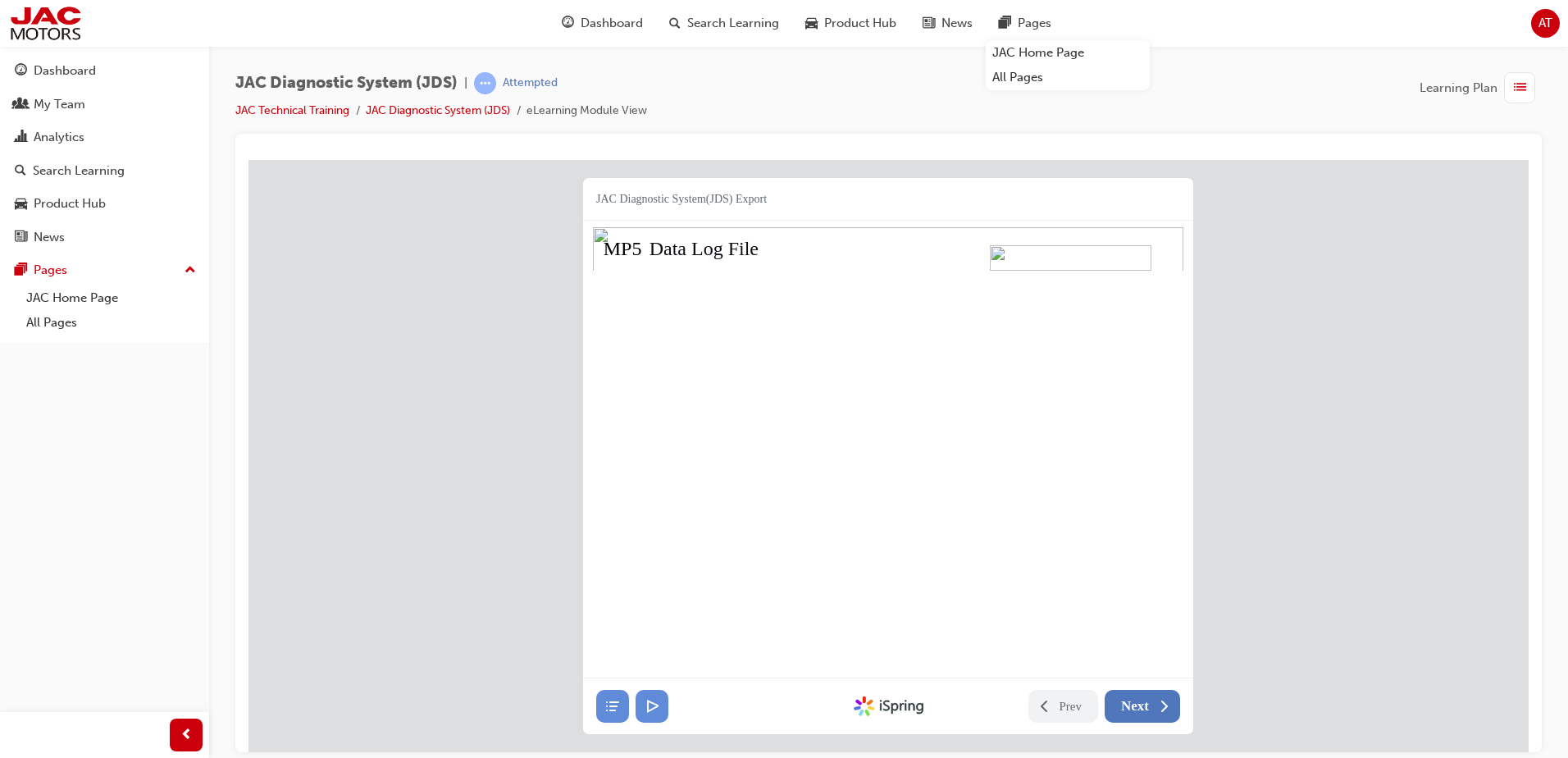
click at [1134, 703] on span "Next" at bounding box center [1135, 706] width 28 height 17
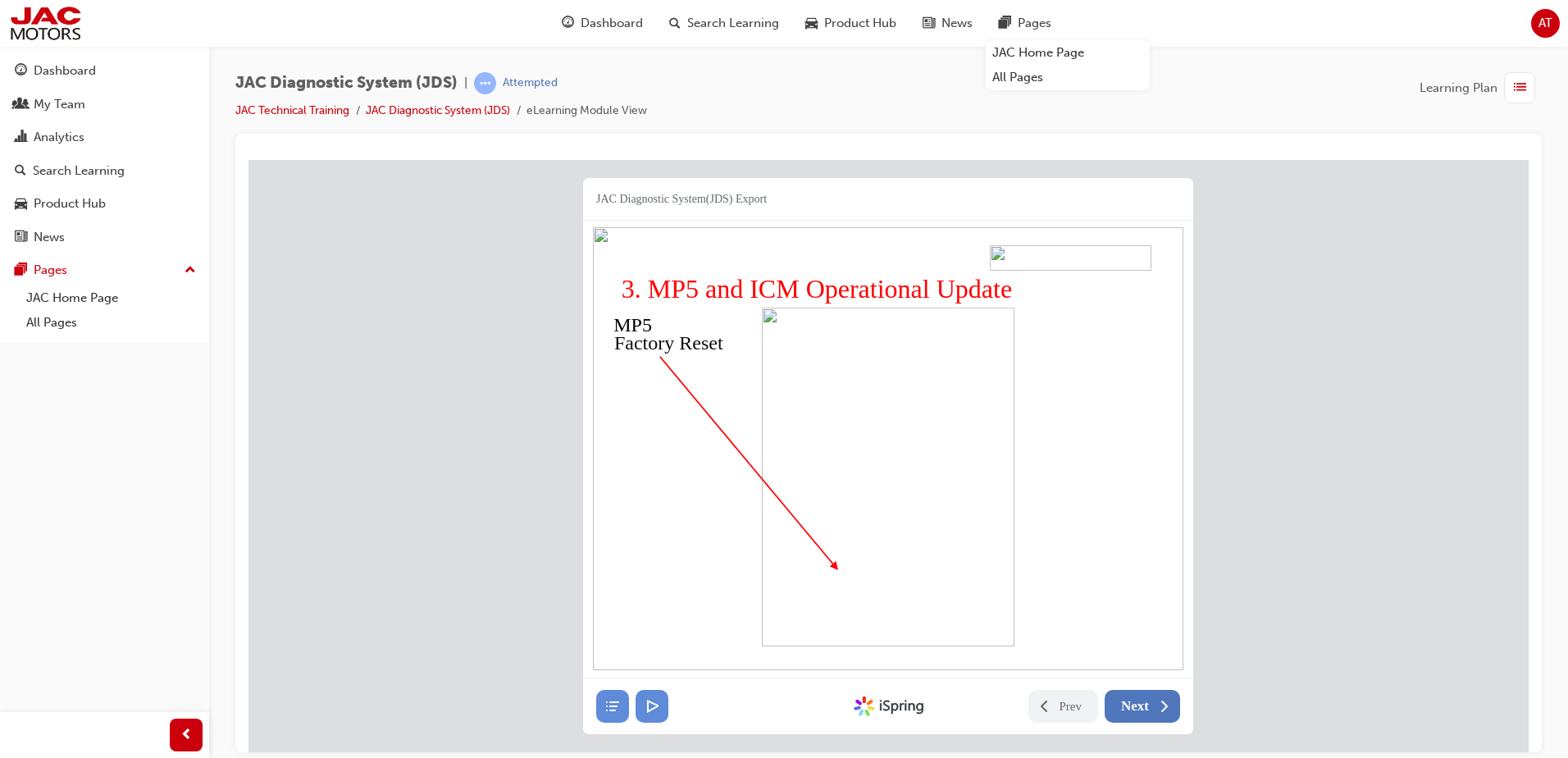
click at [1134, 703] on span "Next" at bounding box center [1135, 706] width 28 height 17
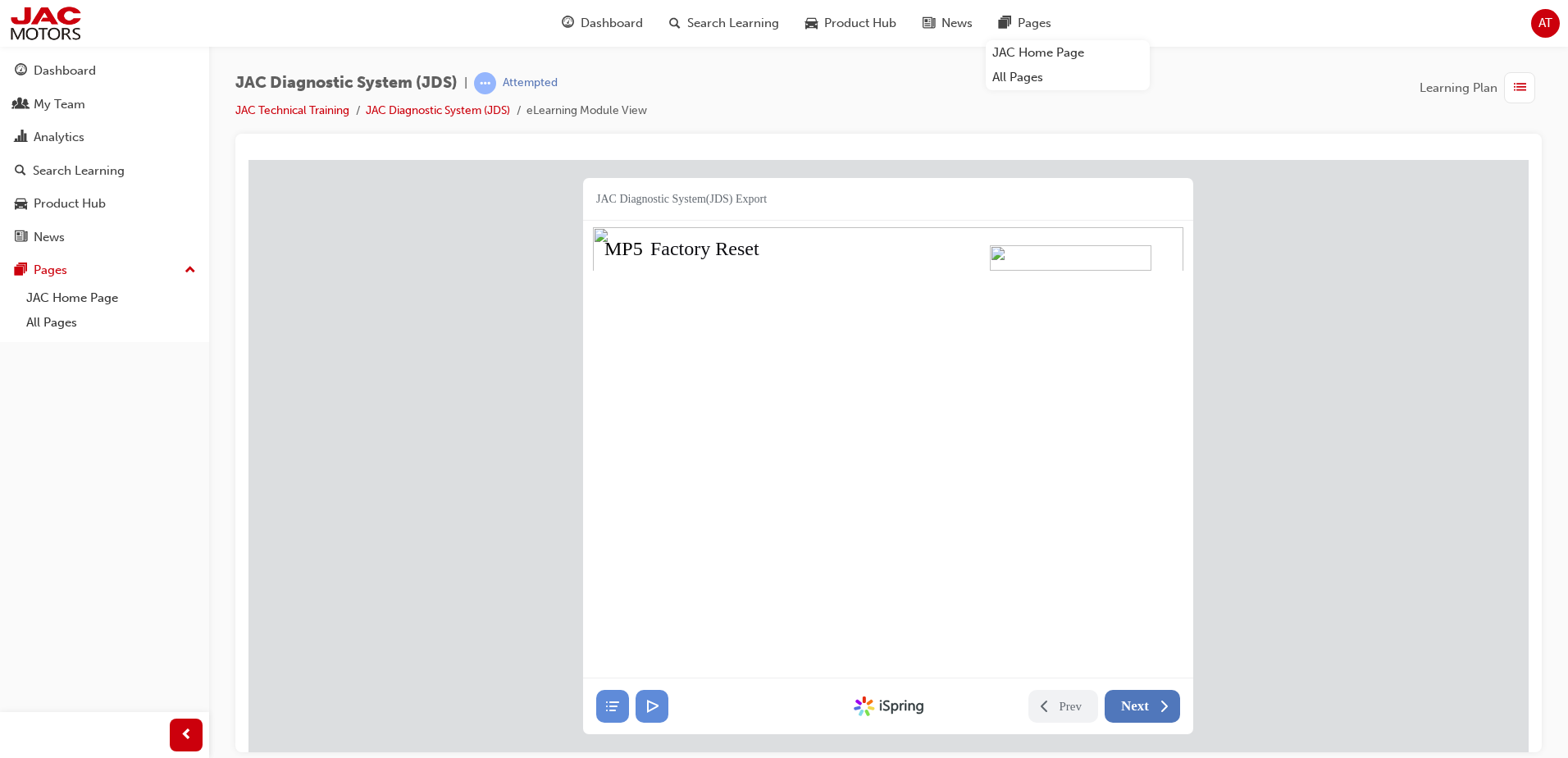
click at [1133, 698] on span "Next" at bounding box center [1135, 706] width 28 height 17
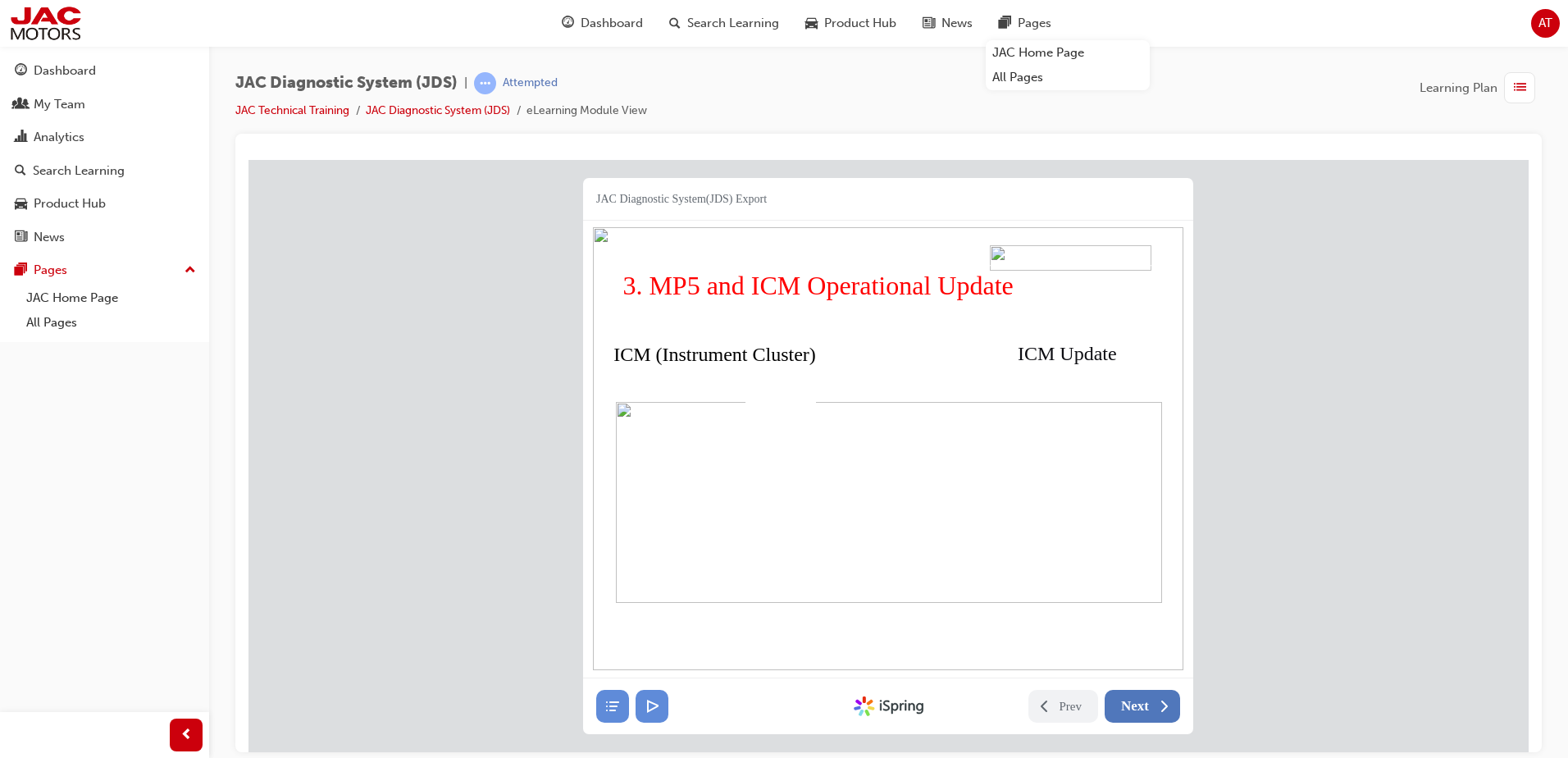
click at [1133, 693] on button "Next" at bounding box center [1142, 706] width 75 height 33
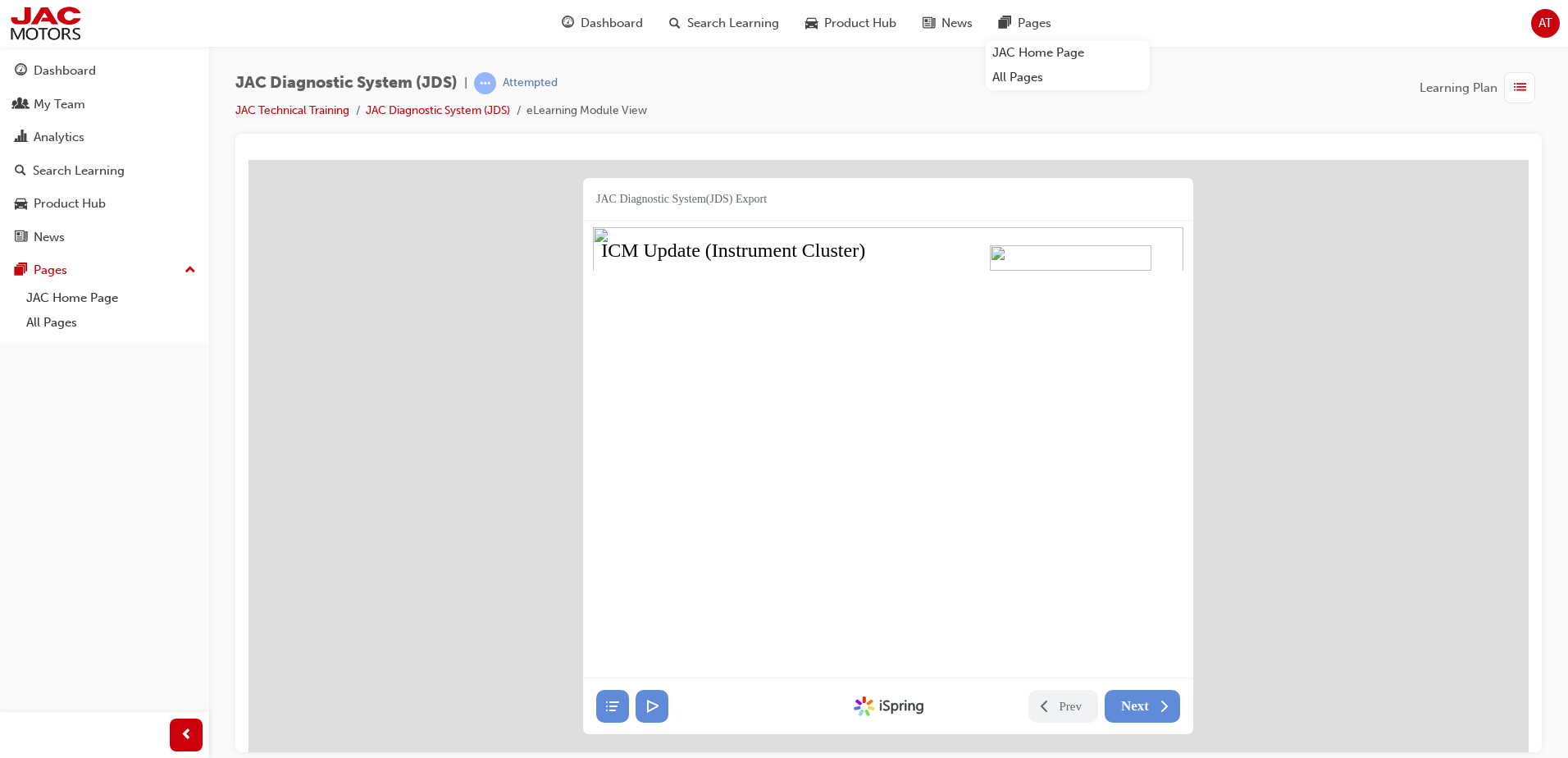
click at [1225, 529] on div "JAC Diagnostic System(JDS) Export ICM Update (Instrument Cluster) Prev Next Cre…" at bounding box center [888, 437] width 1280 height 556
click at [1214, 551] on div "JAC Diagnostic System(JDS) Export ICM Update (Instrument Cluster) Prev Next Cre…" at bounding box center [888, 437] width 1280 height 556
click at [1113, 708] on button "Next" at bounding box center [1142, 706] width 75 height 33
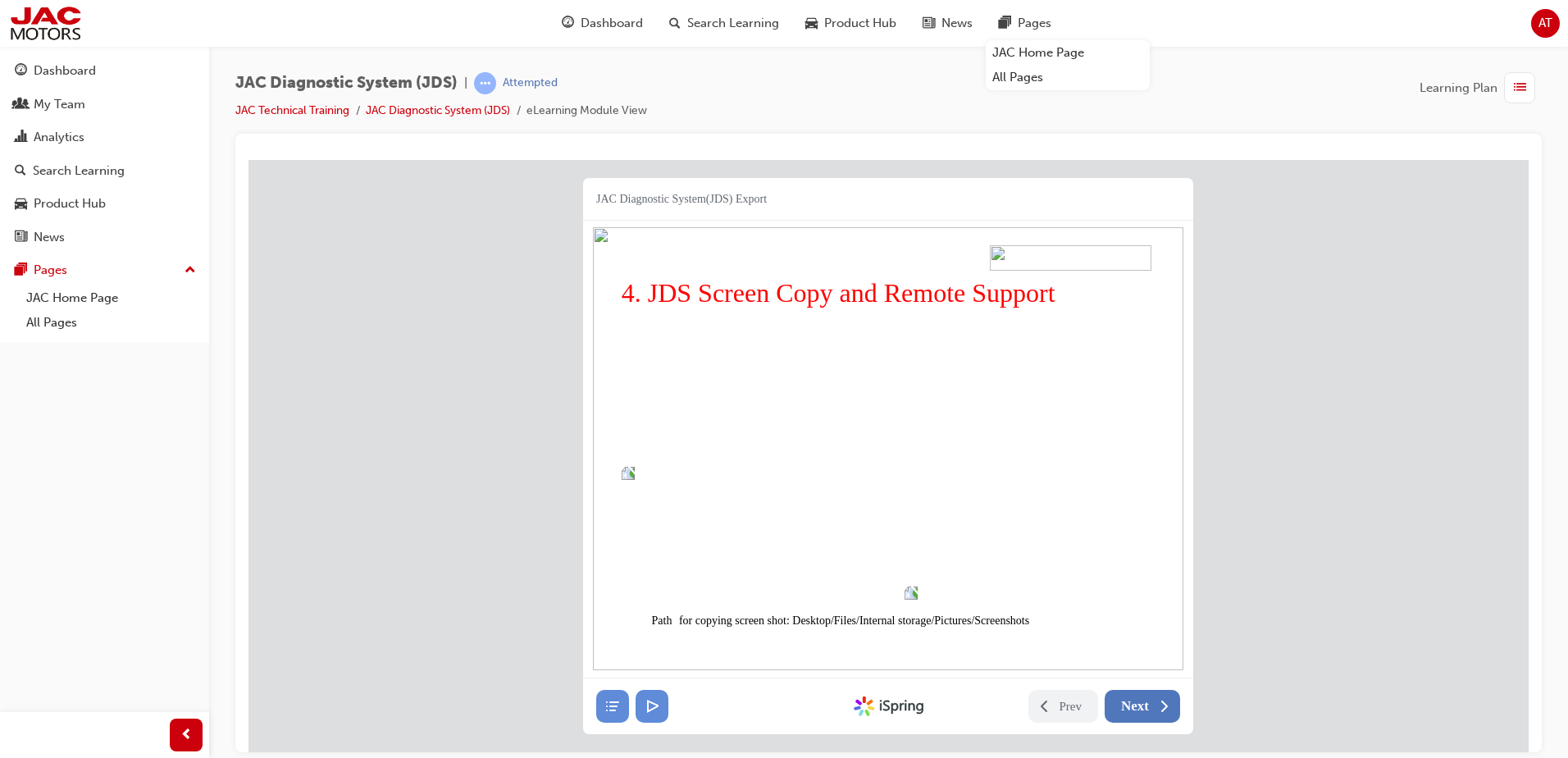
click at [1147, 702] on span "Next" at bounding box center [1135, 706] width 28 height 17
click at [1140, 706] on span "Next" at bounding box center [1135, 706] width 28 height 17
click at [1134, 707] on span "Next" at bounding box center [1135, 706] width 28 height 17
click at [1051, 492] on img at bounding box center [1035, 514] width 262 height 170
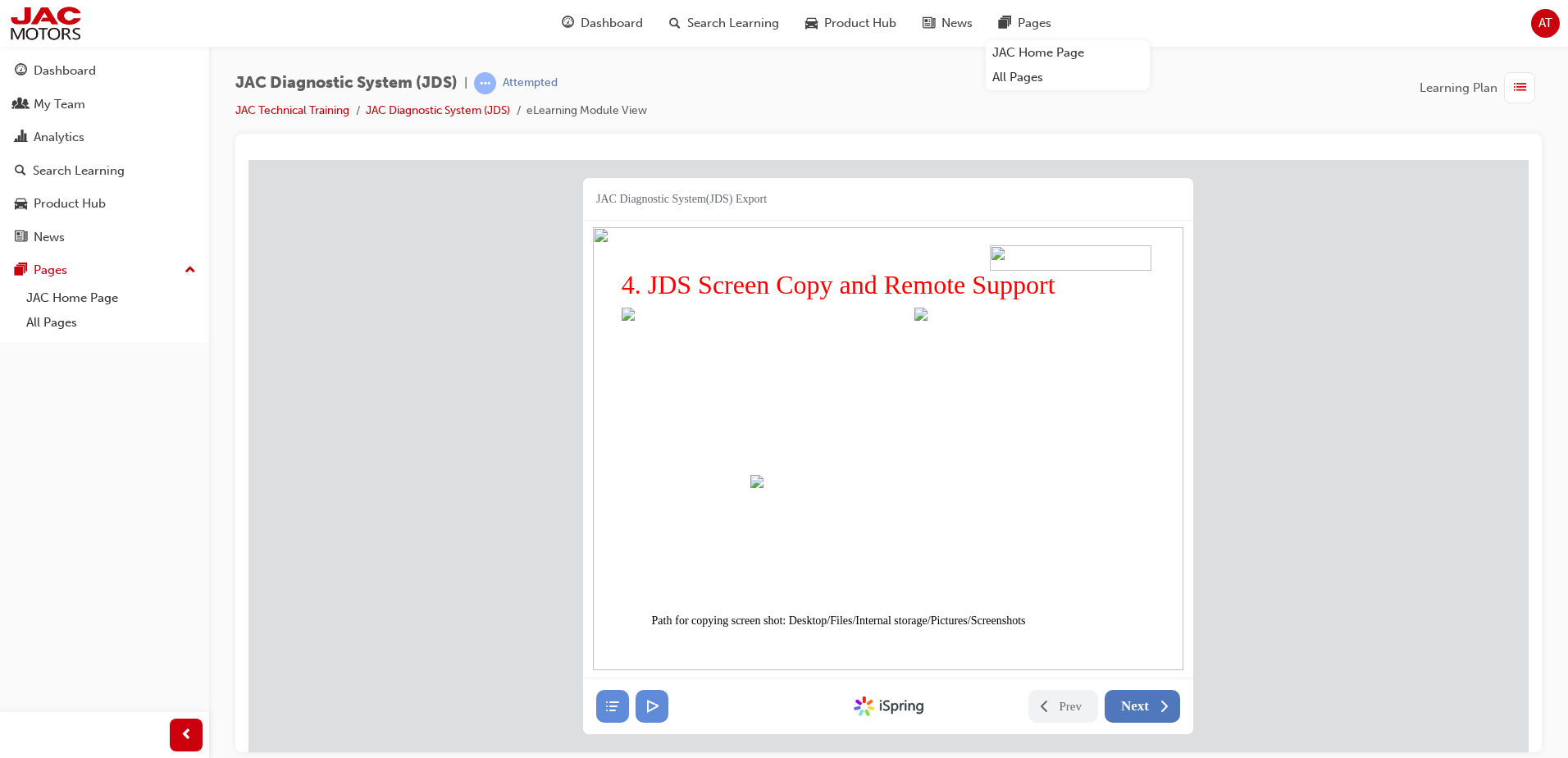
click at [1147, 707] on span "Next" at bounding box center [1135, 706] width 28 height 17
click at [1053, 509] on img at bounding box center [888, 448] width 591 height 445
click at [1031, 414] on img at bounding box center [1042, 387] width 257 height 161
click at [1144, 708] on span "Next" at bounding box center [1135, 706] width 28 height 17
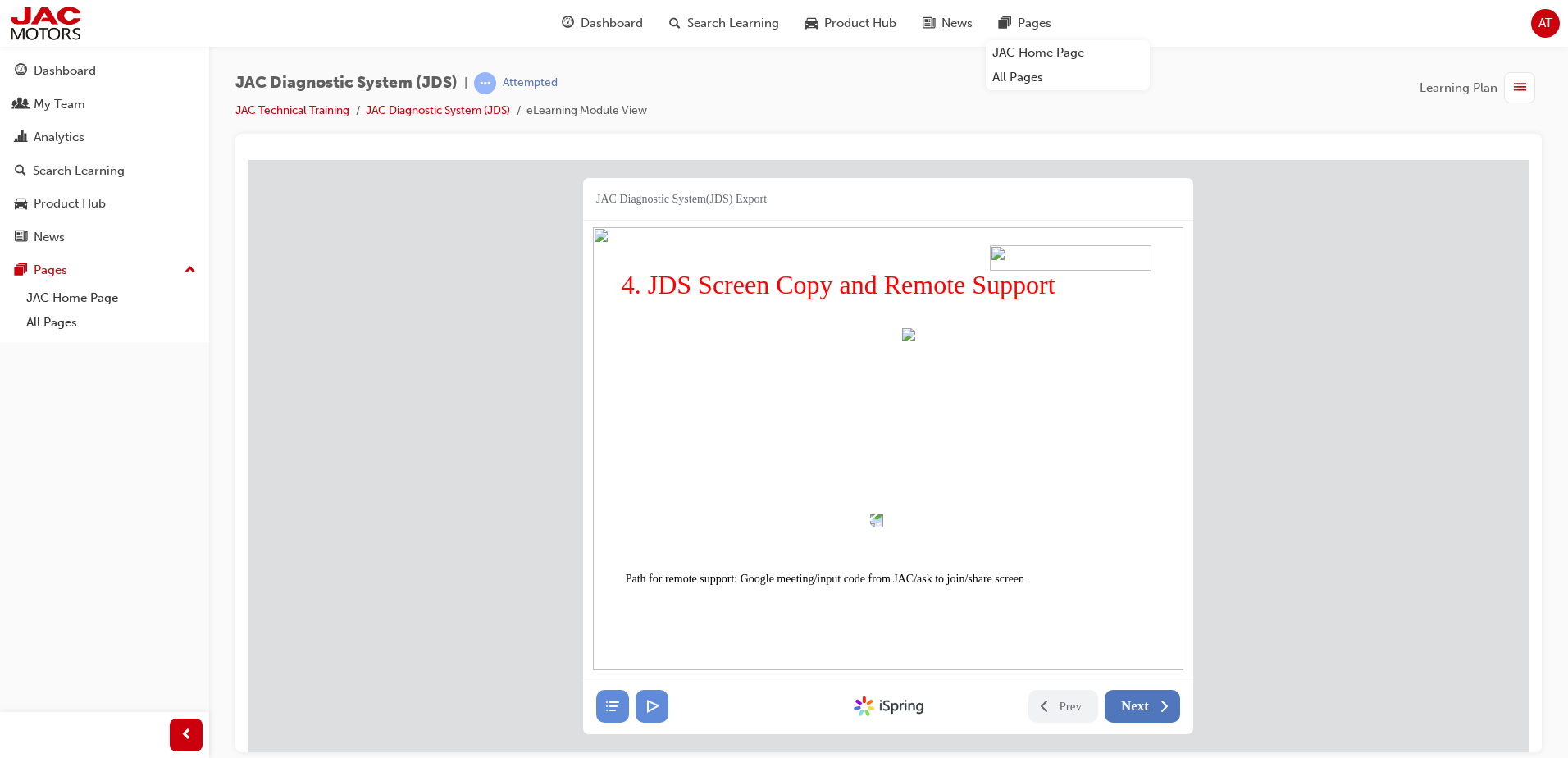
click at [1149, 709] on button "Next" at bounding box center [1142, 706] width 75 height 33
click at [1143, 705] on span "Next" at bounding box center [1135, 706] width 28 height 17
click at [1144, 707] on span "Next" at bounding box center [1135, 706] width 28 height 17
click at [1145, 707] on span "Next" at bounding box center [1135, 706] width 28 height 17
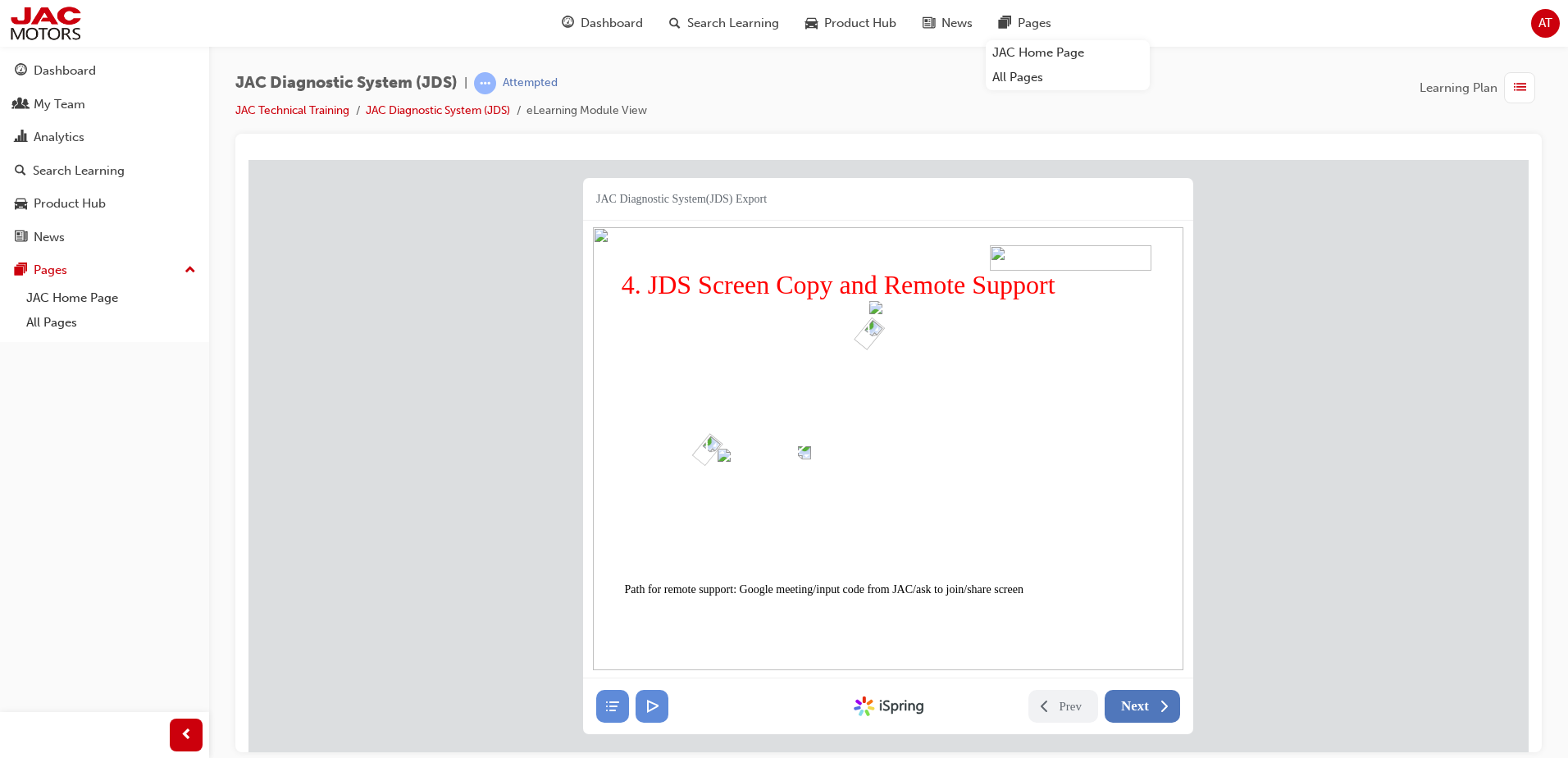
click at [1145, 708] on span "Next" at bounding box center [1135, 706] width 28 height 17
click at [1146, 708] on span "Next" at bounding box center [1135, 706] width 28 height 17
click at [1137, 706] on span "Next" at bounding box center [1135, 706] width 28 height 17
click at [1141, 708] on span "Next" at bounding box center [1135, 706] width 28 height 17
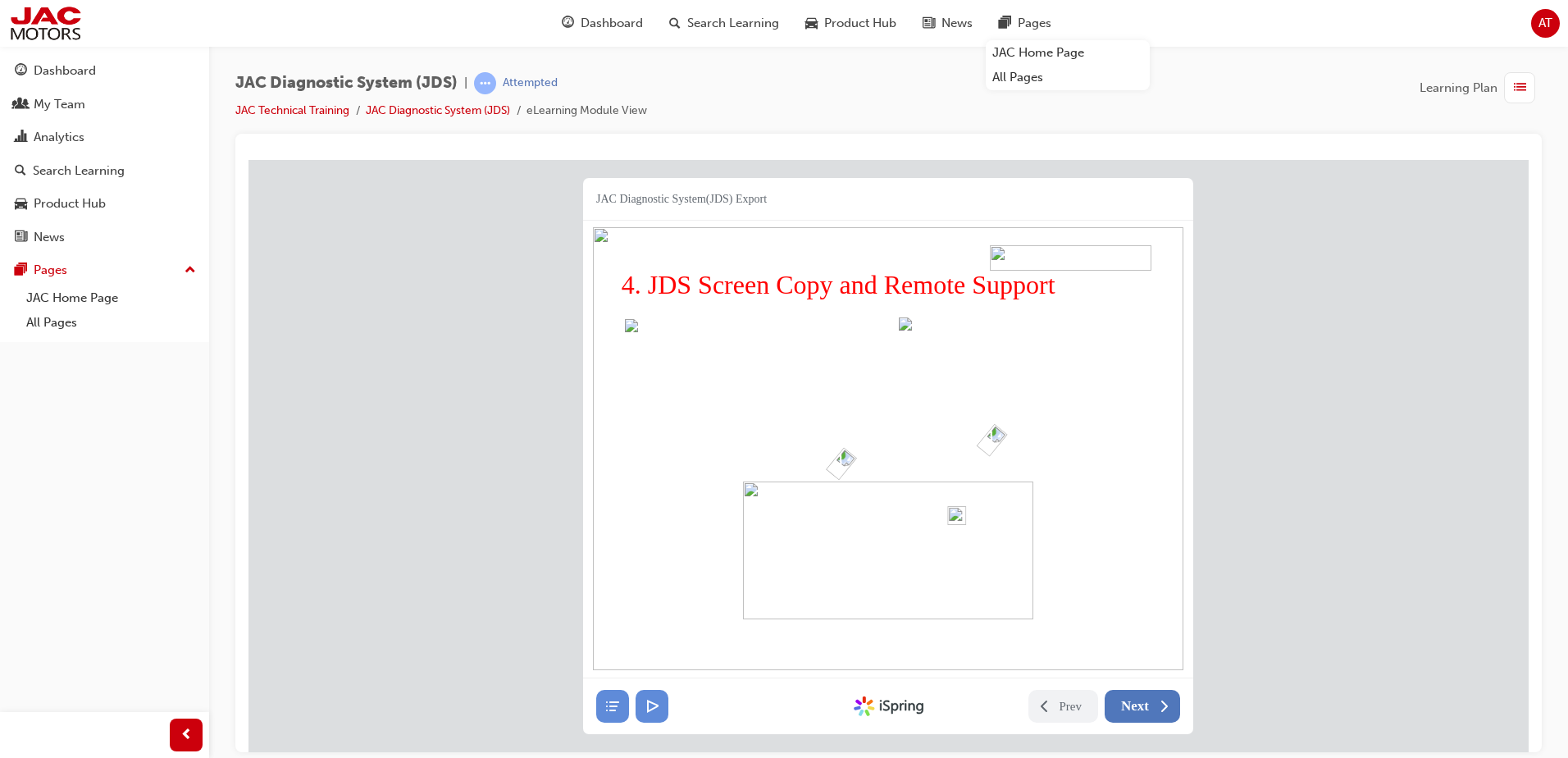
click at [1148, 708] on button "Next" at bounding box center [1142, 706] width 75 height 33
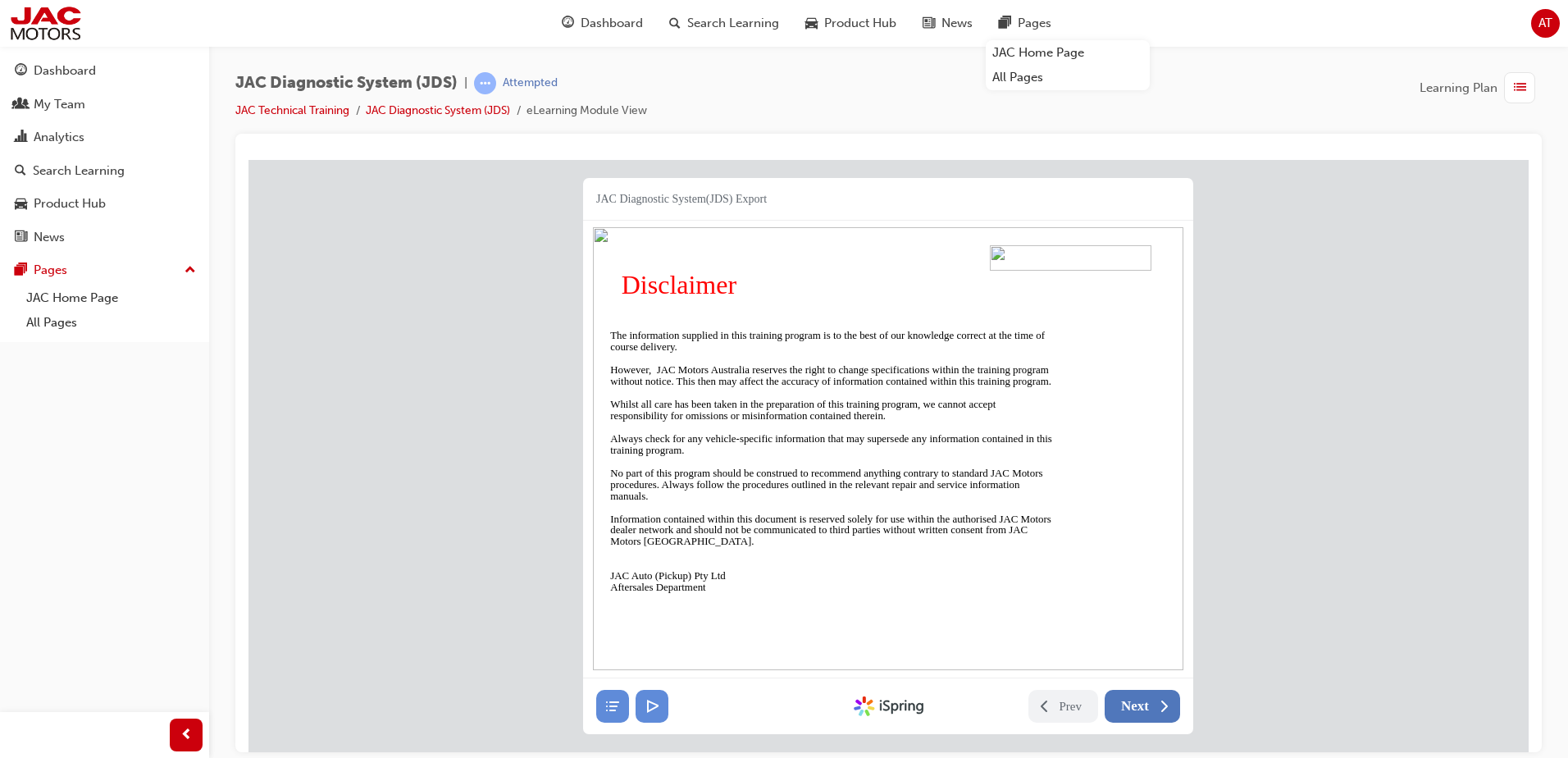
click at [1145, 708] on span "Next" at bounding box center [1135, 706] width 28 height 17
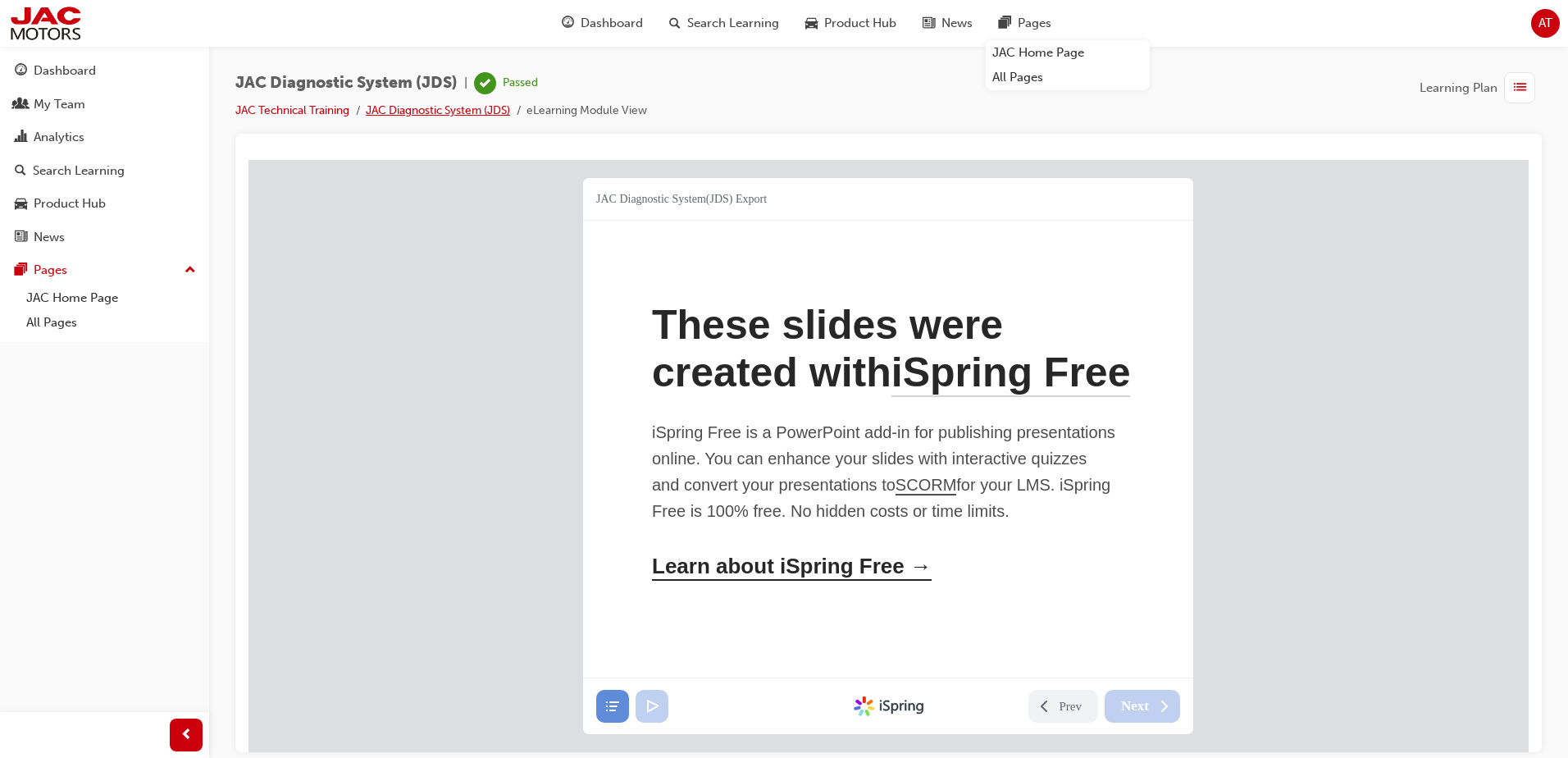
click at [420, 113] on link "JAC Diagnostic System (JDS)" at bounding box center [438, 110] width 144 height 14
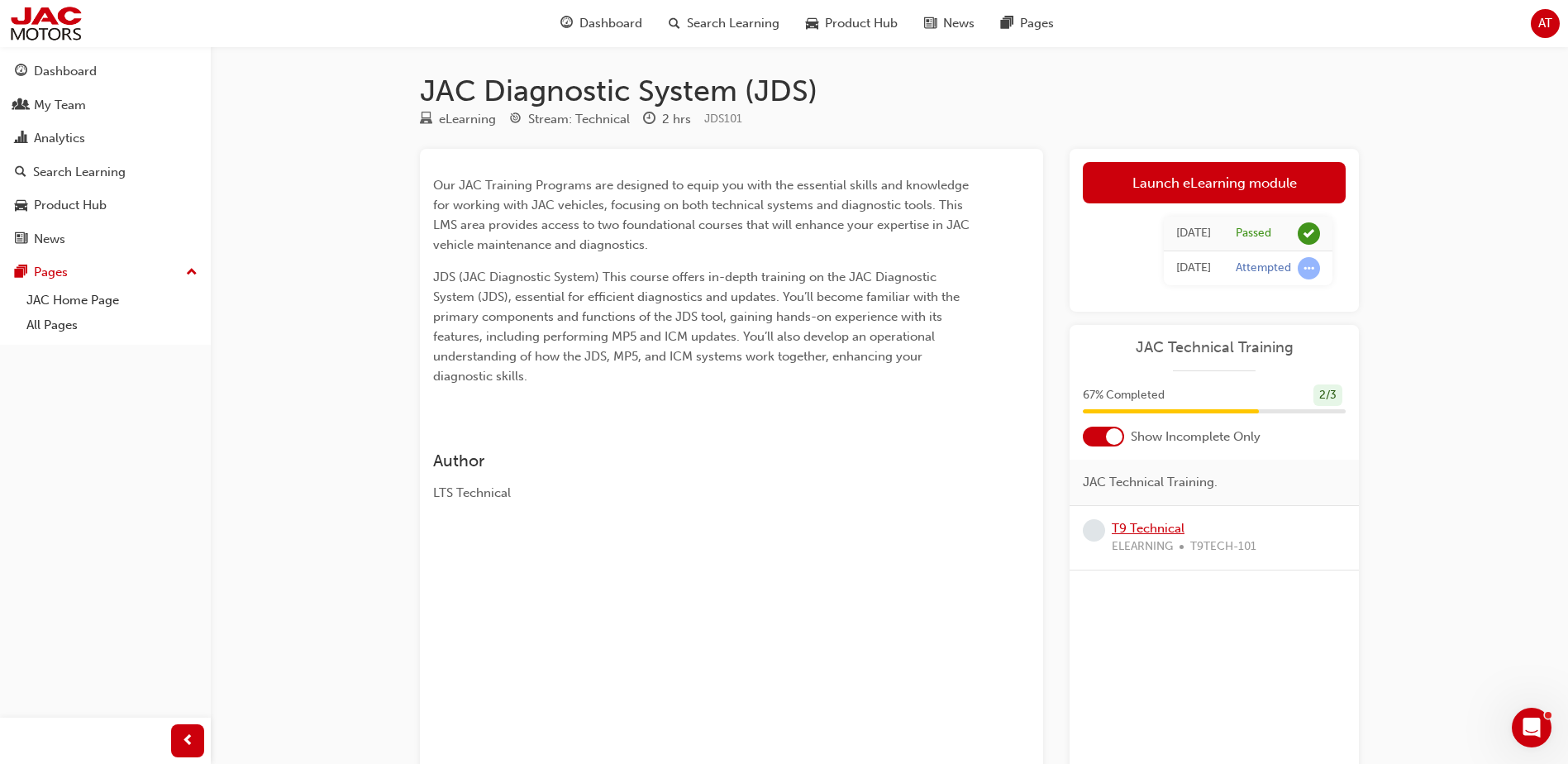
click at [1150, 524] on link "T9 Technical" at bounding box center [1147, 529] width 73 height 15
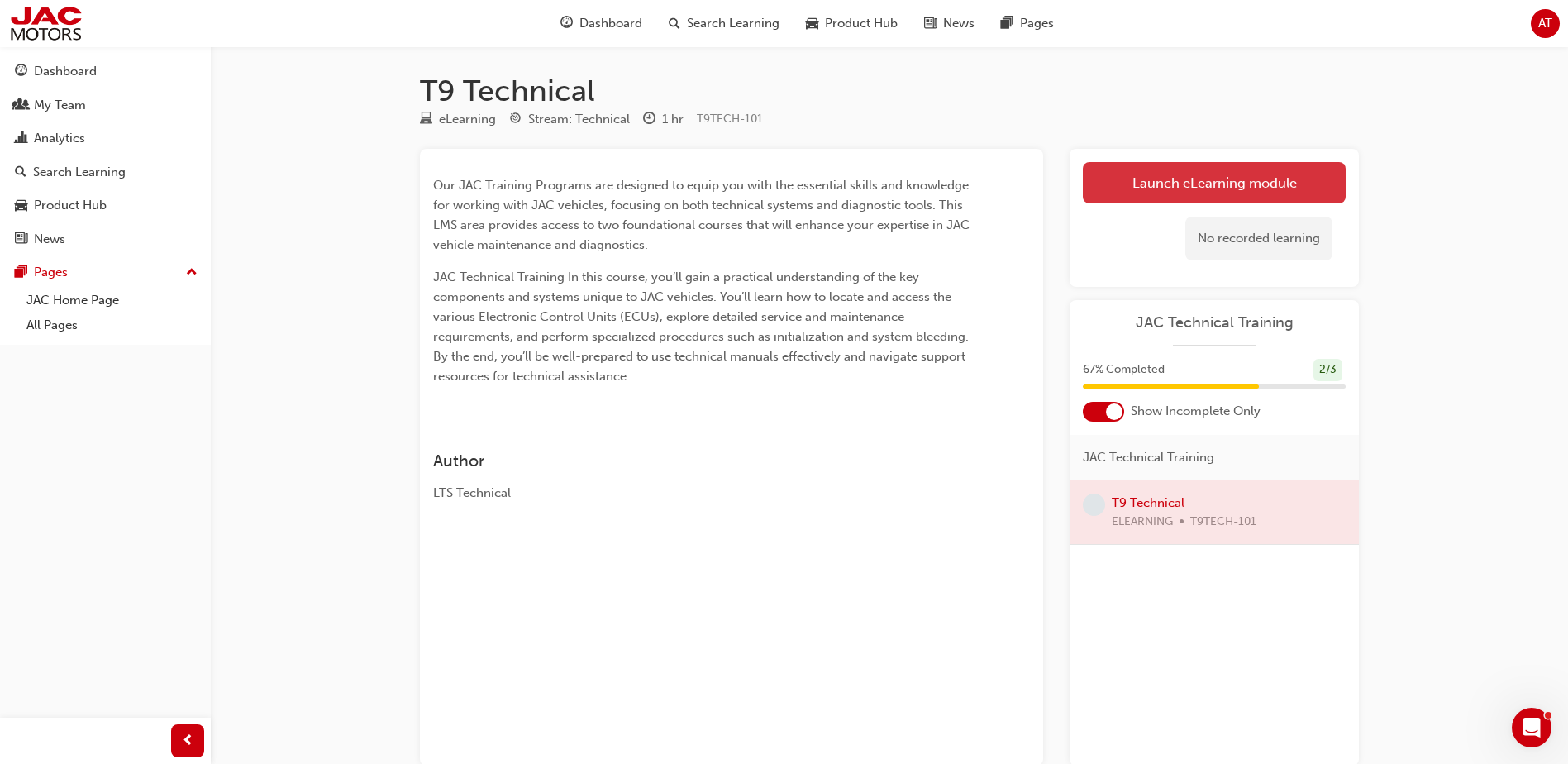
click at [1142, 185] on link "Launch eLearning module" at bounding box center [1213, 183] width 263 height 42
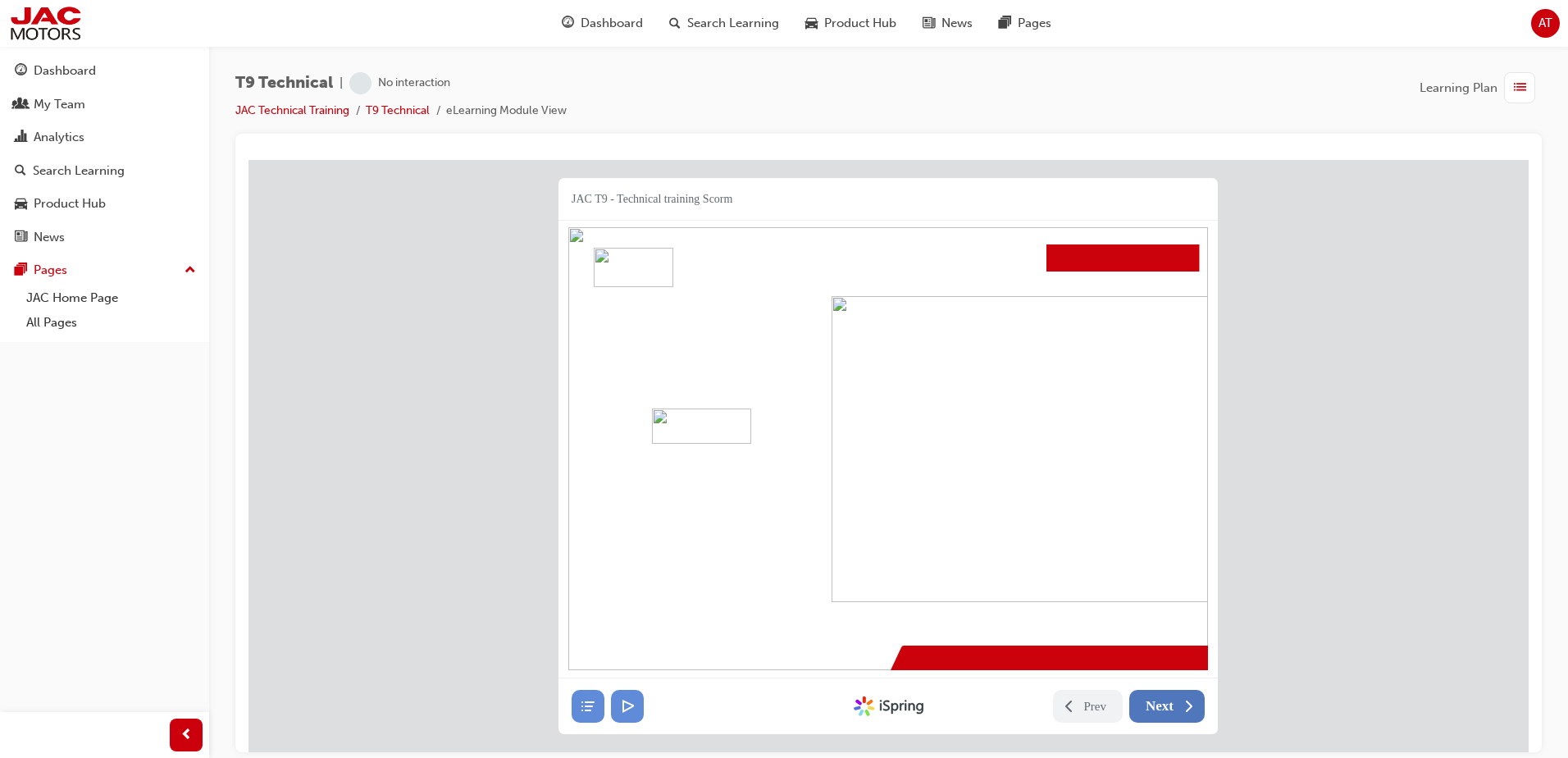
click at [1169, 704] on span "Next" at bounding box center [1159, 706] width 28 height 17
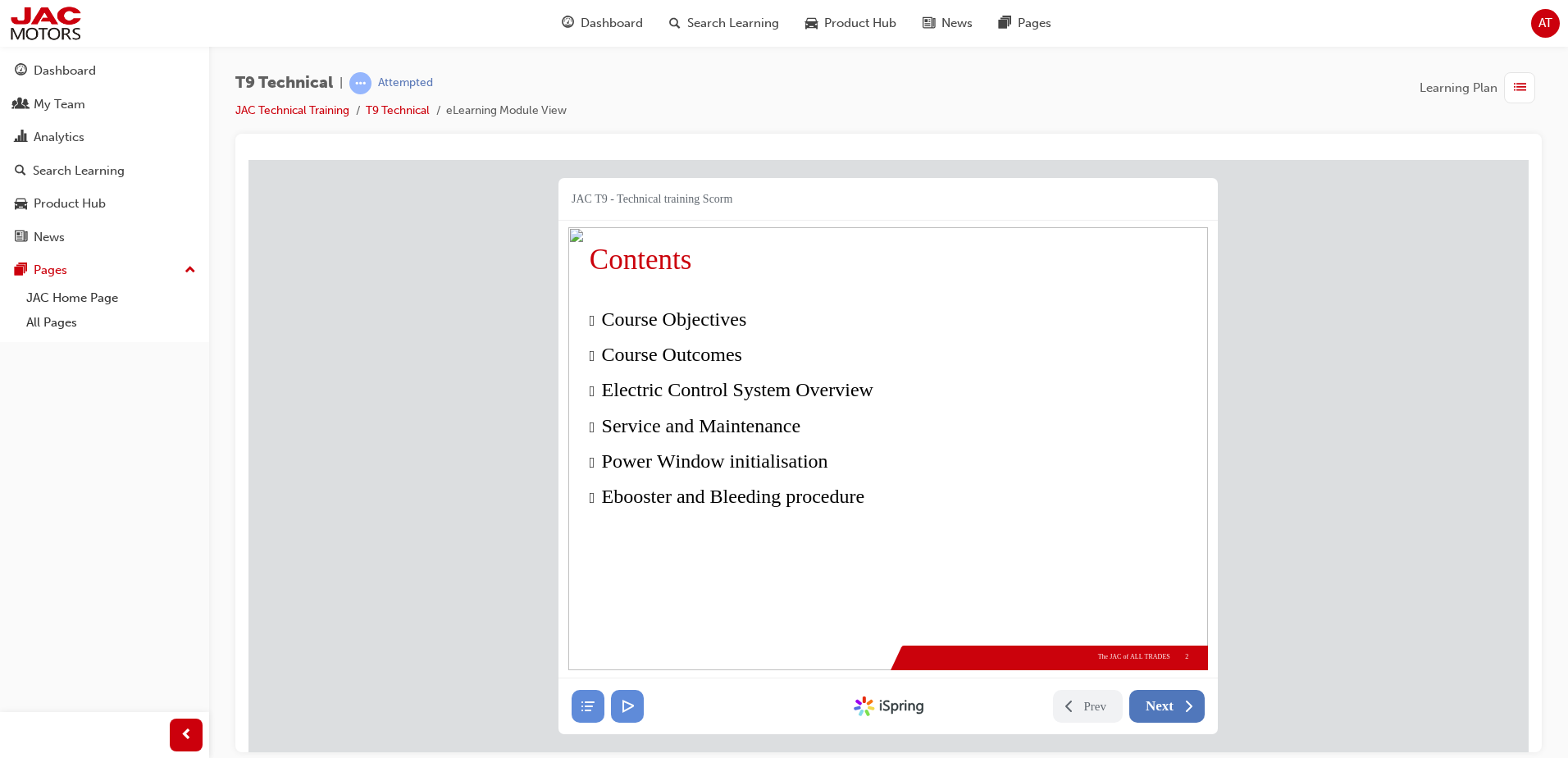
click at [1169, 704] on span "Next" at bounding box center [1159, 706] width 28 height 17
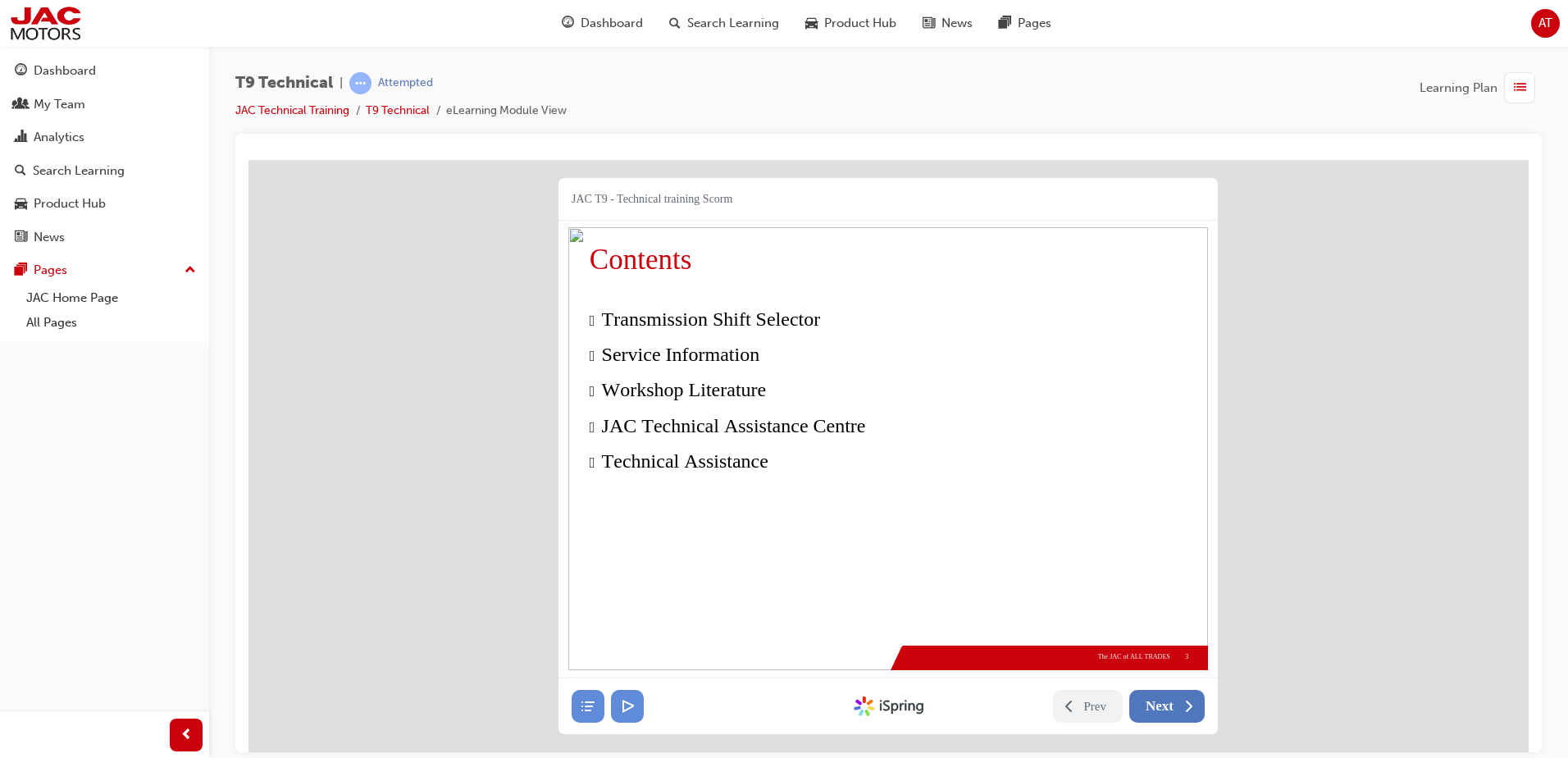
click at [1167, 708] on span "Next" at bounding box center [1159, 706] width 28 height 17
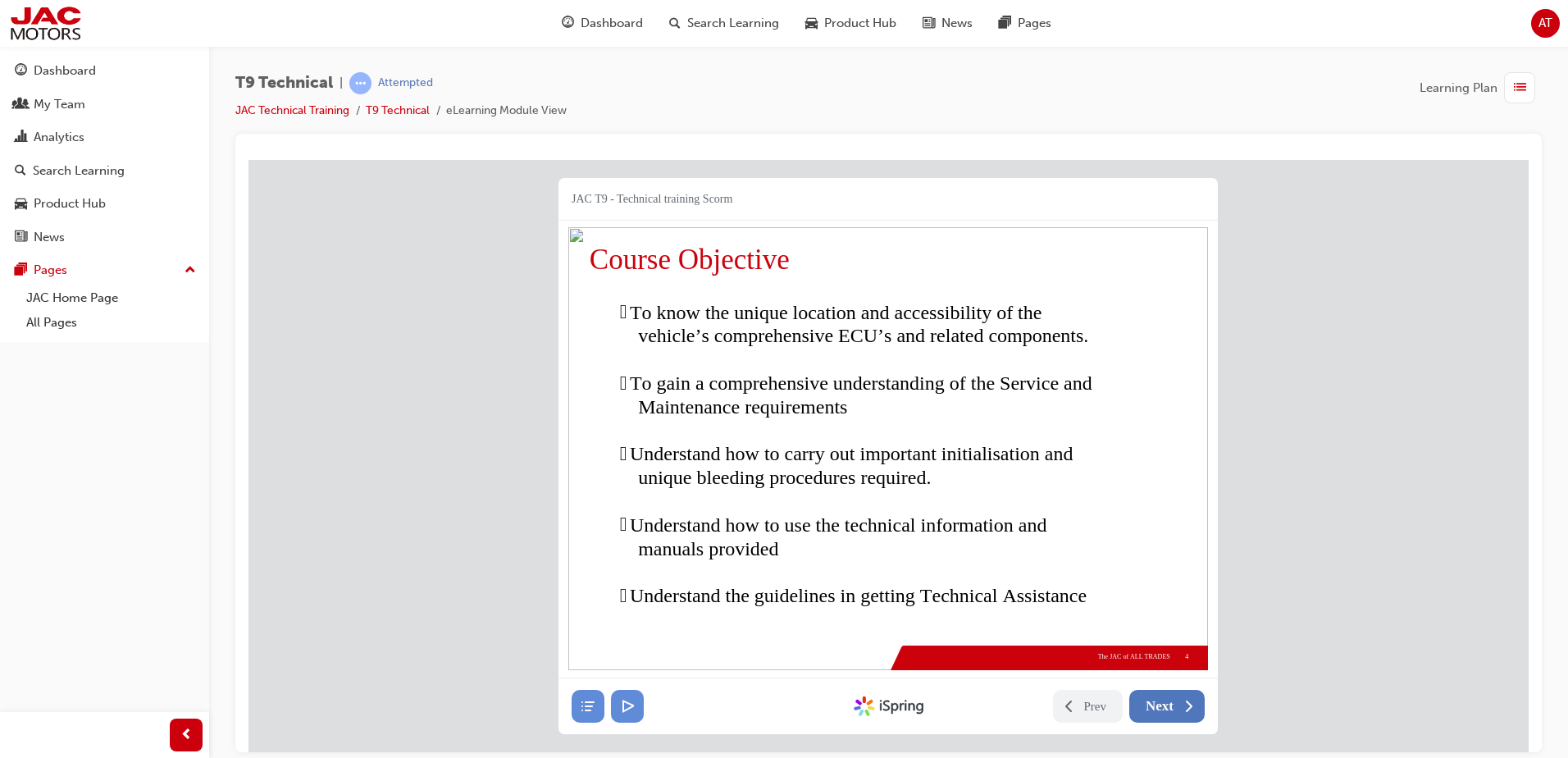
click at [1165, 703] on span "Next" at bounding box center [1159, 706] width 28 height 17
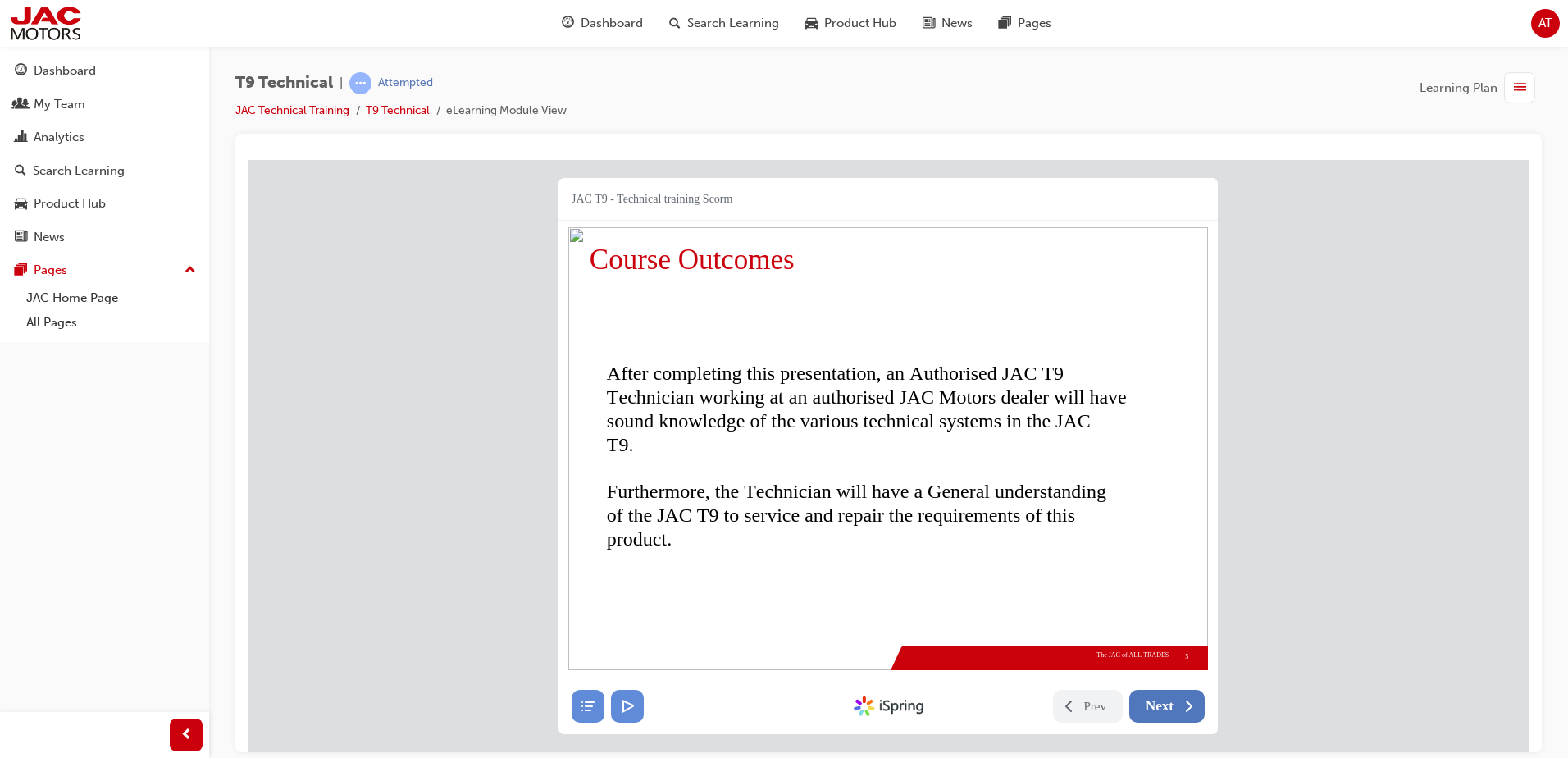
click at [1167, 705] on span "Next" at bounding box center [1159, 706] width 28 height 17
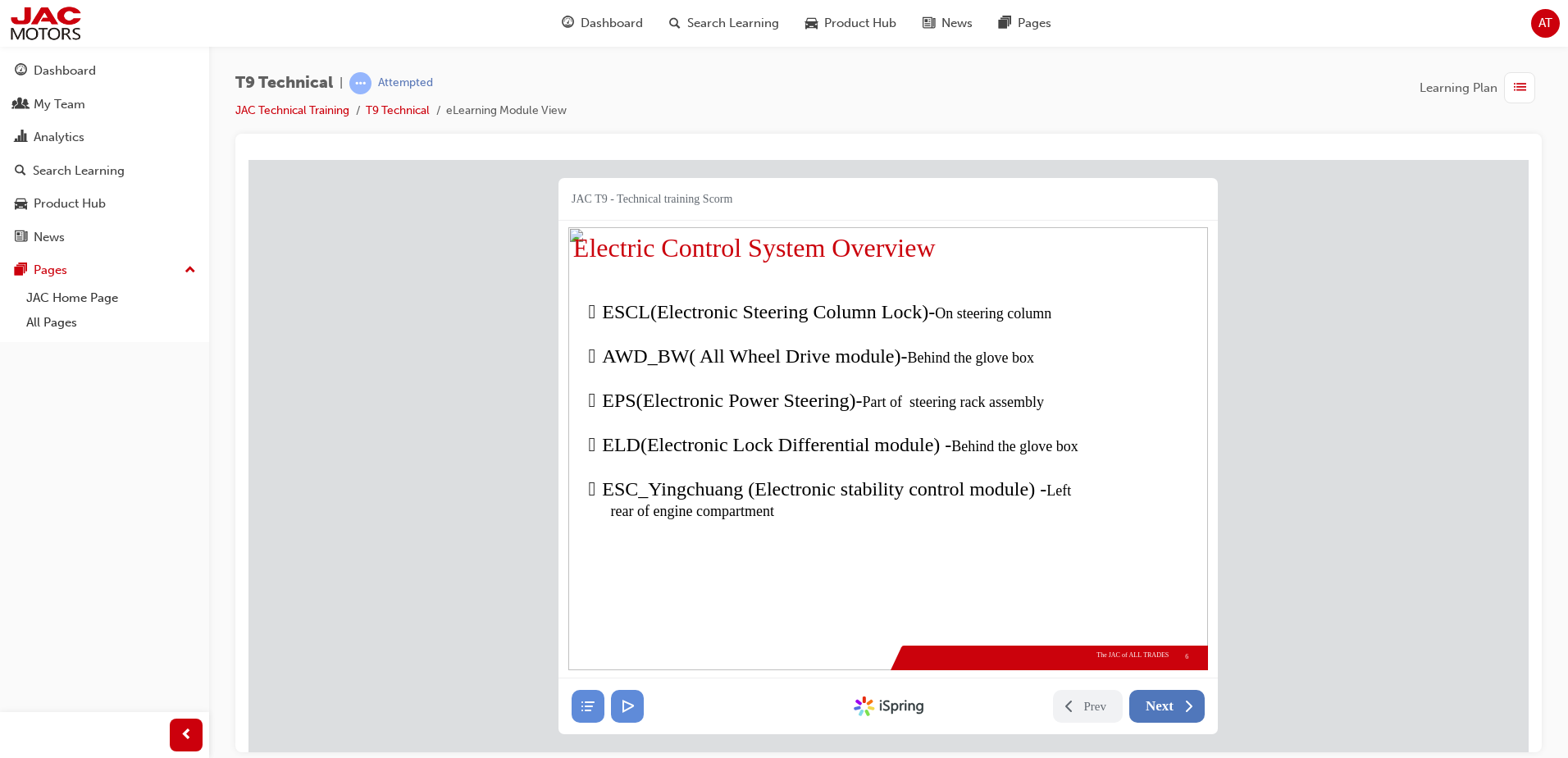
click at [1171, 707] on span "Next" at bounding box center [1159, 706] width 28 height 17
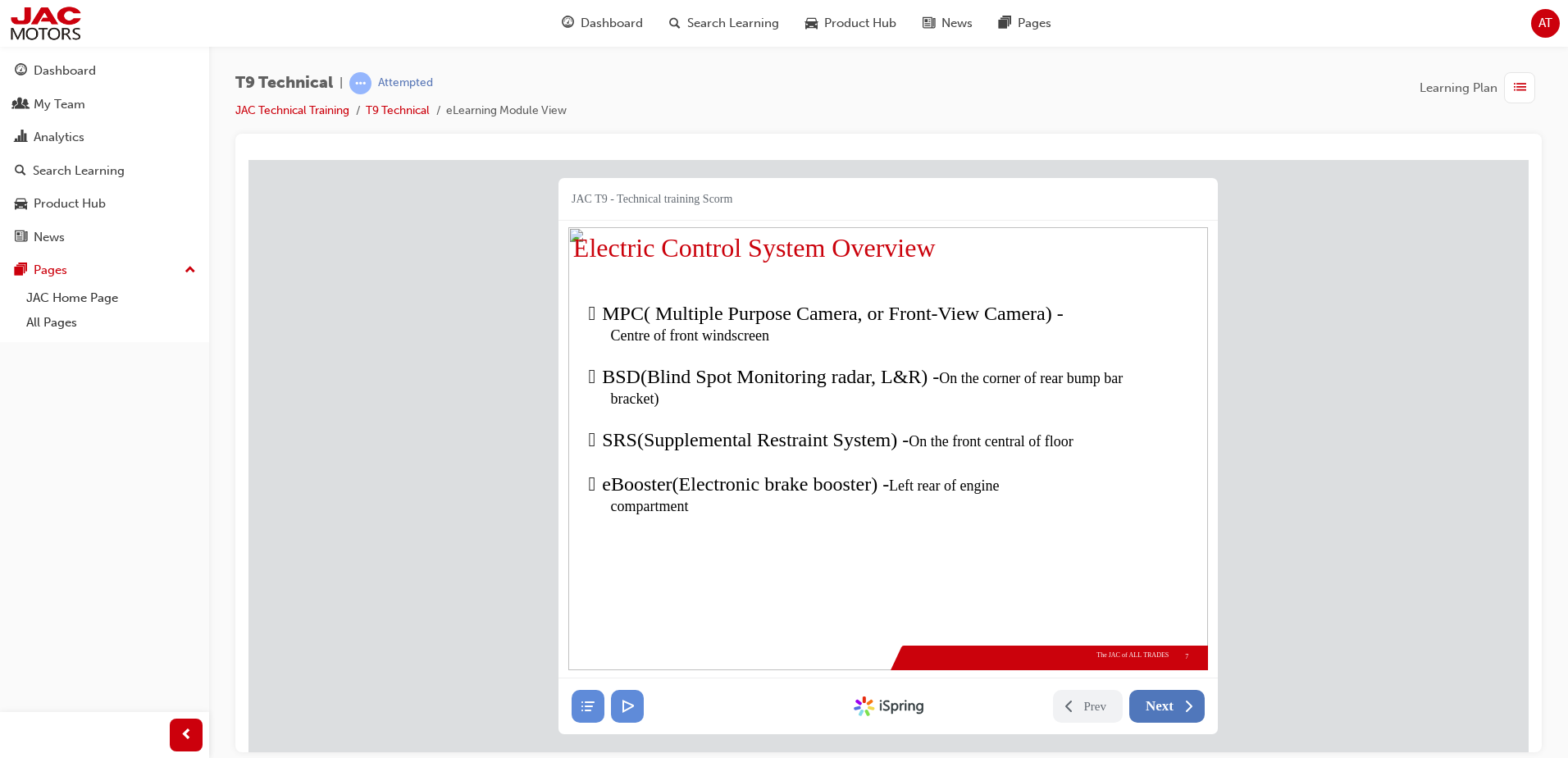
click at [1171, 707] on span "Next" at bounding box center [1159, 706] width 28 height 17
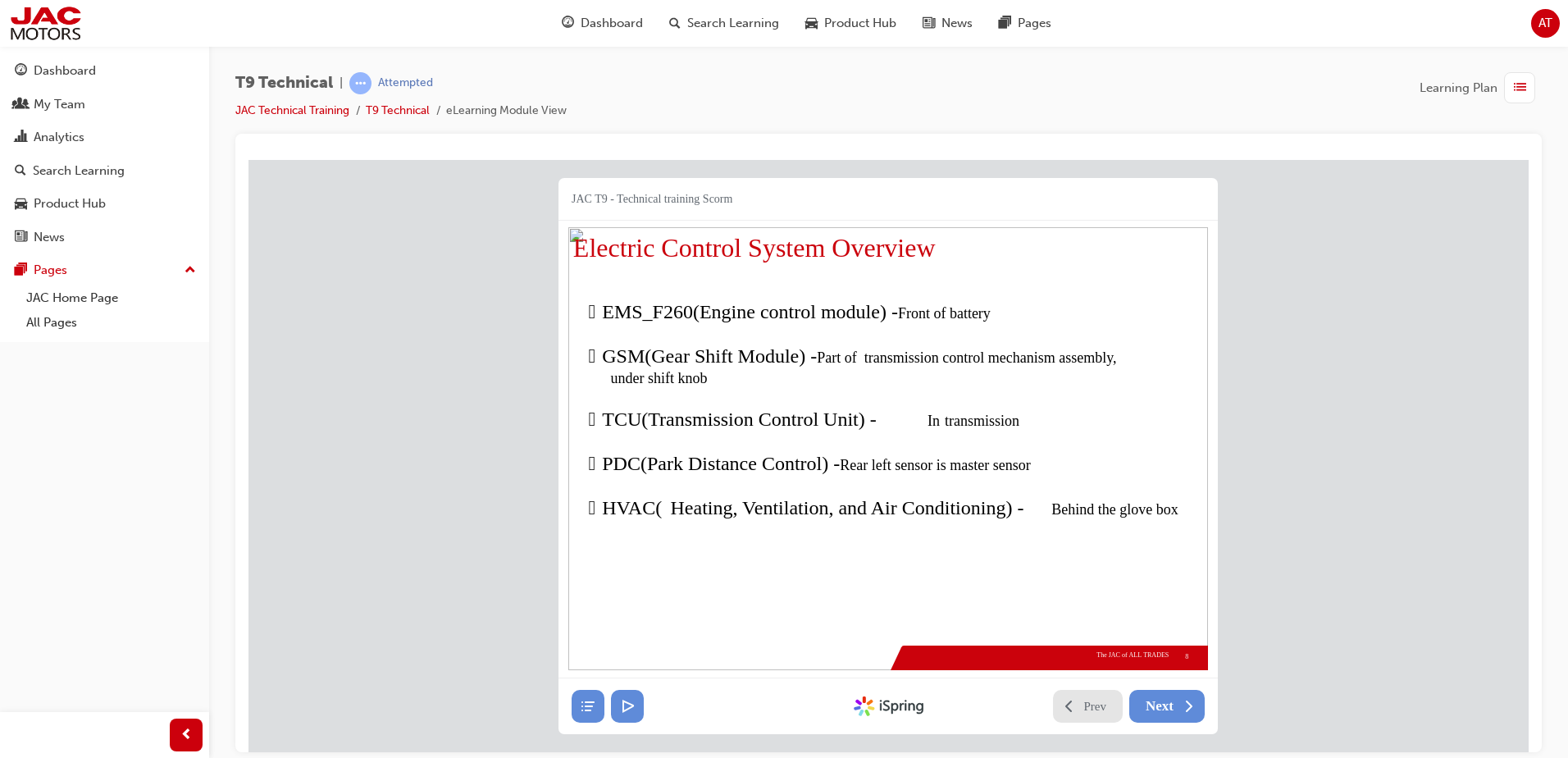
click at [1092, 709] on span "Prev" at bounding box center [1095, 706] width 23 height 17
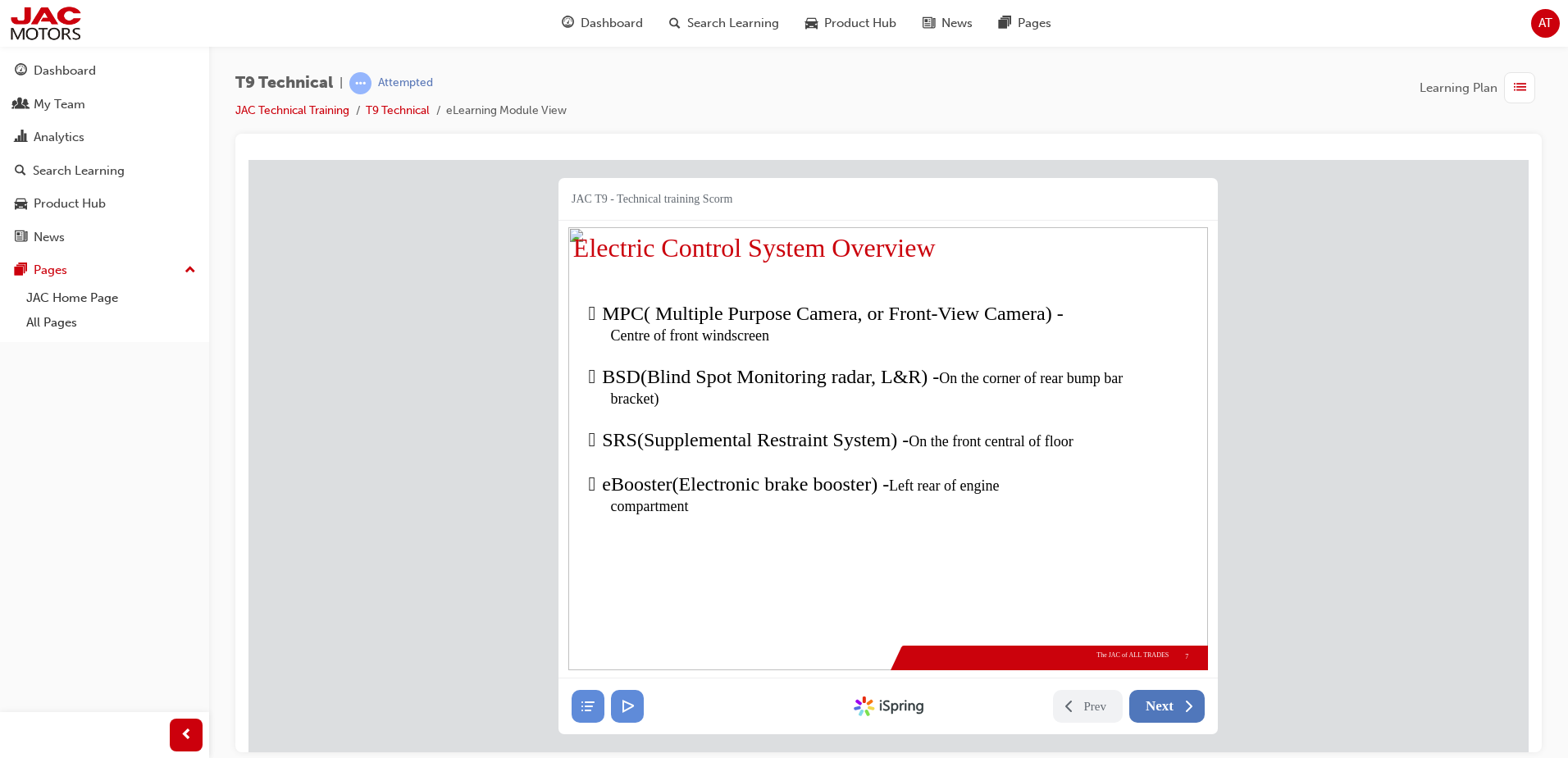
click at [1158, 709] on span "Next" at bounding box center [1159, 706] width 28 height 17
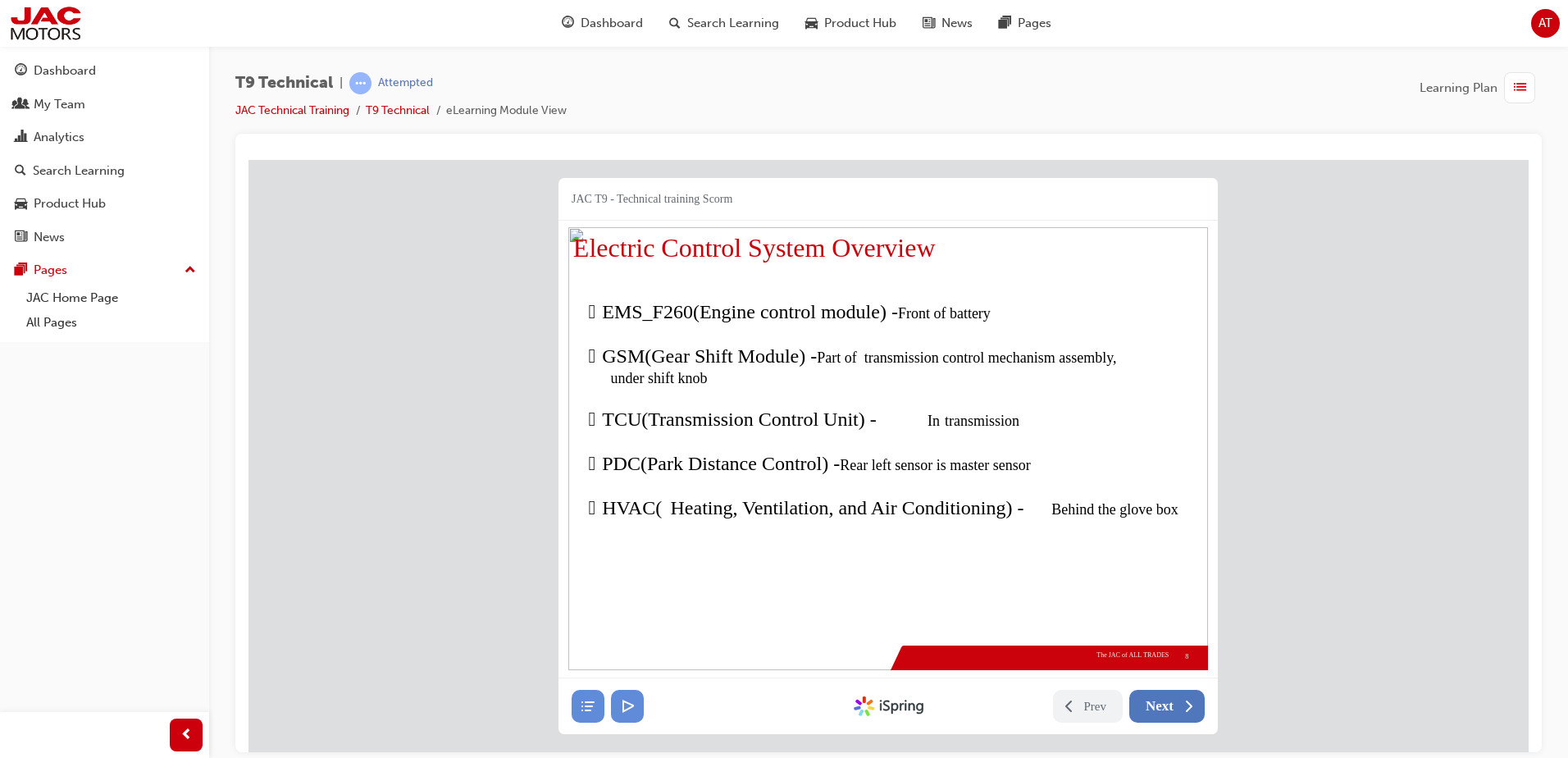
click at [1161, 707] on span "Next" at bounding box center [1159, 706] width 28 height 17
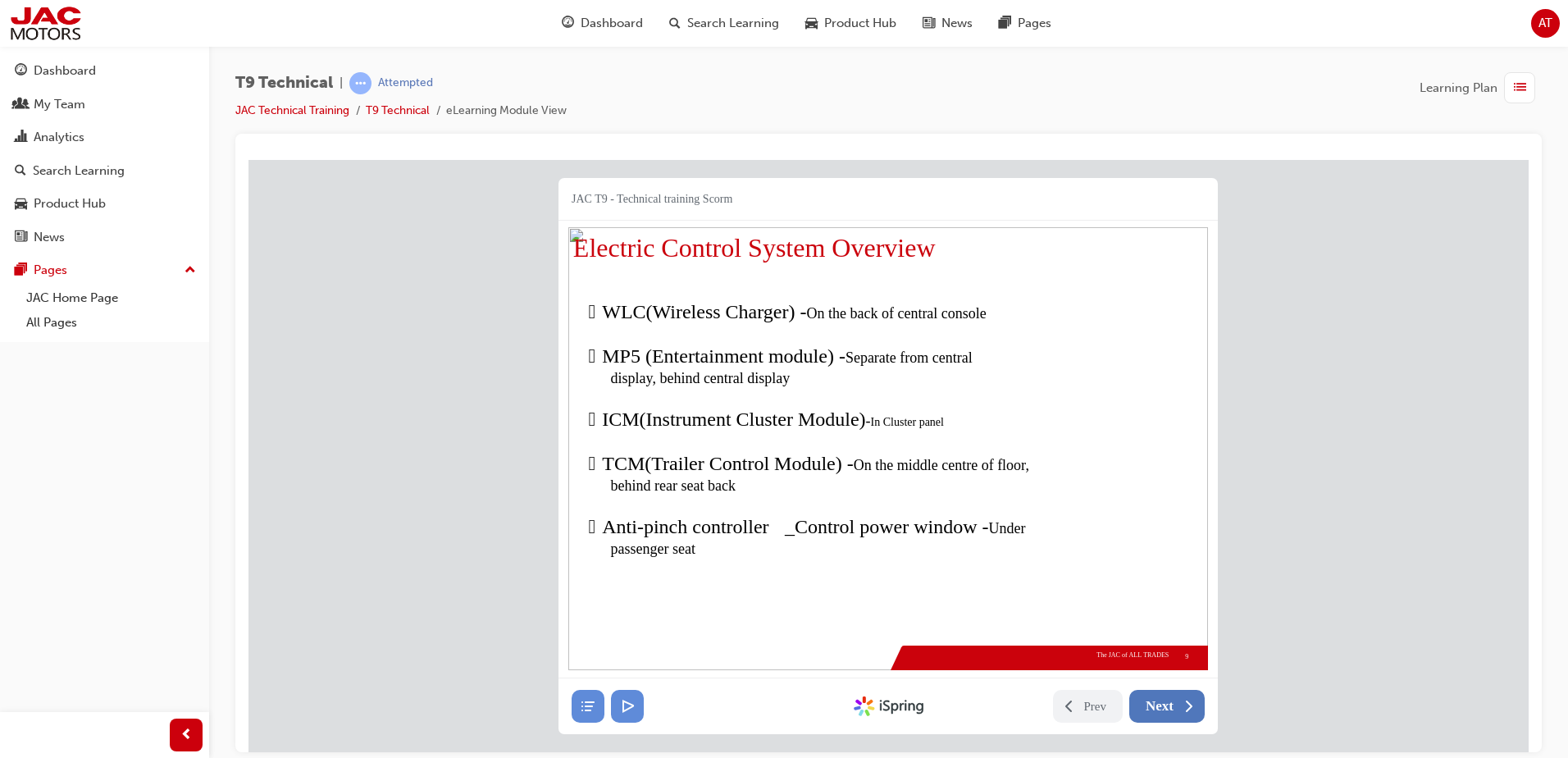
click at [1165, 711] on span "Next" at bounding box center [1159, 706] width 28 height 17
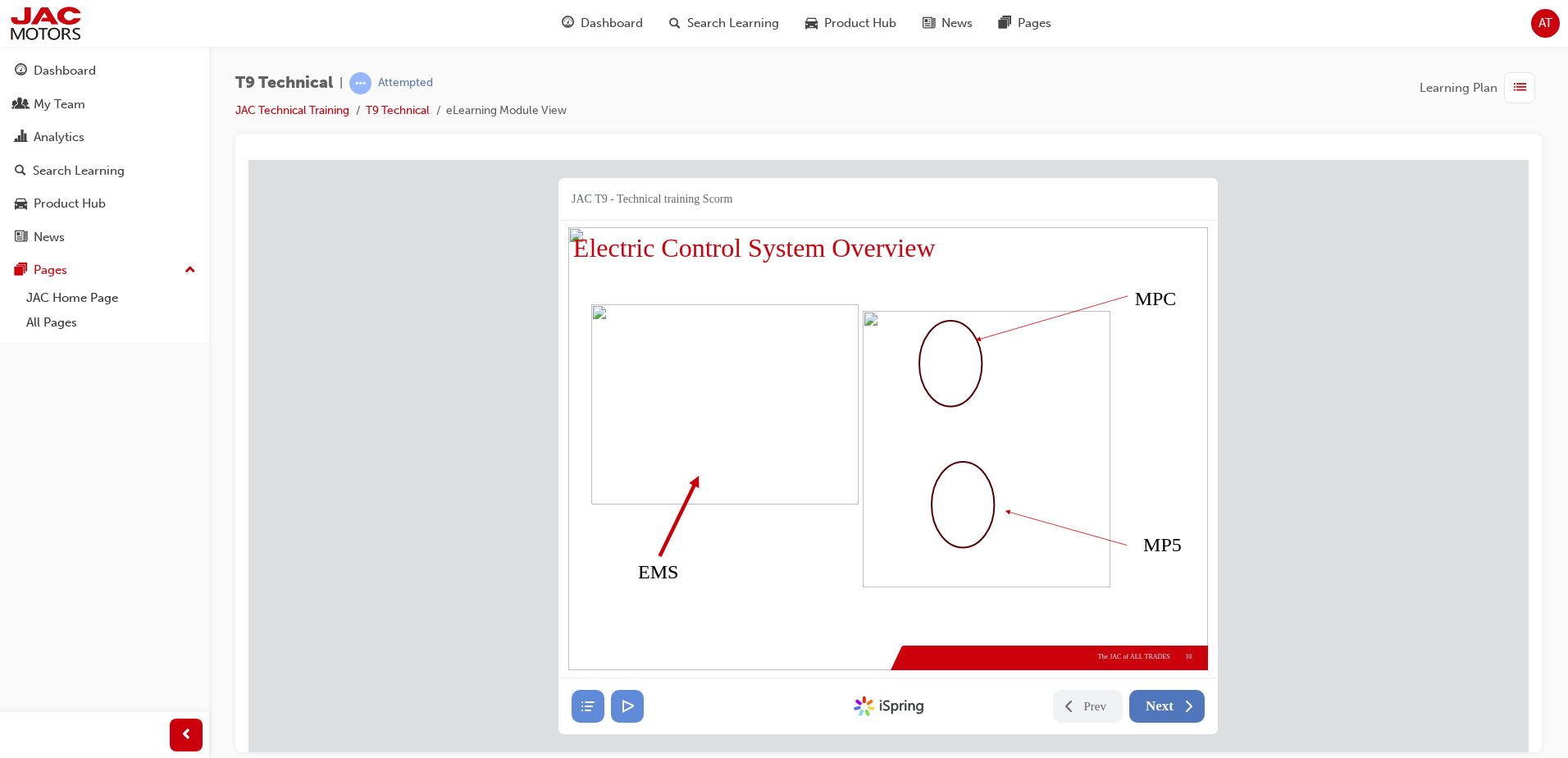
click at [1166, 712] on span "Next" at bounding box center [1159, 706] width 28 height 17
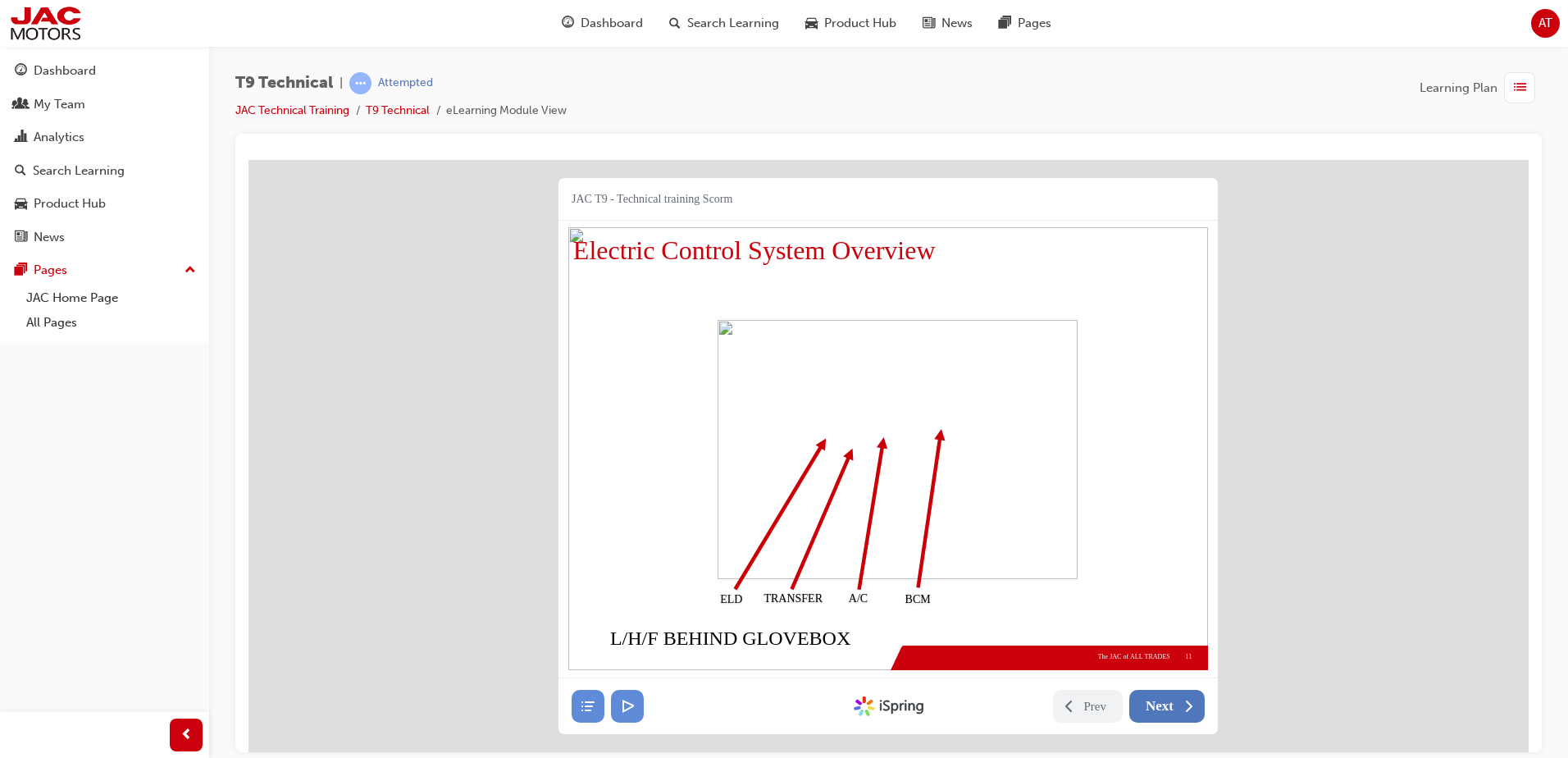
click at [1166, 716] on button "Next" at bounding box center [1166, 706] width 75 height 33
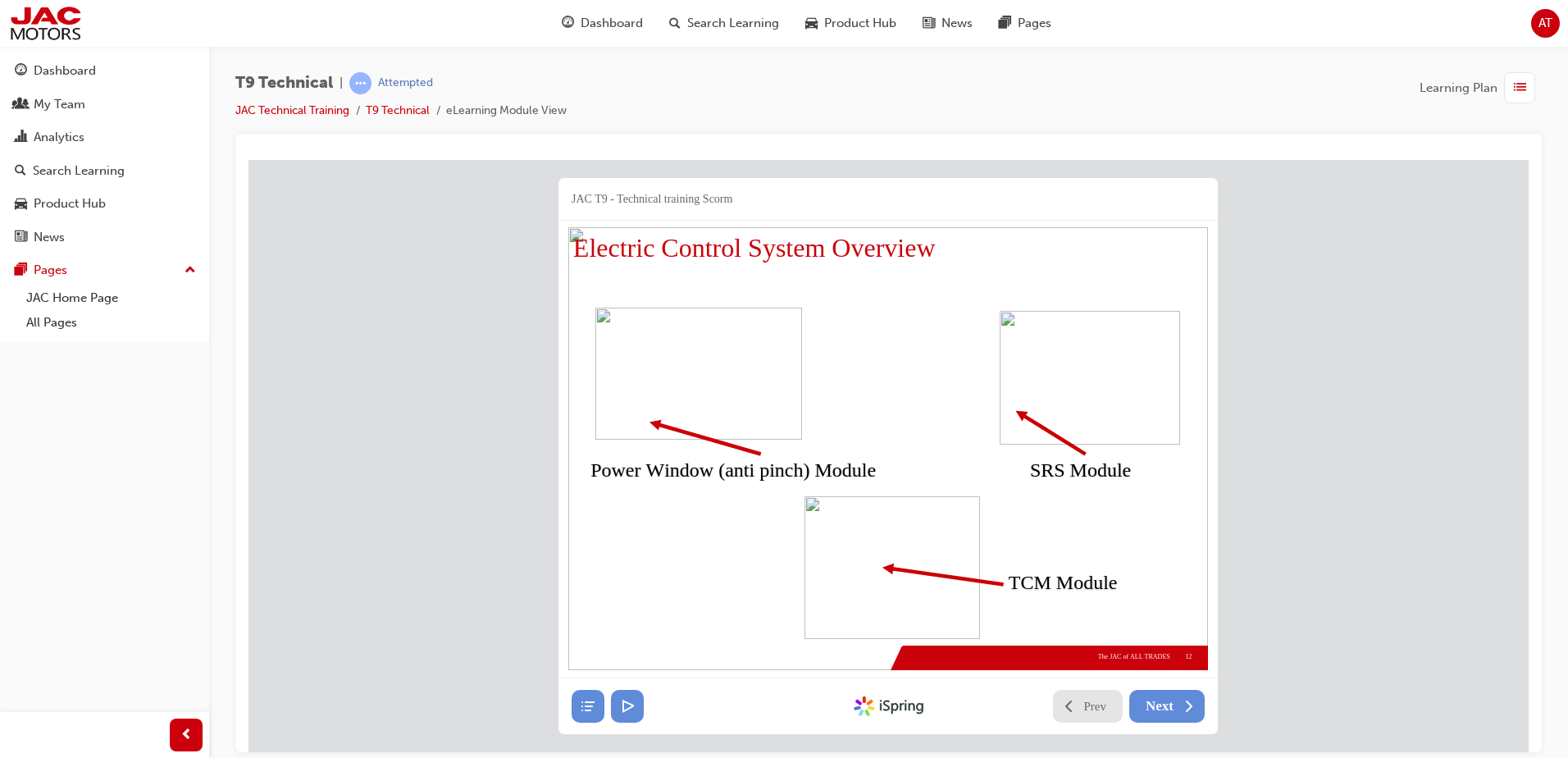
drag, startPoint x: 1089, startPoint y: 717, endPoint x: 1114, endPoint y: 715, distance: 25.1
click at [1089, 717] on button "Prev" at bounding box center [1088, 706] width 70 height 33
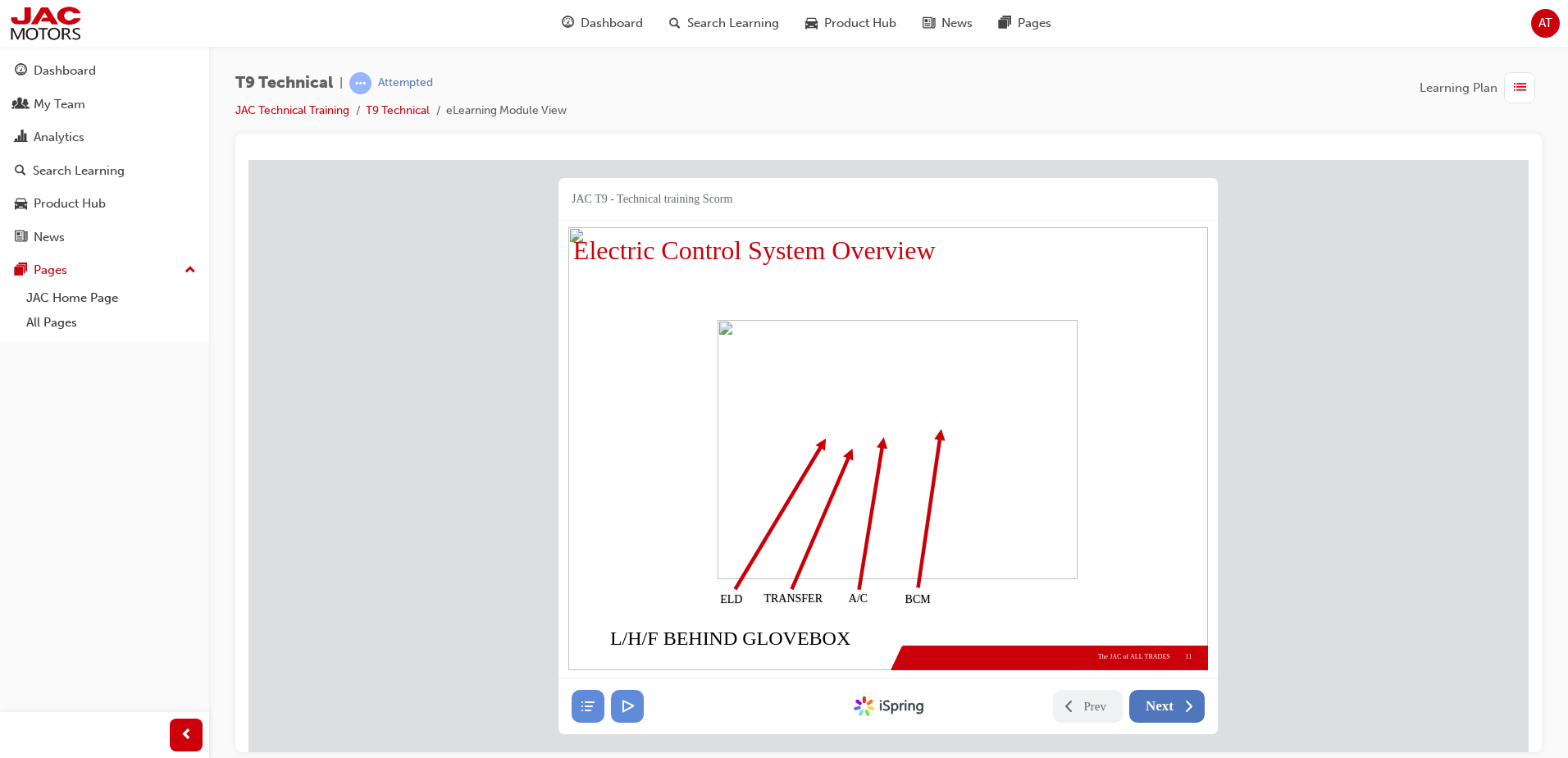
click at [1155, 709] on span "Next" at bounding box center [1159, 706] width 28 height 17
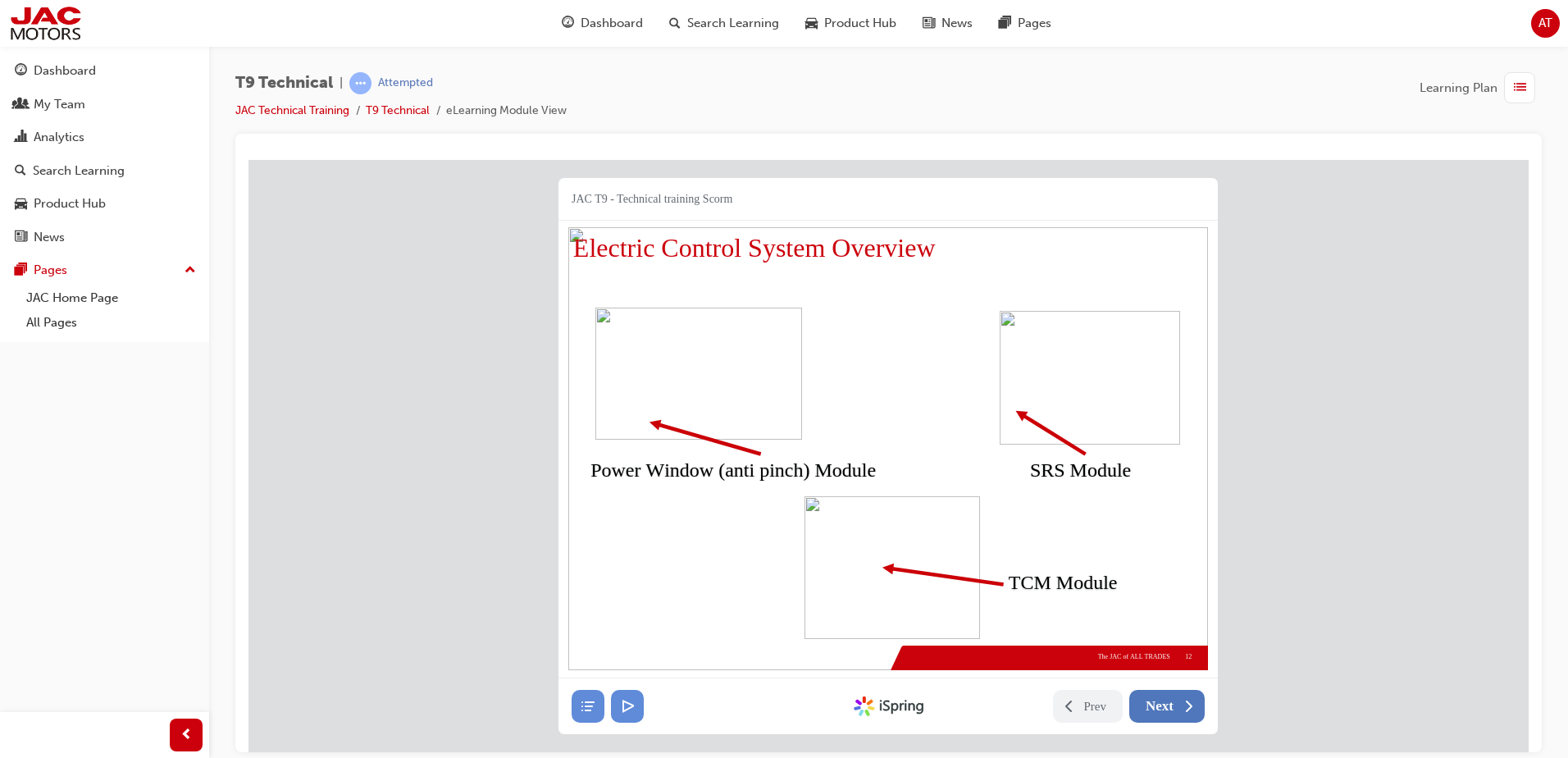
click at [1157, 710] on span "Next" at bounding box center [1159, 706] width 28 height 17
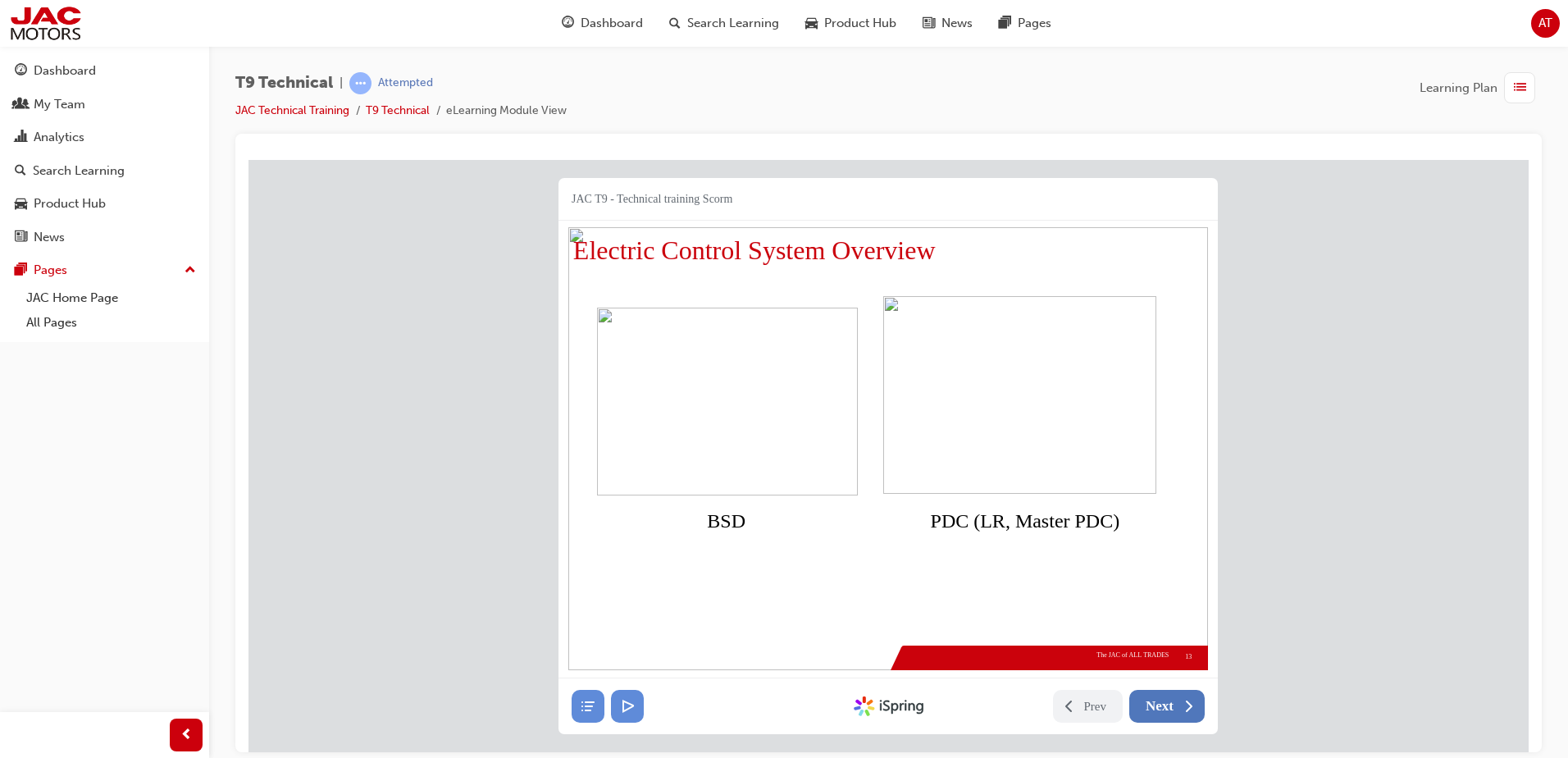
click at [1157, 712] on span "Next" at bounding box center [1159, 706] width 28 height 17
click at [1160, 712] on span "Next" at bounding box center [1159, 706] width 28 height 17
click at [1154, 704] on span "Next" at bounding box center [1159, 706] width 28 height 17
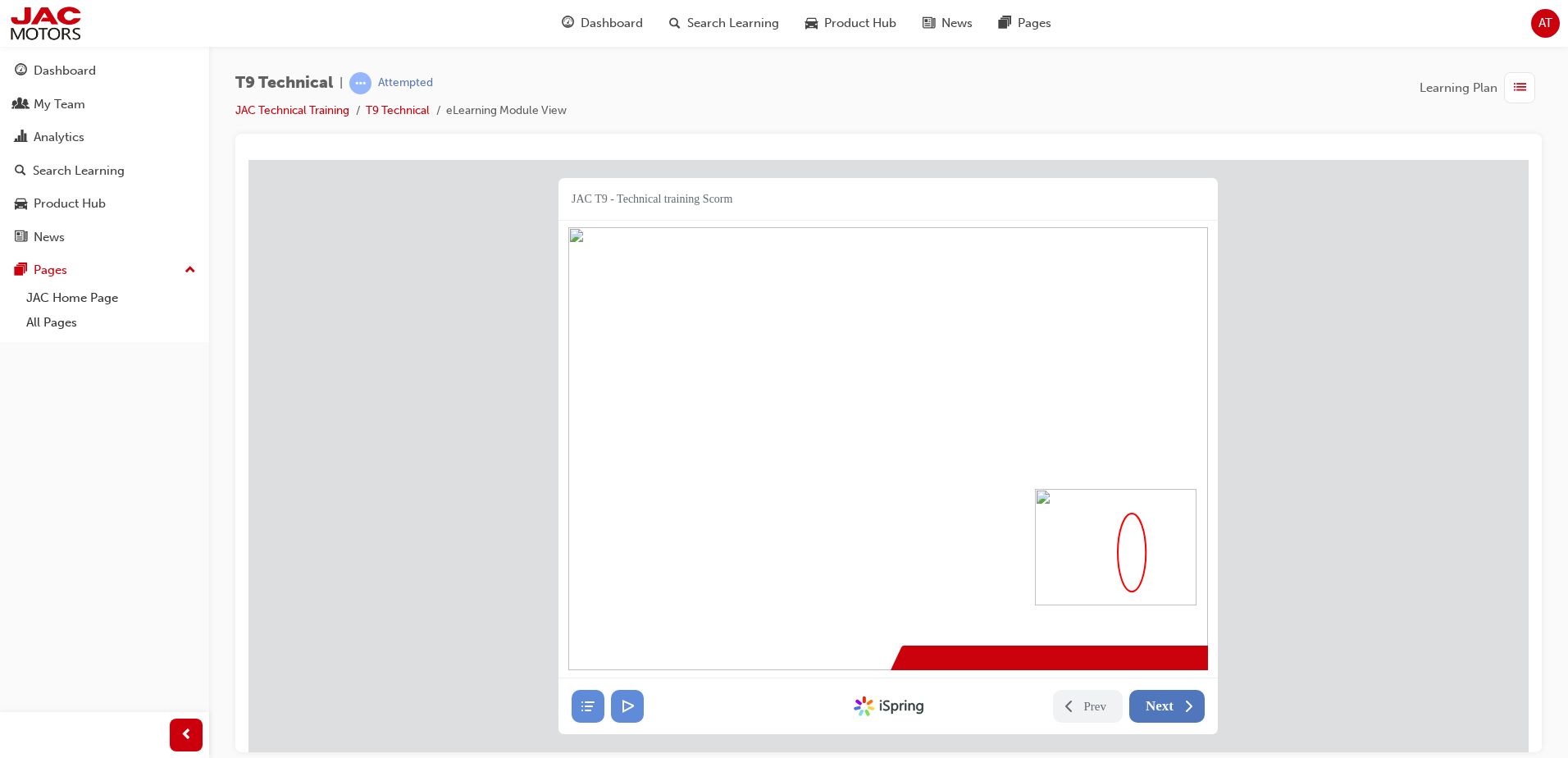
click at [1164, 708] on span "Next" at bounding box center [1159, 706] width 28 height 17
click at [1169, 714] on button "Next" at bounding box center [1166, 706] width 75 height 33
click at [1170, 707] on span "Next" at bounding box center [1159, 706] width 28 height 17
click at [1171, 705] on span "Next" at bounding box center [1159, 706] width 28 height 17
click at [1165, 705] on span "Next" at bounding box center [1159, 706] width 28 height 17
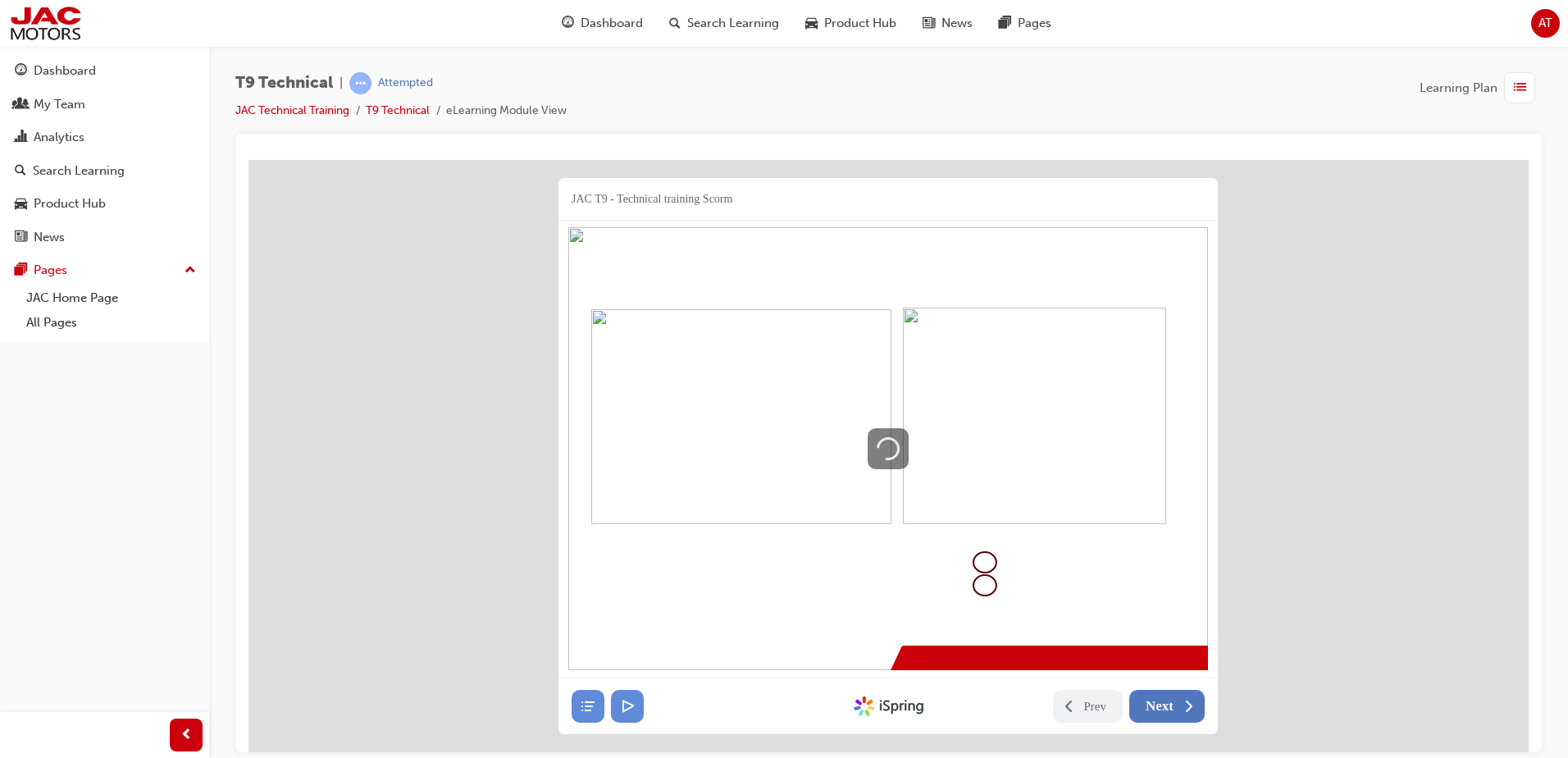
click at [1156, 702] on span "Next" at bounding box center [1159, 706] width 28 height 17
